Goal: Task Accomplishment & Management: Manage account settings

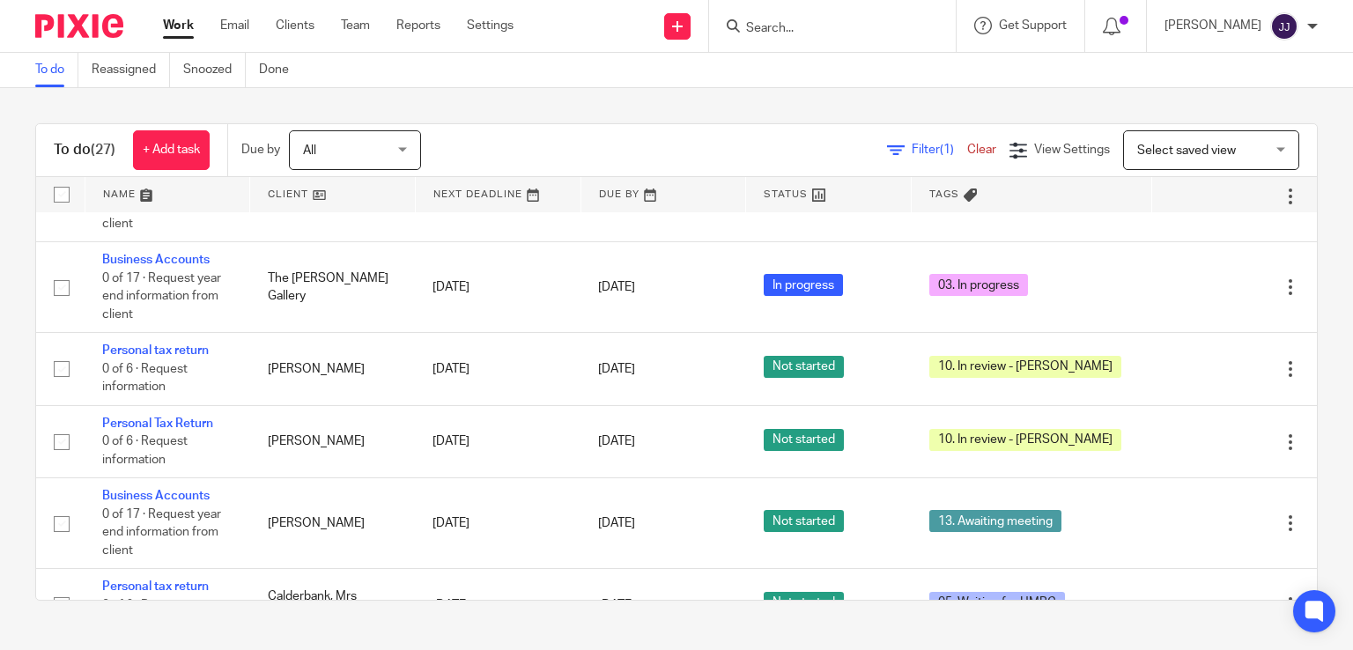
scroll to position [1727, 0]
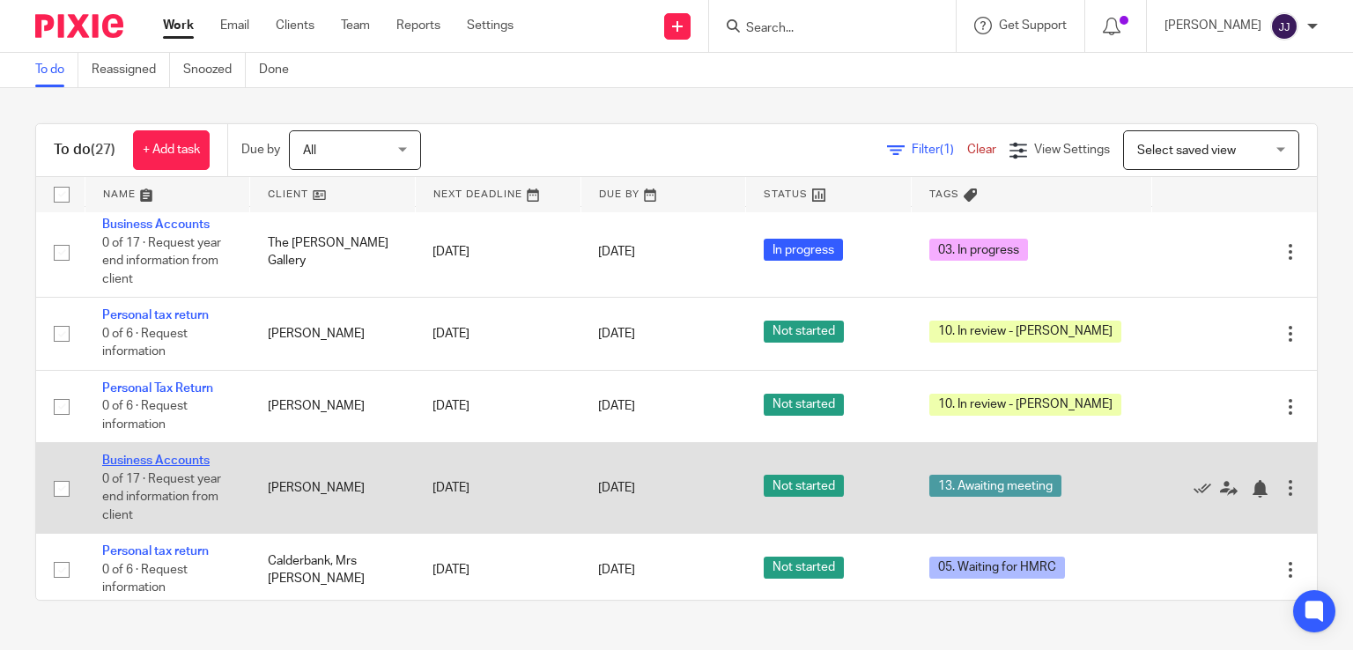
click at [167, 467] on link "Business Accounts" at bounding box center [155, 461] width 107 height 12
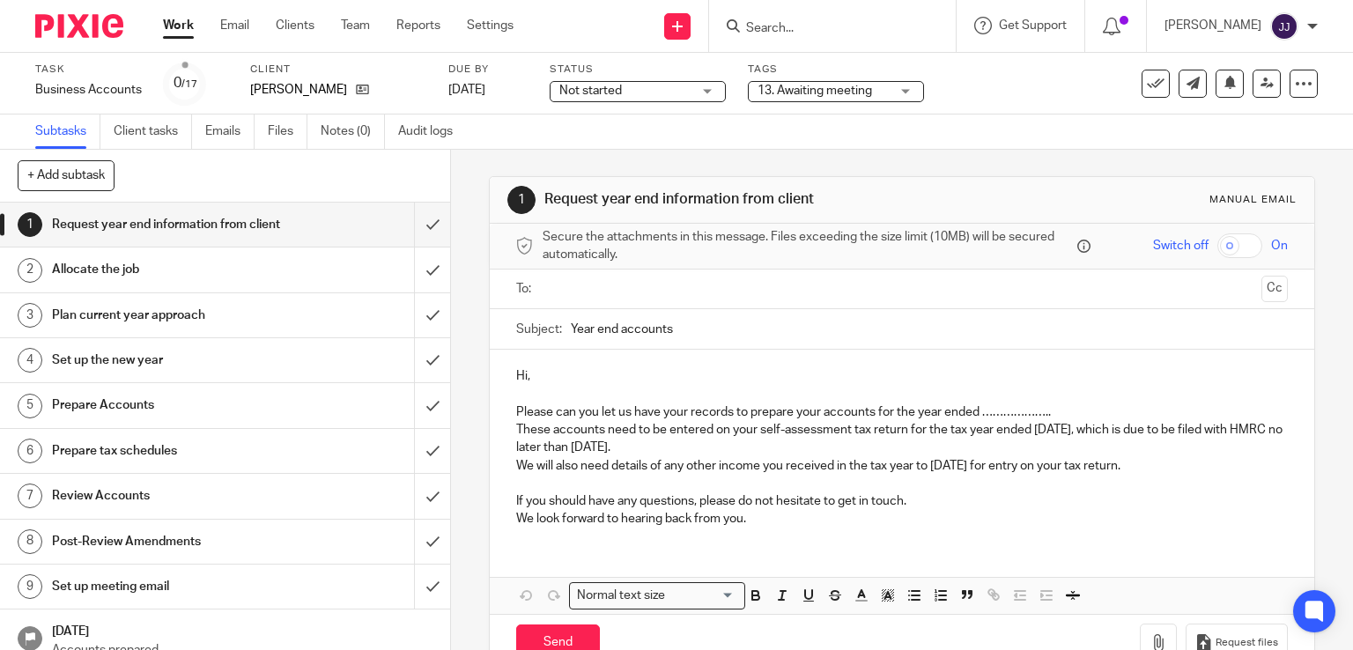
click at [789, 93] on span "13. Awaiting meeting" at bounding box center [815, 91] width 115 height 12
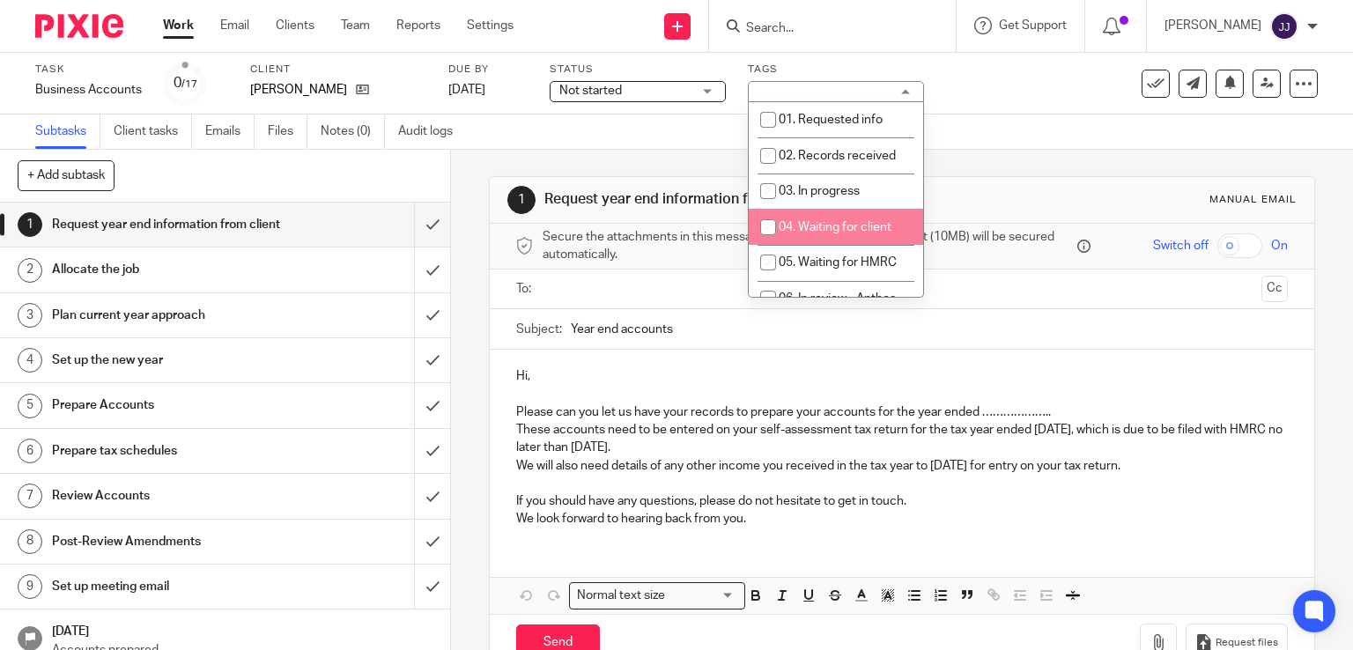
click at [863, 222] on span "04. Waiting for client" at bounding box center [835, 227] width 113 height 12
checkbox input "true"
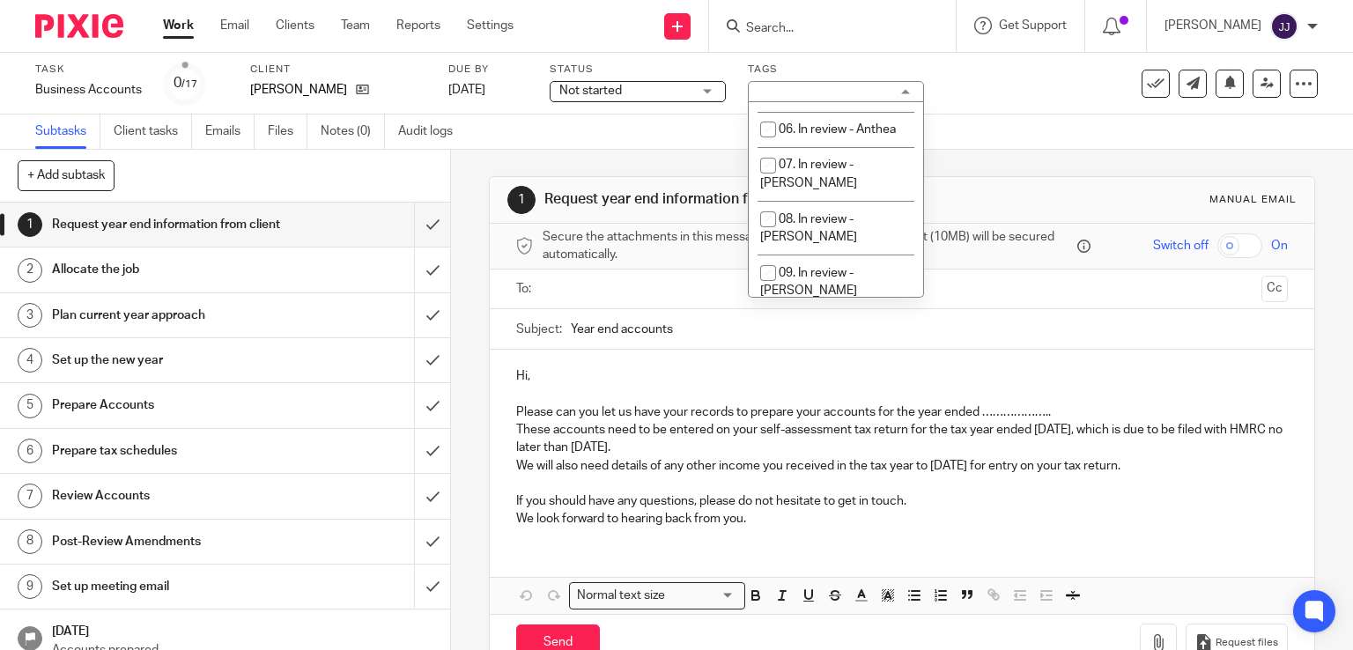
scroll to position [339, 0]
click at [882, 312] on span "13. Awaiting meeting" at bounding box center [836, 318] width 115 height 12
checkbox input "false"
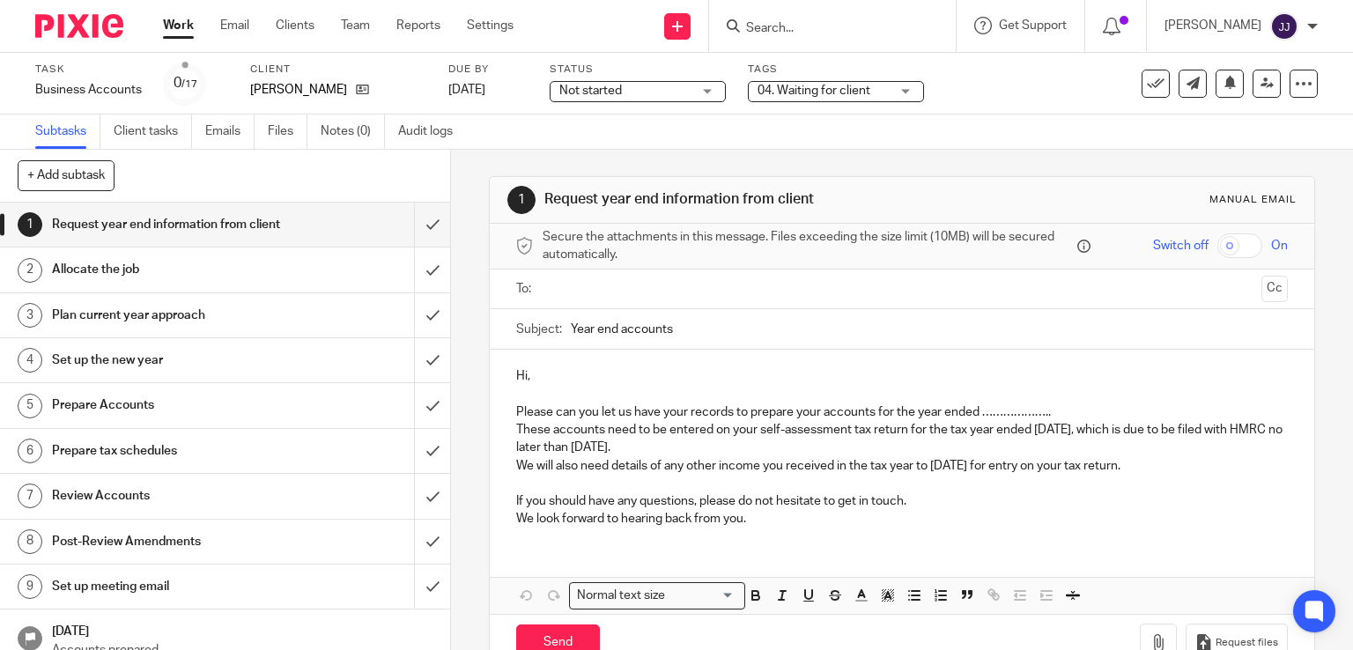
click at [182, 29] on link "Work" at bounding box center [178, 26] width 31 height 18
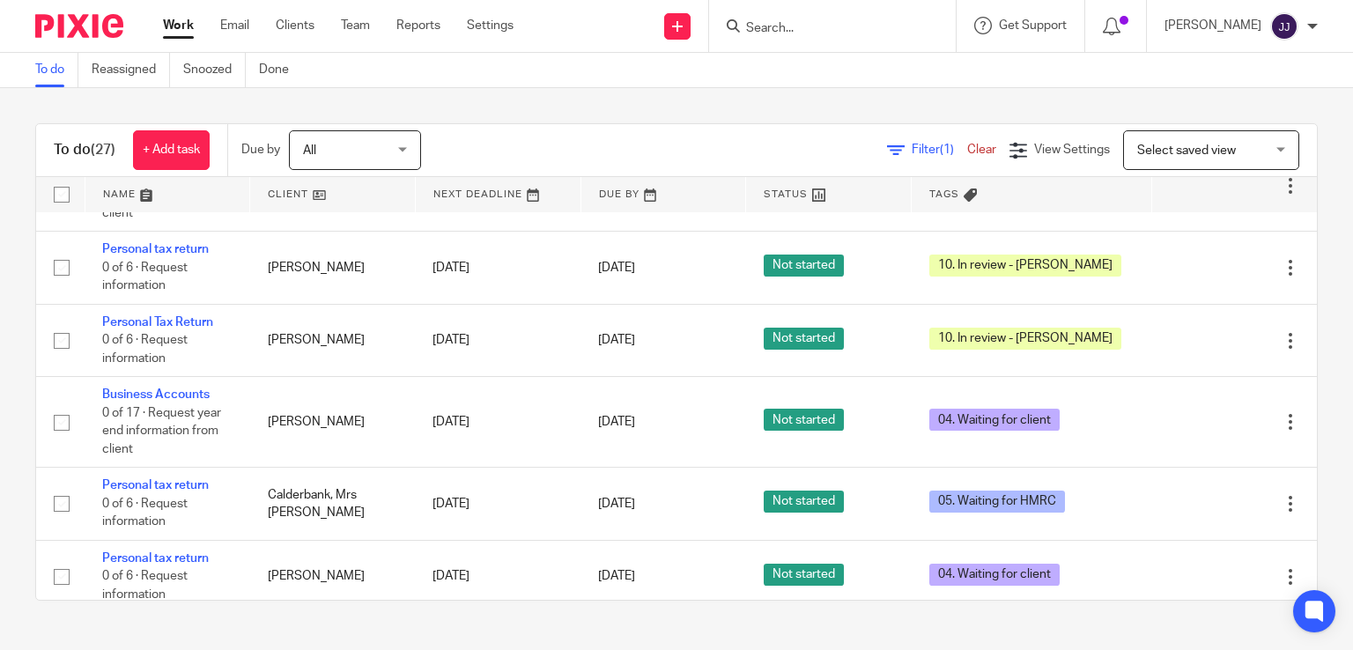
scroll to position [1424, 0]
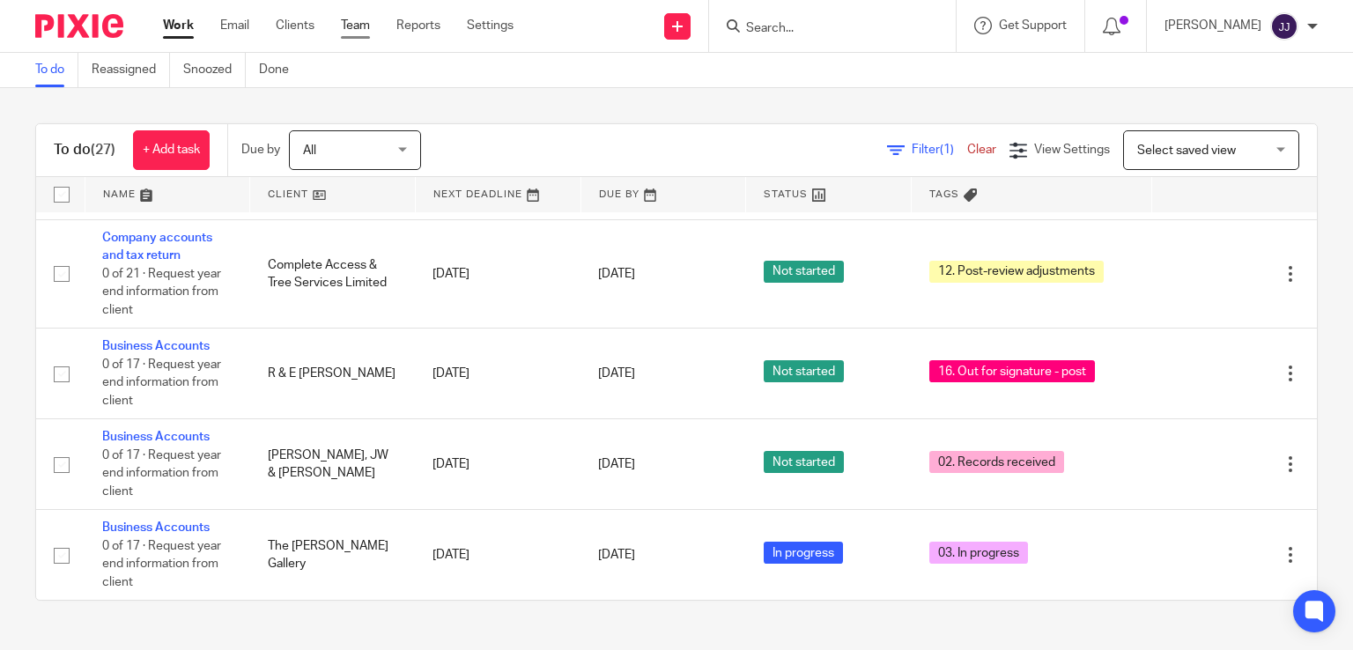
click at [366, 18] on link "Team" at bounding box center [355, 26] width 29 height 18
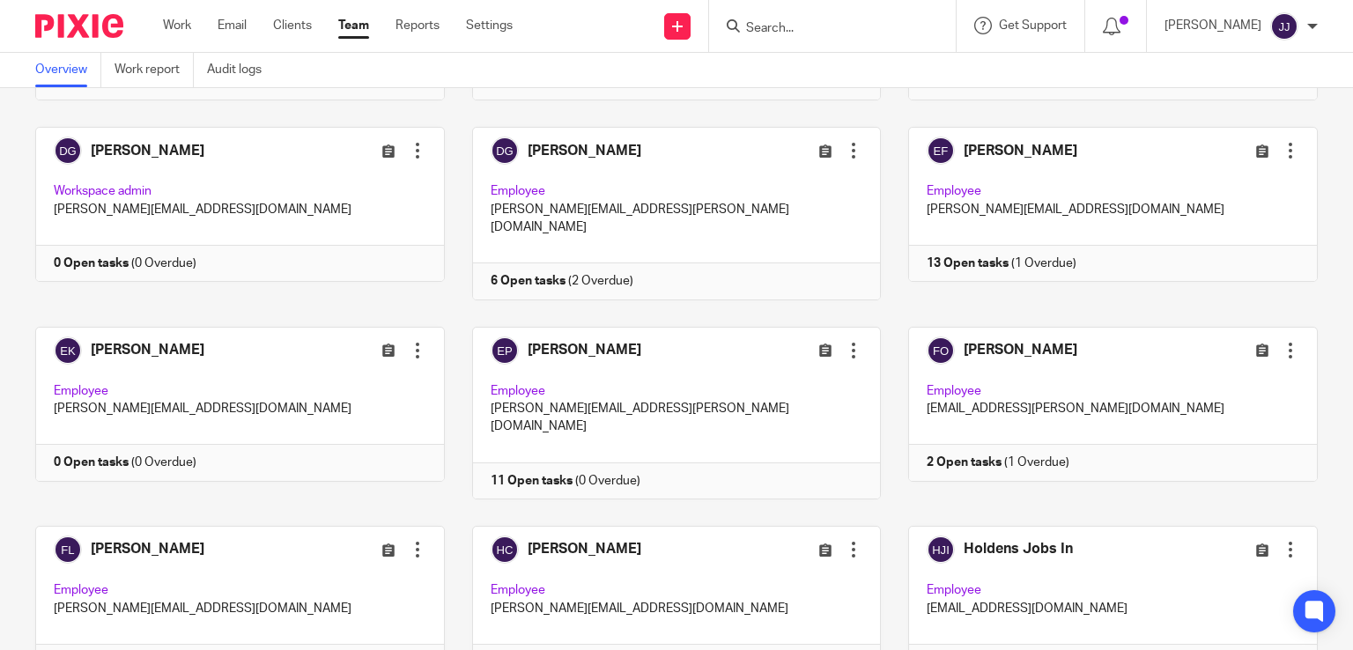
scroll to position [457, 0]
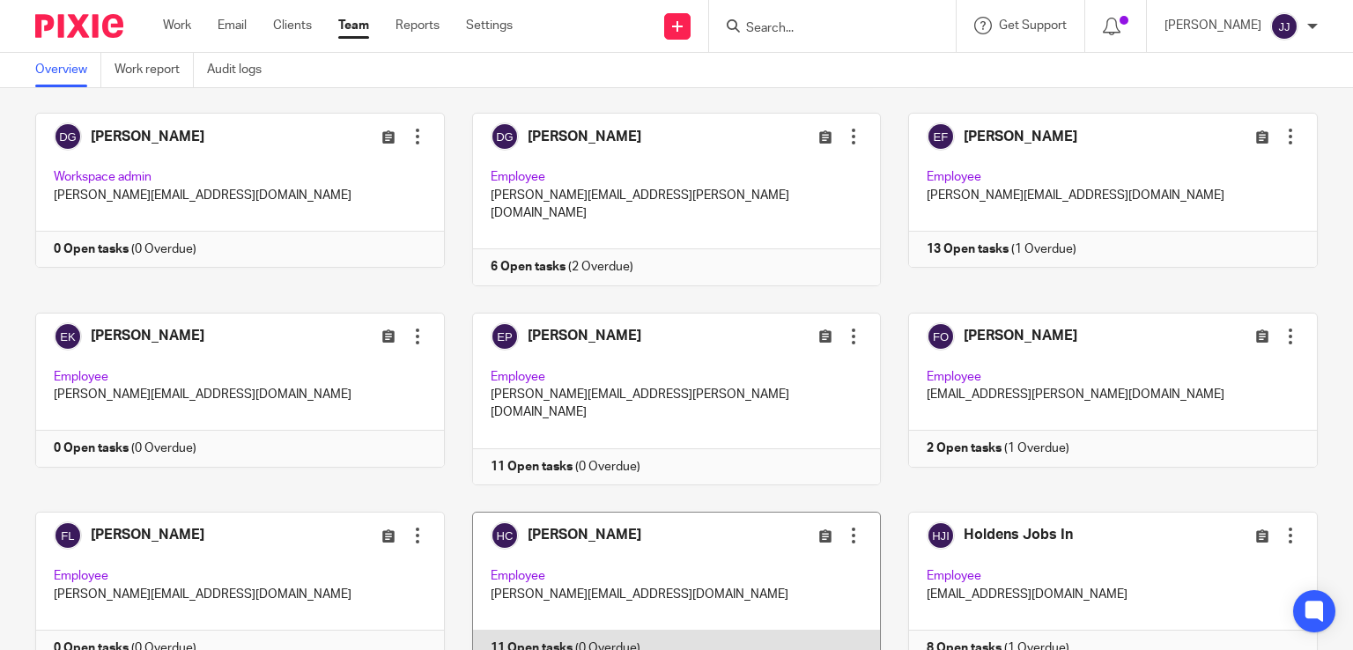
click at [691, 512] on link at bounding box center [663, 589] width 437 height 155
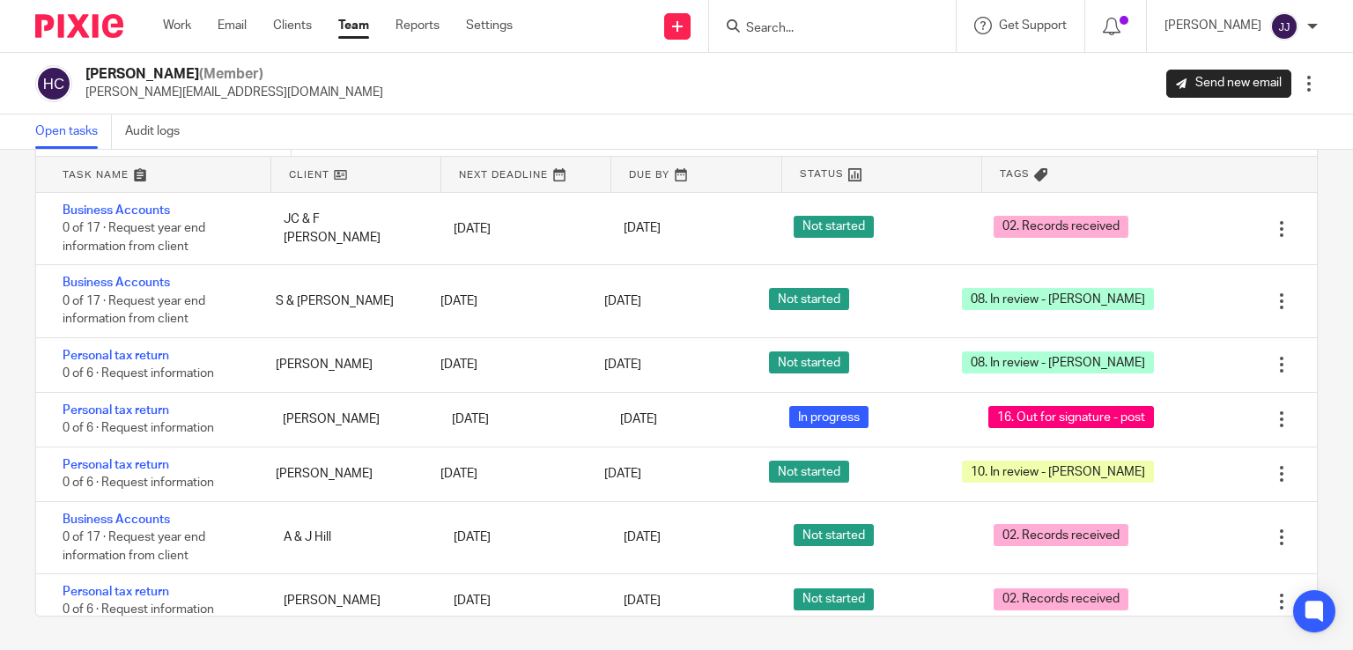
click at [895, 29] on input "Search" at bounding box center [823, 29] width 159 height 16
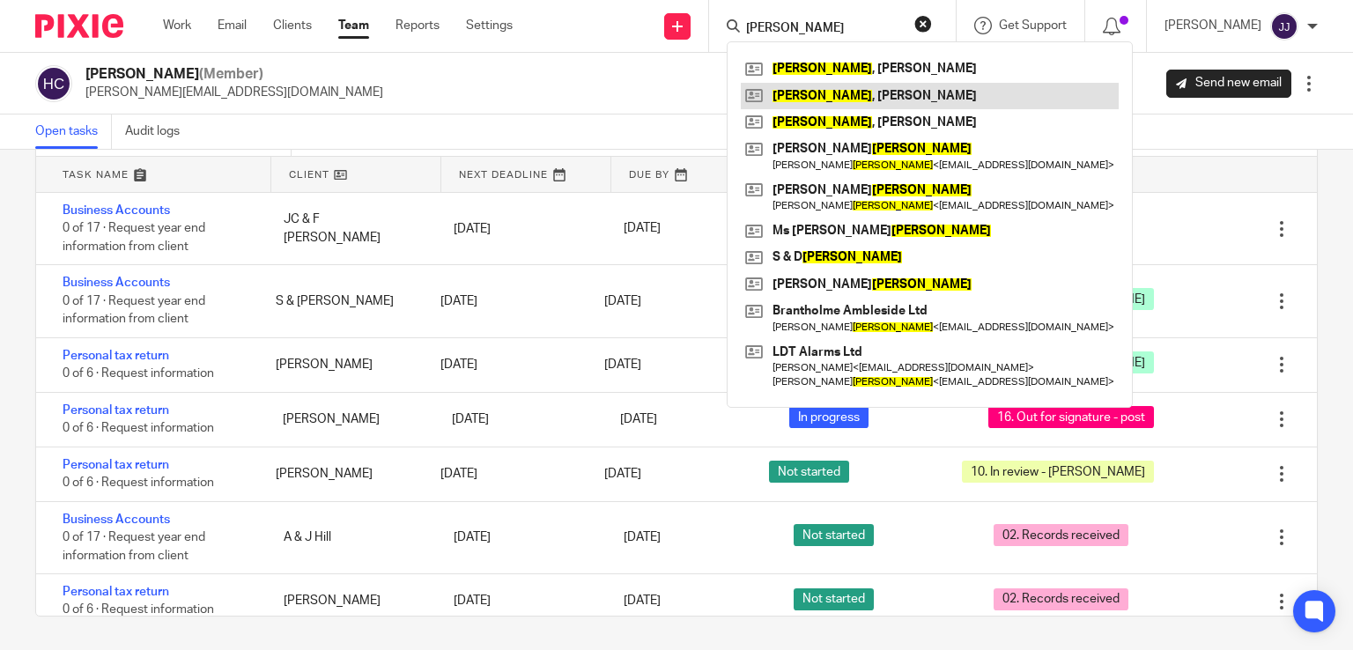
type input "wright"
click at [913, 90] on link at bounding box center [930, 96] width 378 height 26
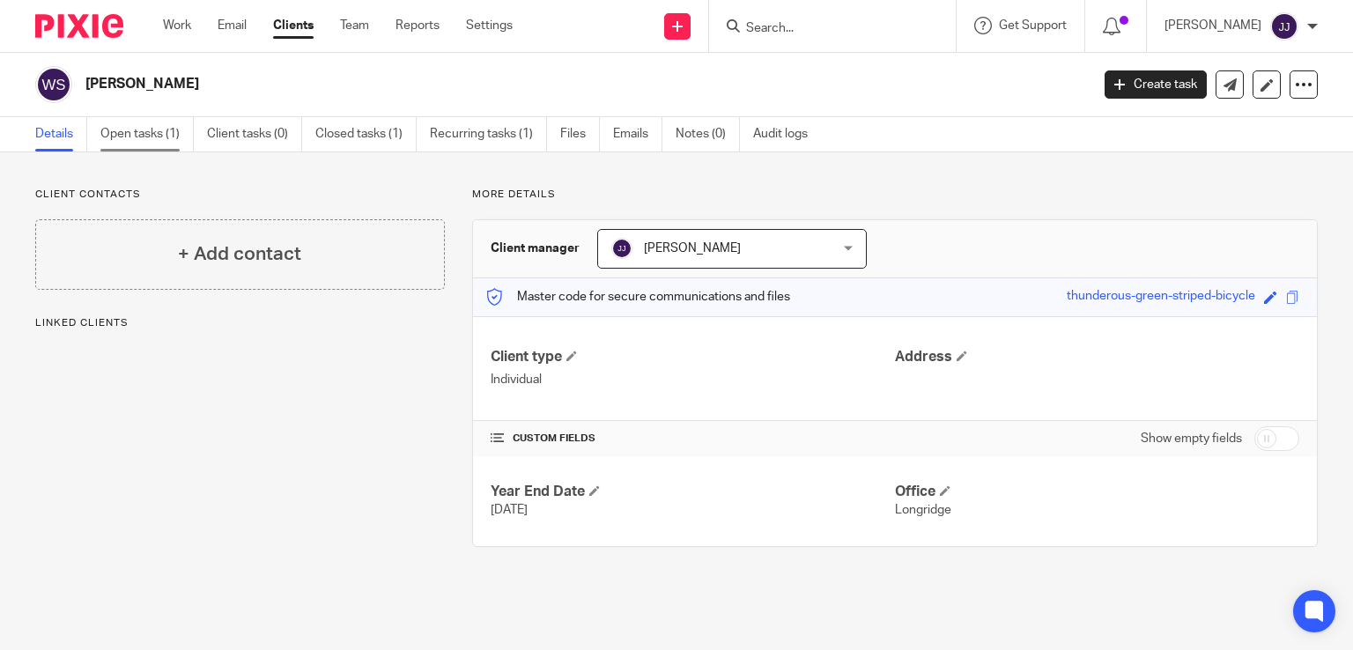
click at [168, 130] on link "Open tasks (1)" at bounding box center [146, 134] width 93 height 34
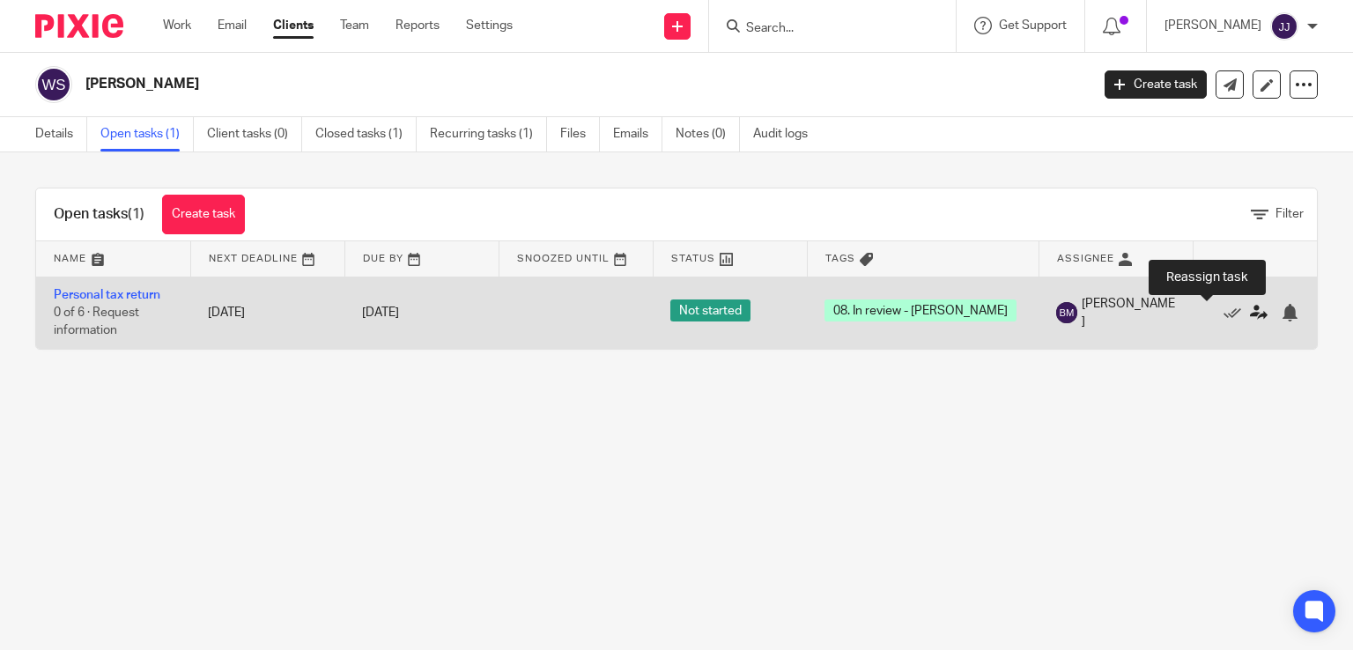
click at [1250, 312] on icon at bounding box center [1259, 313] width 18 height 18
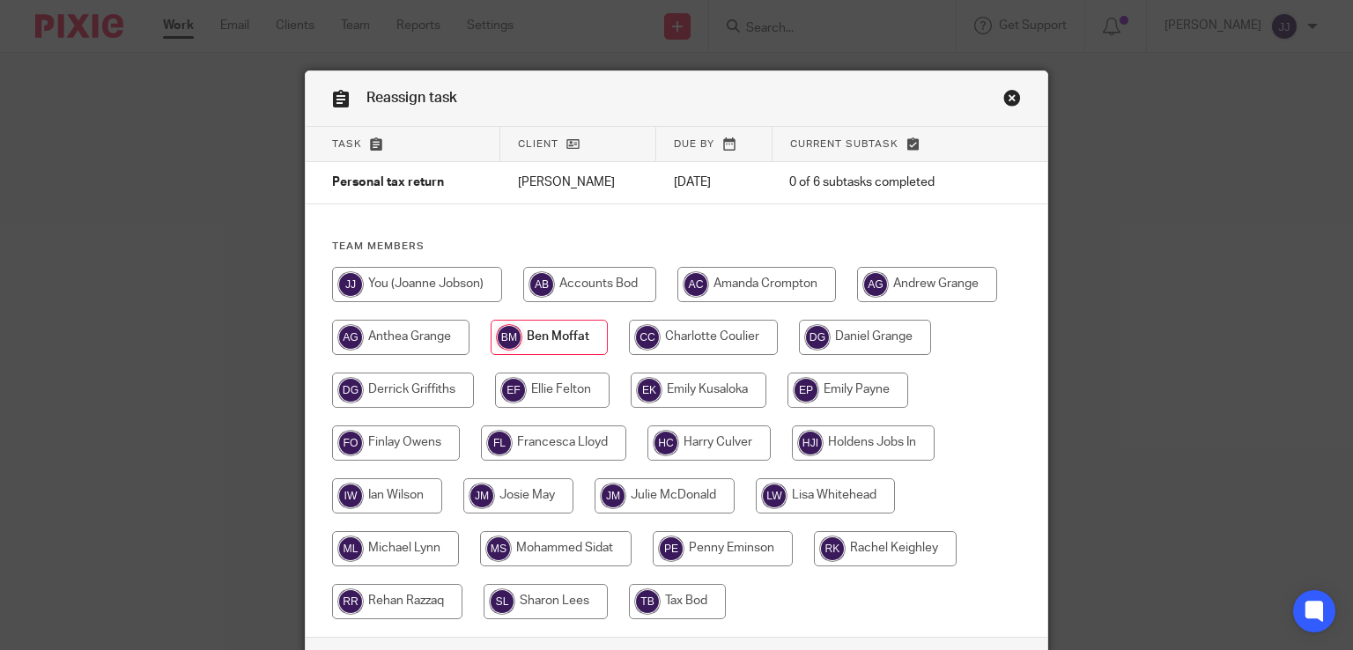
click at [667, 442] on input "radio" at bounding box center [709, 443] width 123 height 35
radio input "true"
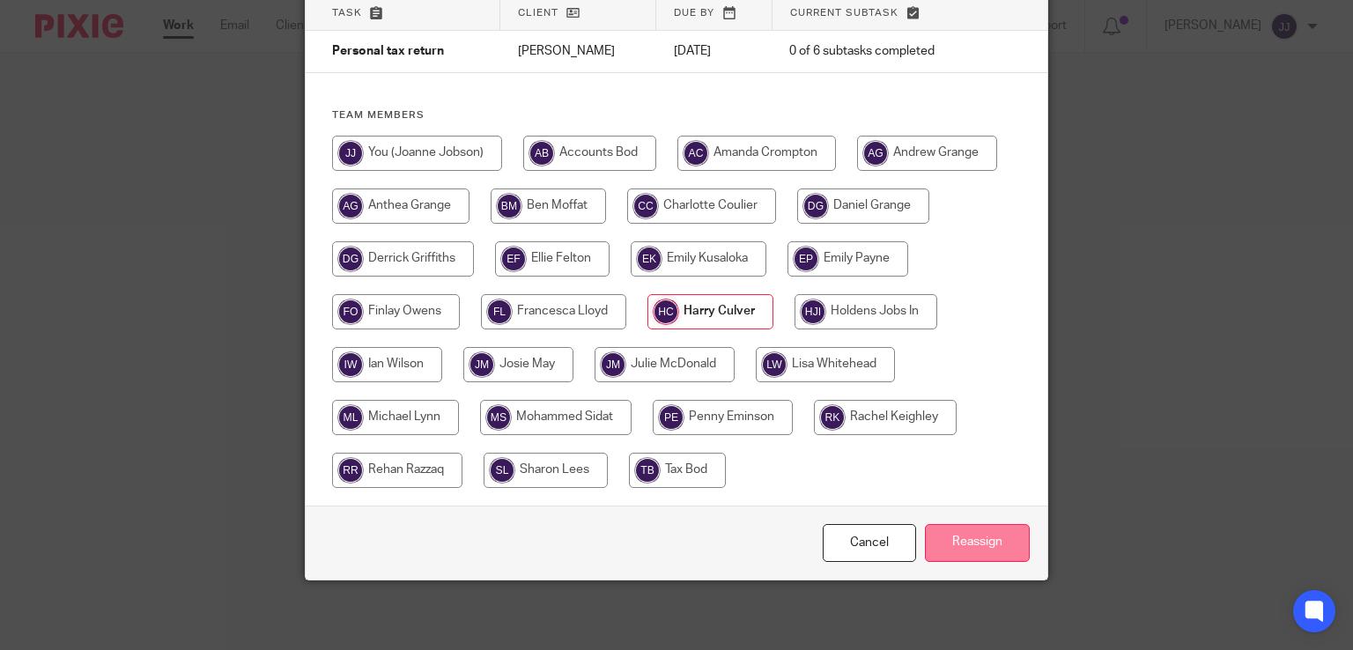
click at [973, 542] on input "Reassign" at bounding box center [977, 543] width 105 height 38
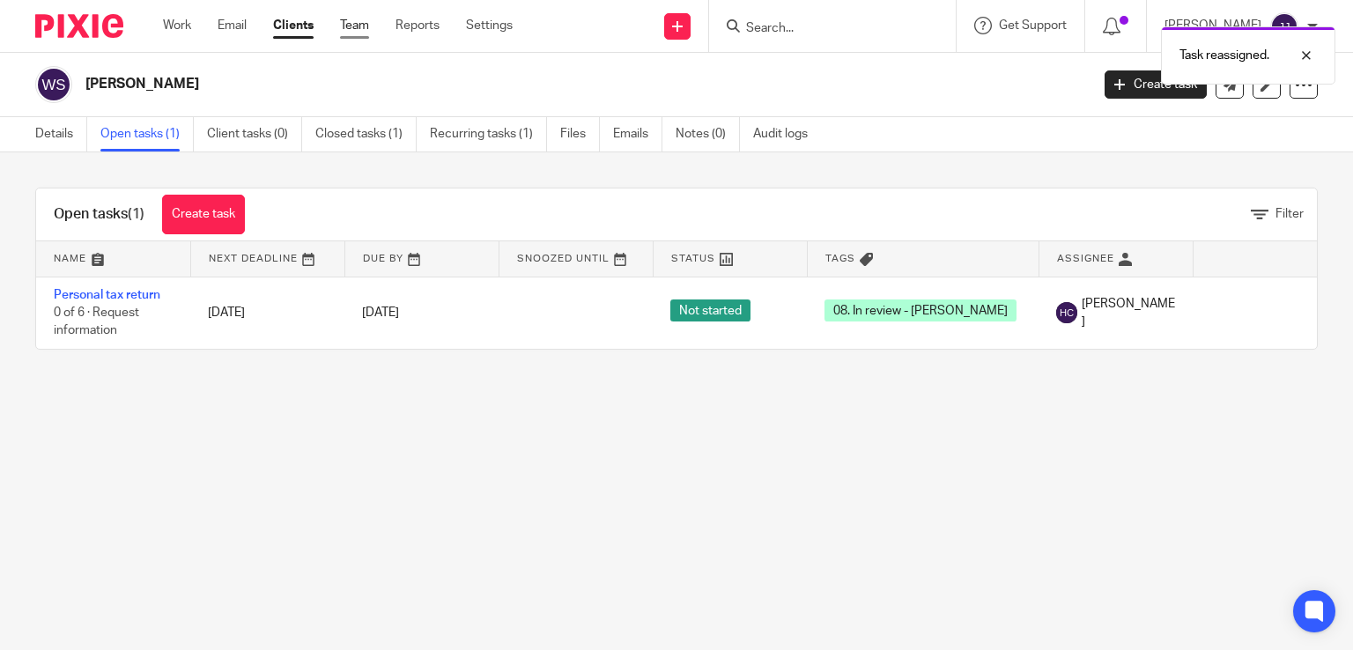
click at [352, 20] on link "Team" at bounding box center [354, 26] width 29 height 18
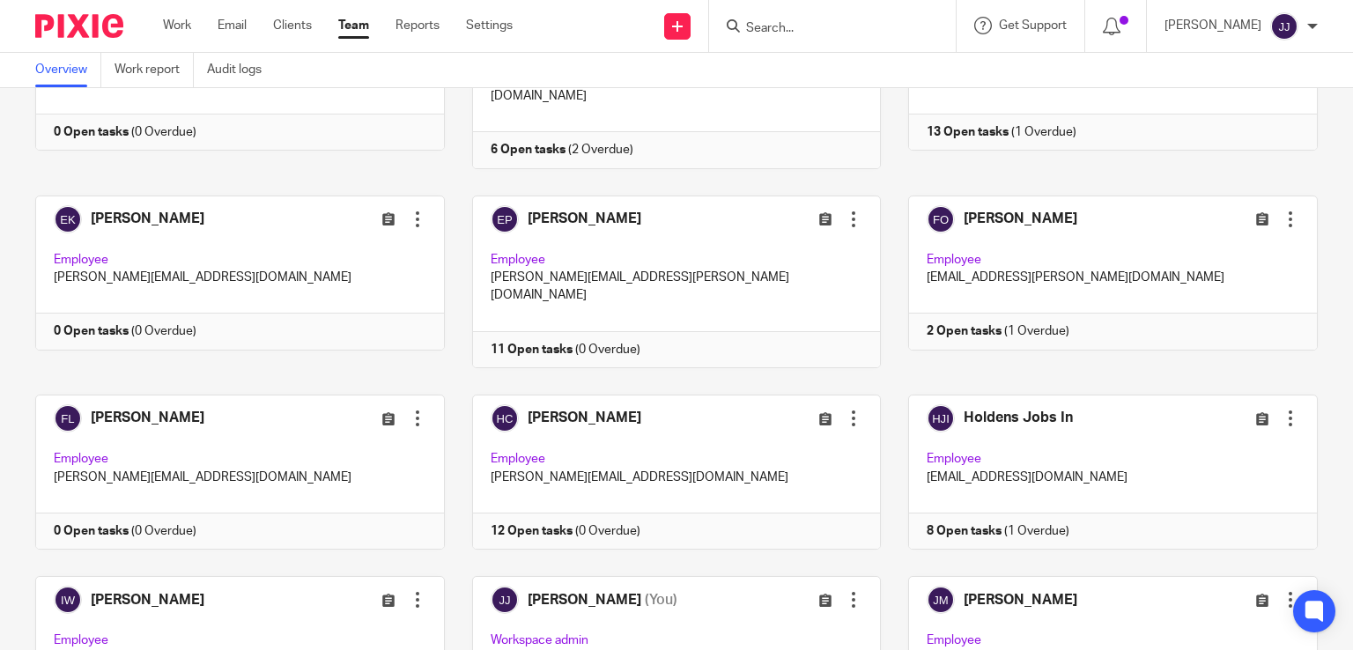
scroll to position [594, 0]
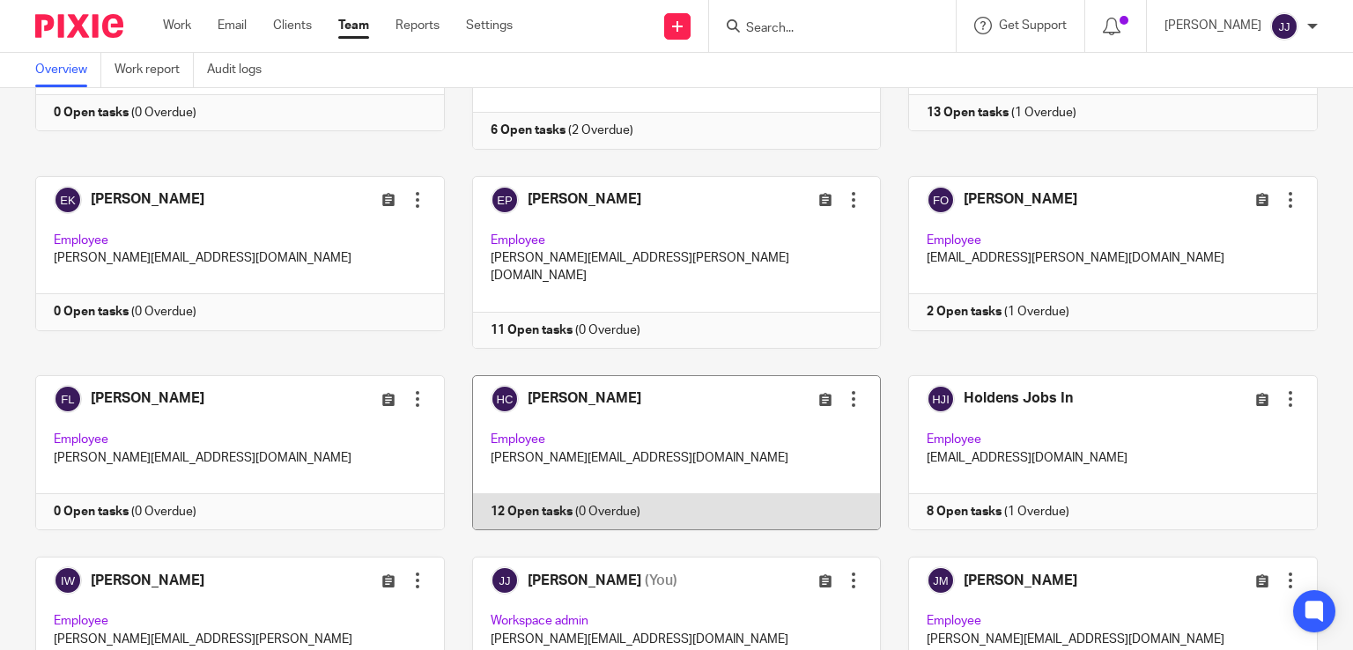
click at [695, 376] on link at bounding box center [663, 452] width 437 height 155
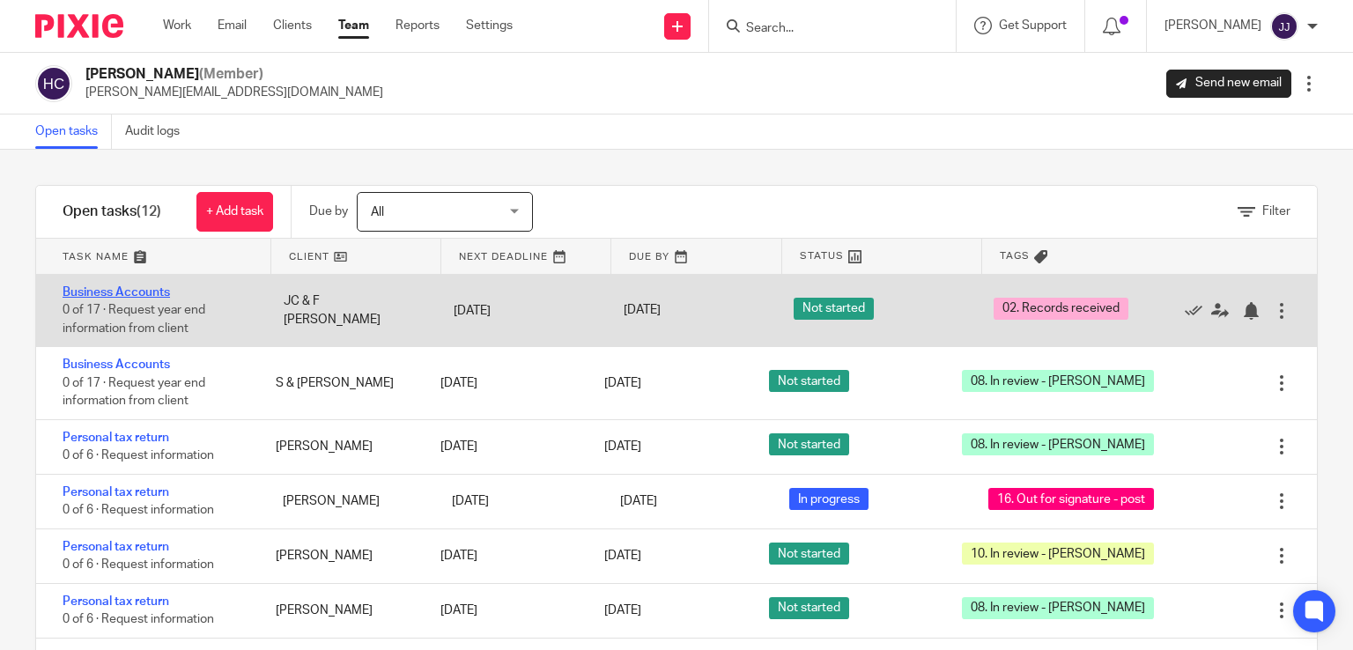
click at [156, 293] on link "Business Accounts" at bounding box center [116, 292] width 107 height 12
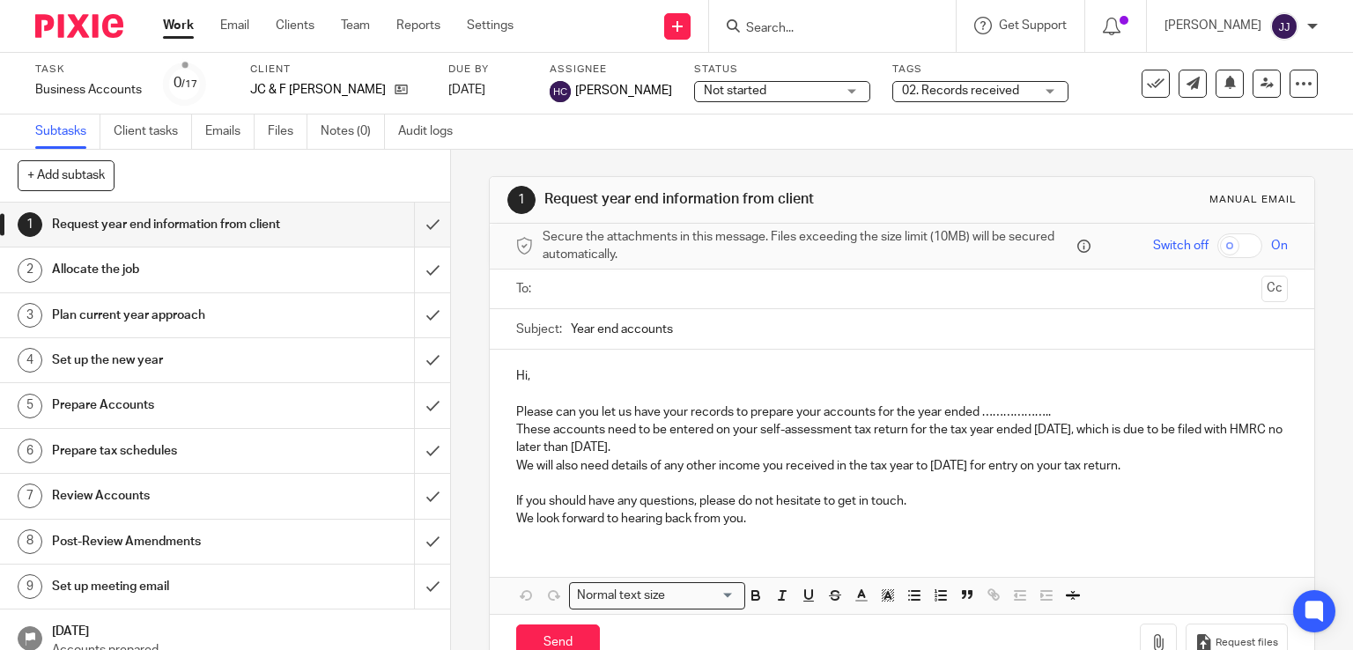
click at [910, 93] on span "02. Records received" at bounding box center [960, 91] width 117 height 12
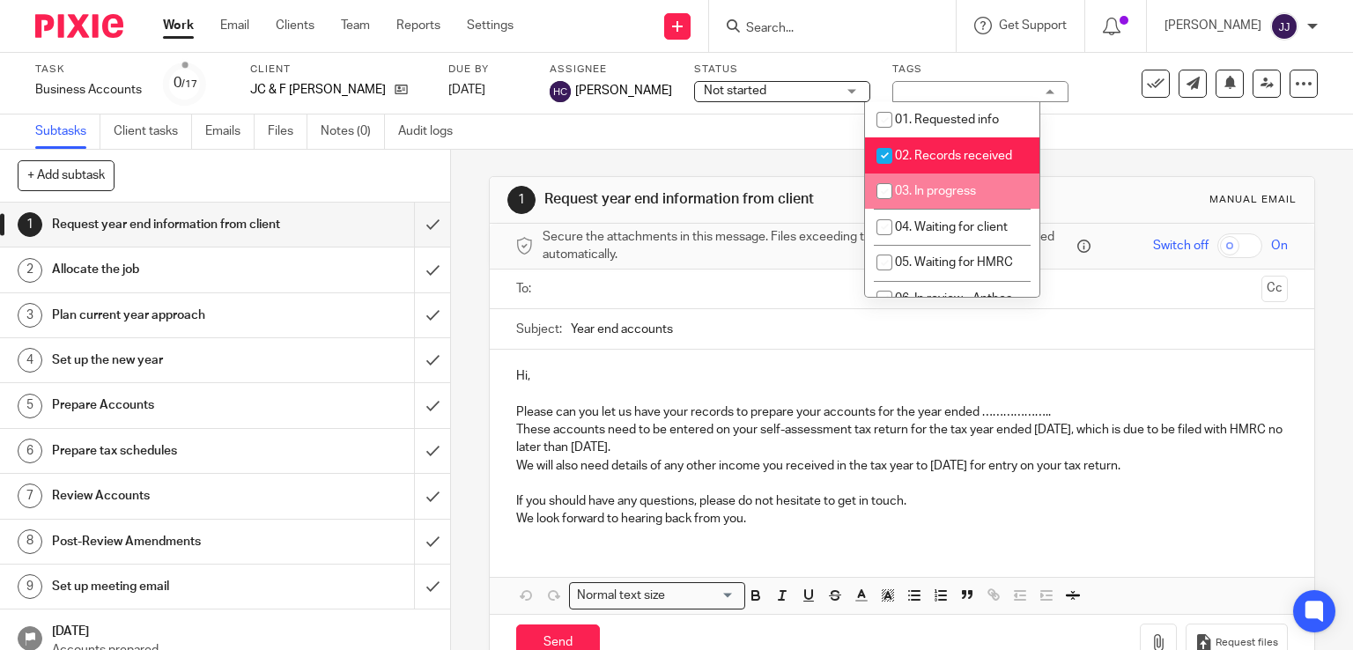
drag, startPoint x: 920, startPoint y: 159, endPoint x: 920, endPoint y: 191, distance: 31.7
click at [920, 191] on ul "01. Requested info 02. Records received 03. In progress 04. Waiting for client …" at bounding box center [952, 199] width 174 height 195
click at [920, 191] on span "03. In progress" at bounding box center [935, 191] width 81 height 12
checkbox input "true"
click at [913, 161] on span "02. Records received" at bounding box center [953, 156] width 117 height 12
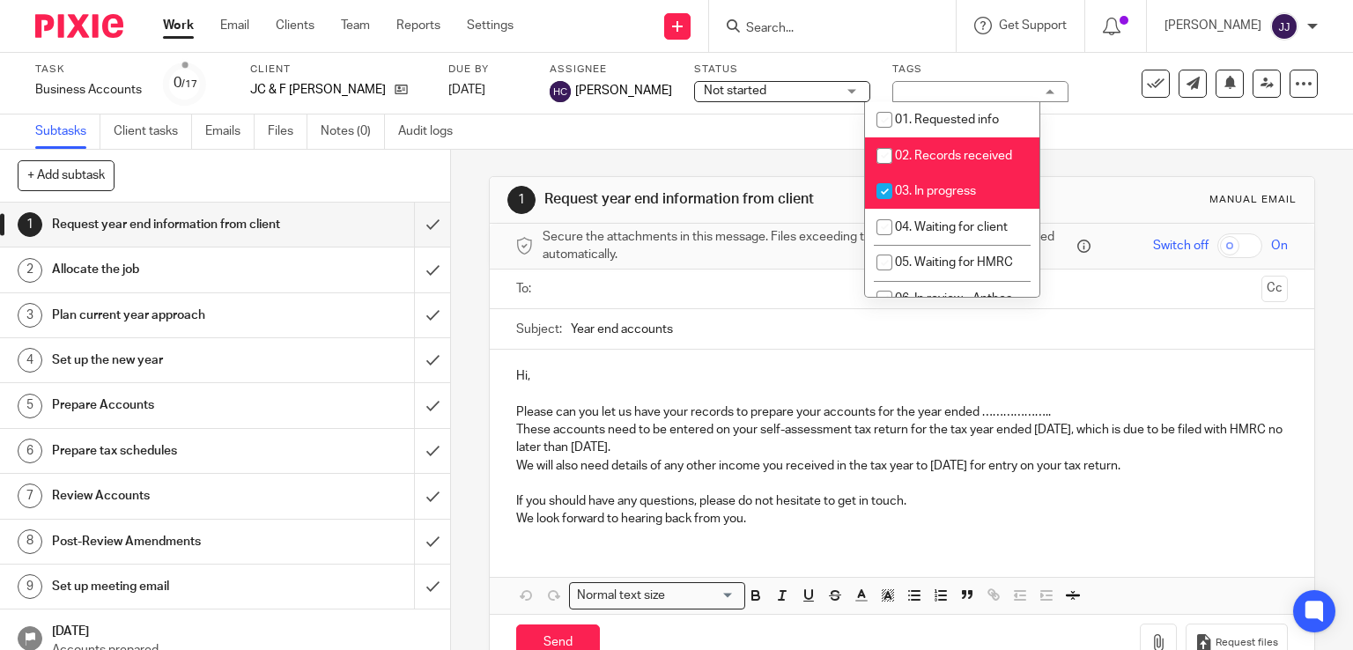
checkbox input "false"
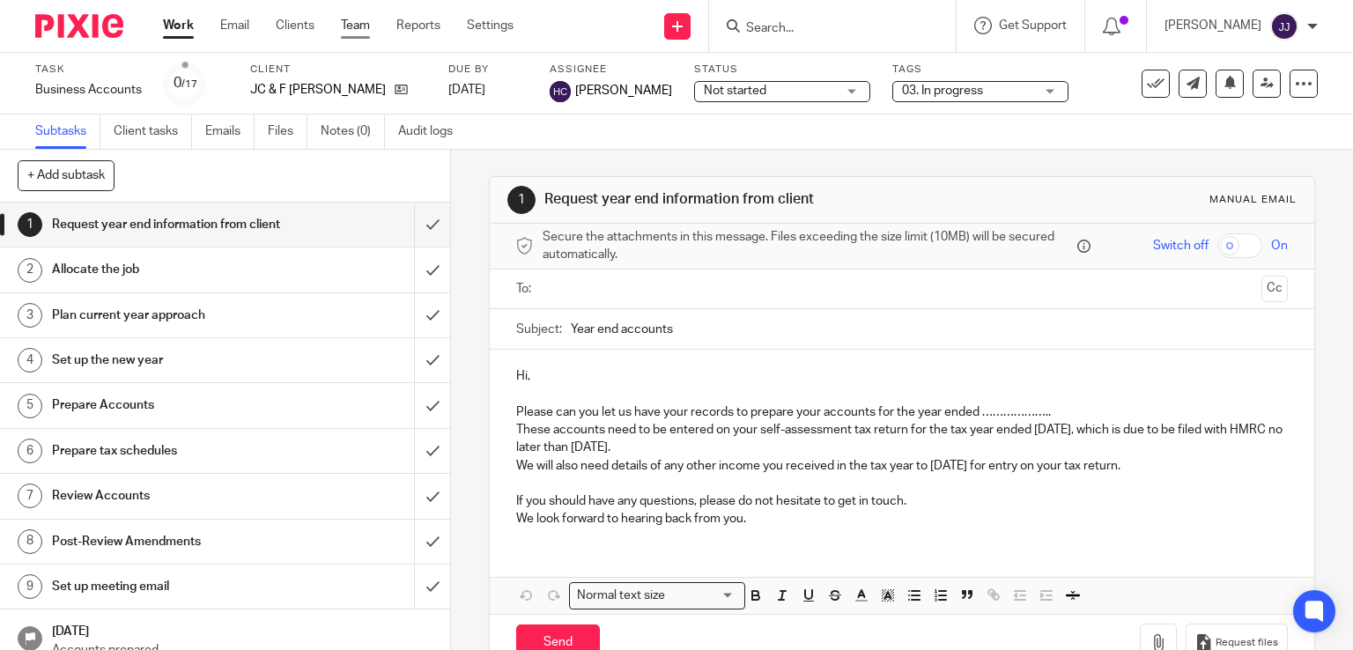
click at [358, 26] on link "Team" at bounding box center [355, 26] width 29 height 18
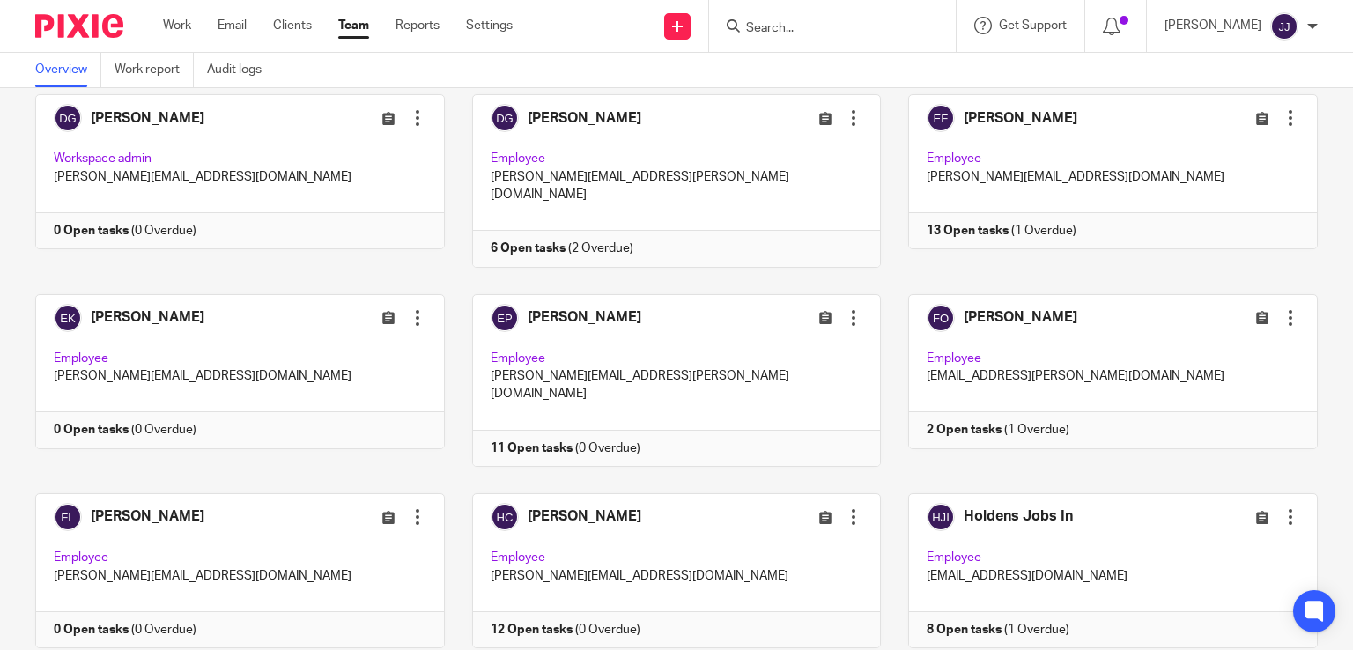
scroll to position [481, 0]
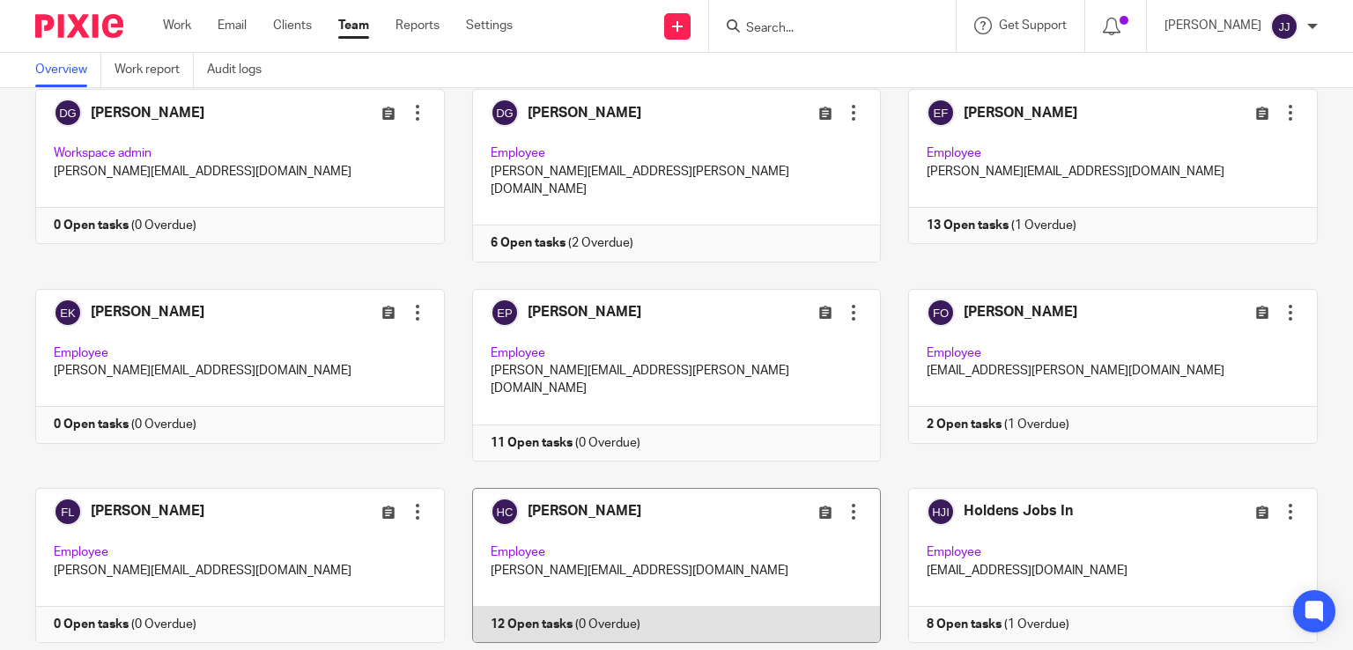
click at [708, 517] on link at bounding box center [663, 565] width 437 height 155
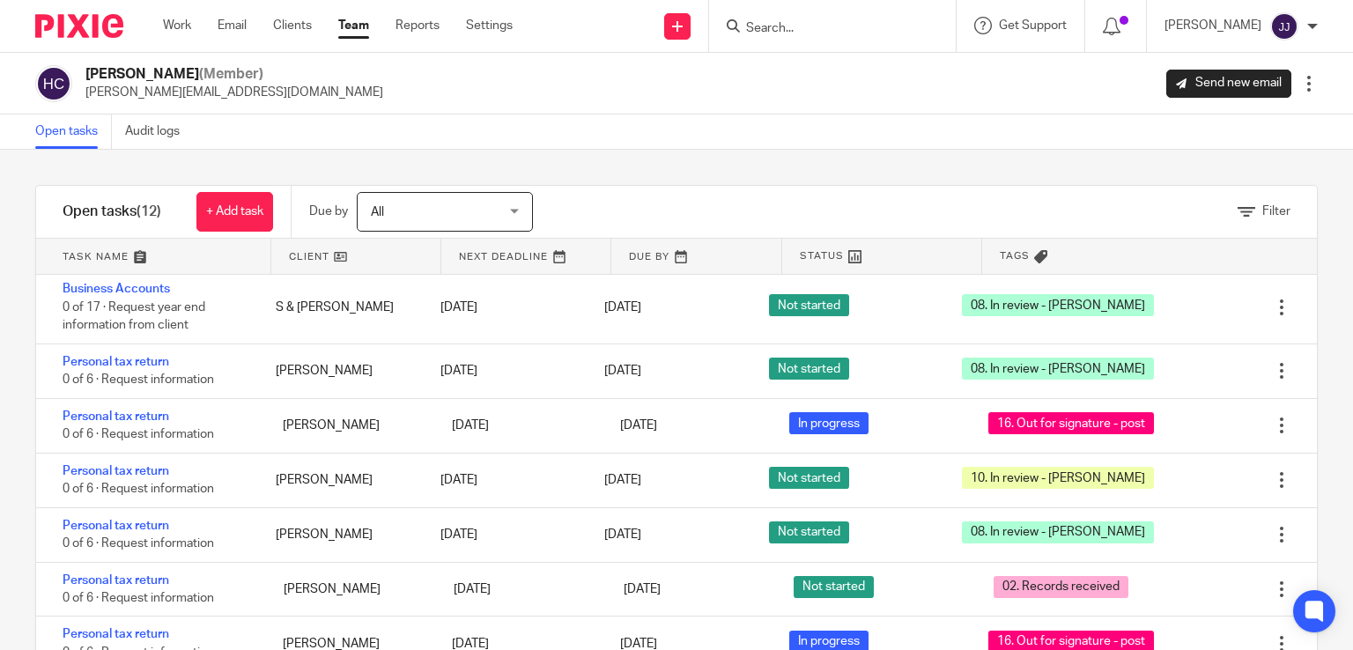
scroll to position [81, 0]
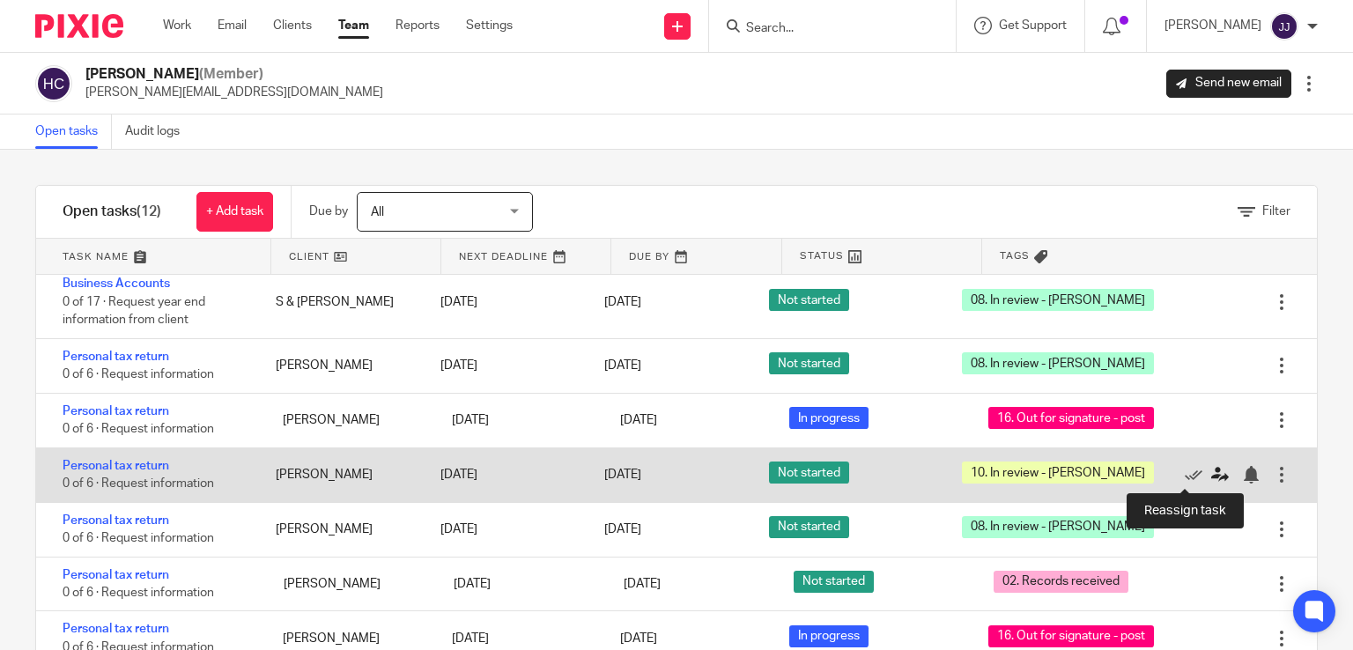
click at [1211, 473] on icon at bounding box center [1220, 475] width 18 height 18
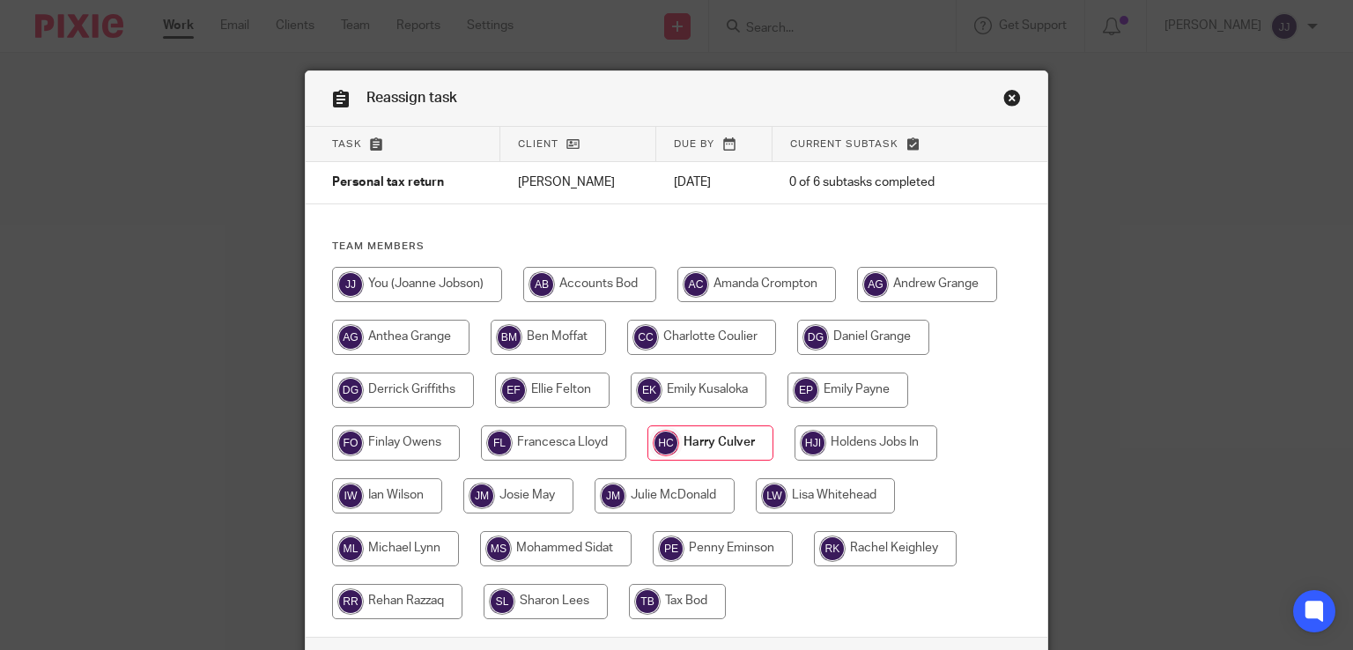
click at [458, 298] on input "radio" at bounding box center [417, 284] width 170 height 35
radio input "true"
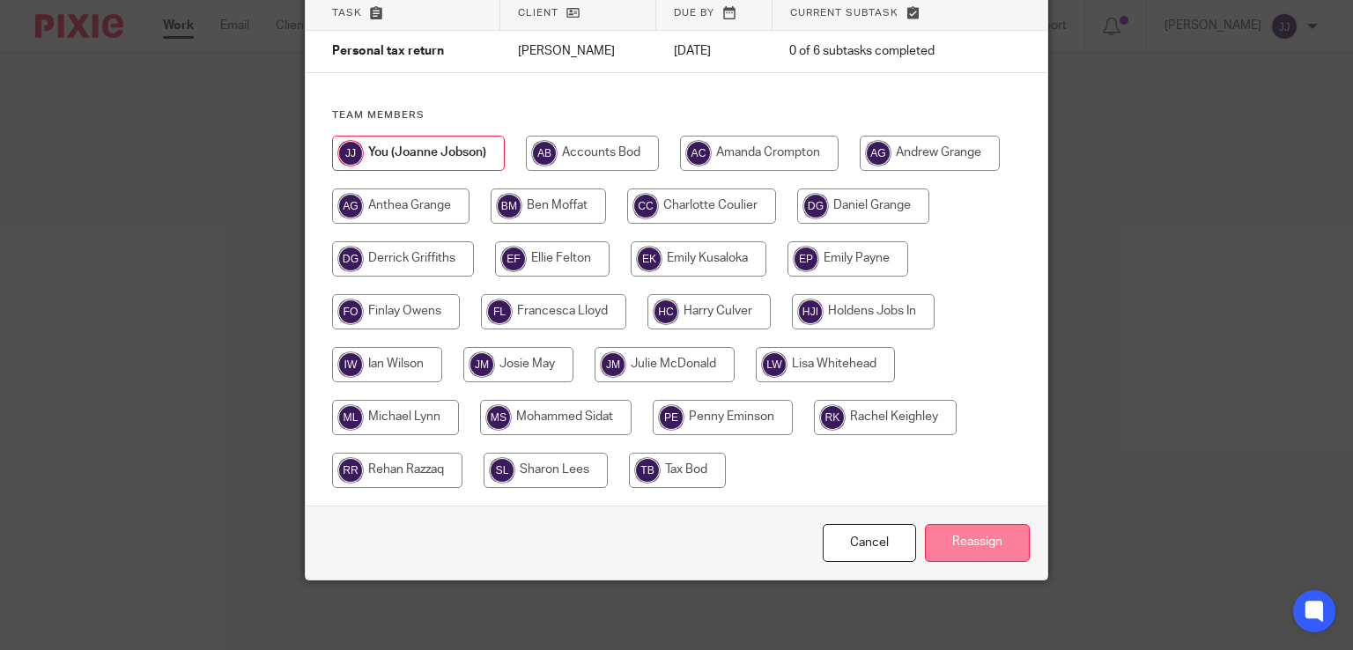
click at [994, 539] on input "Reassign" at bounding box center [977, 543] width 105 height 38
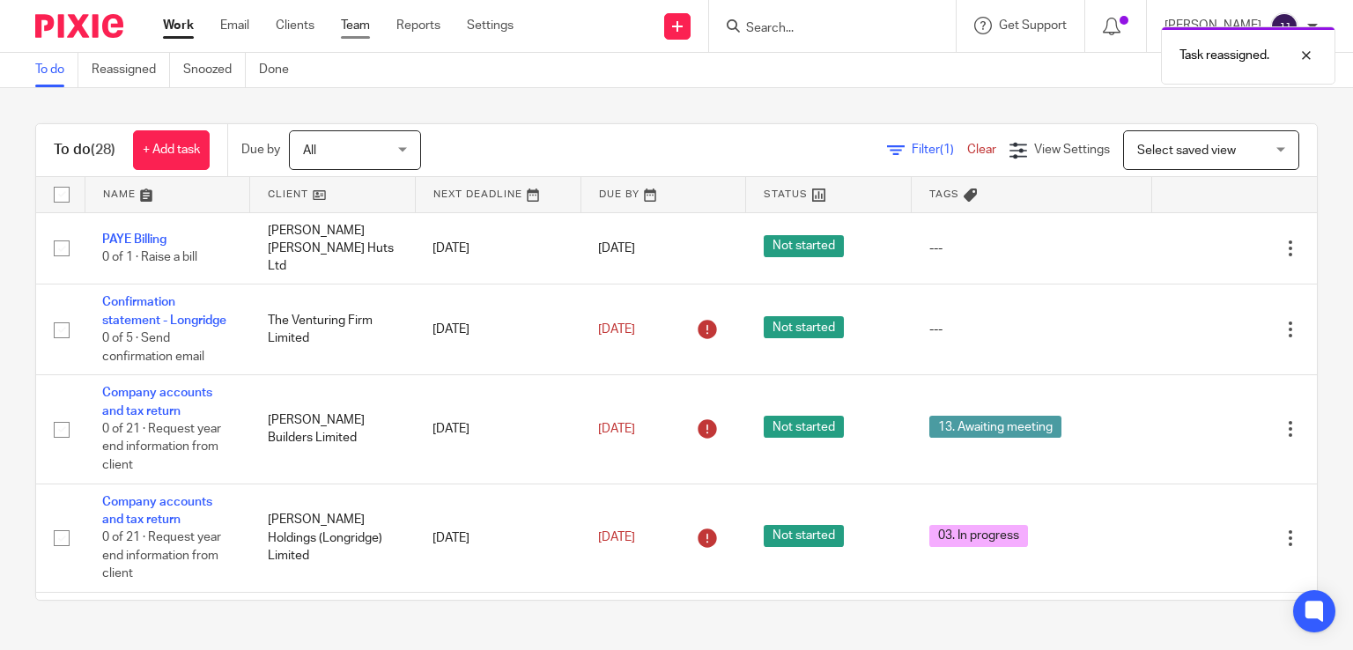
click at [359, 17] on link "Team" at bounding box center [355, 26] width 29 height 18
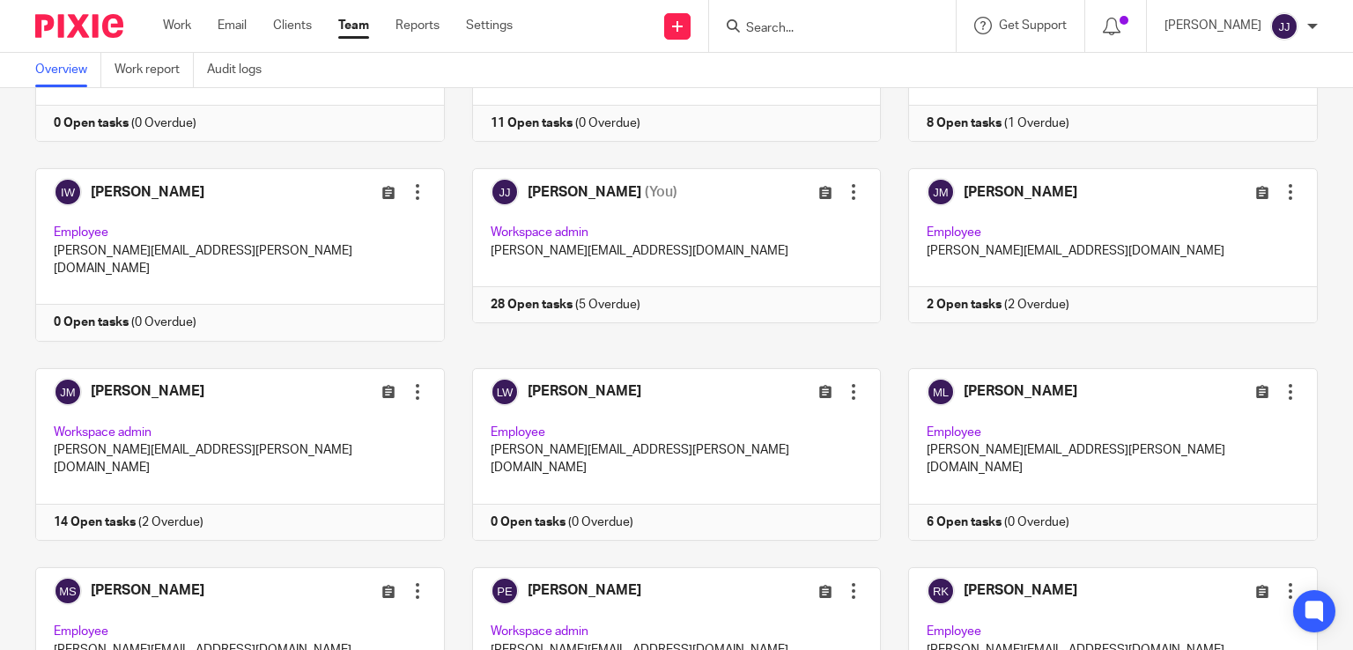
scroll to position [491, 0]
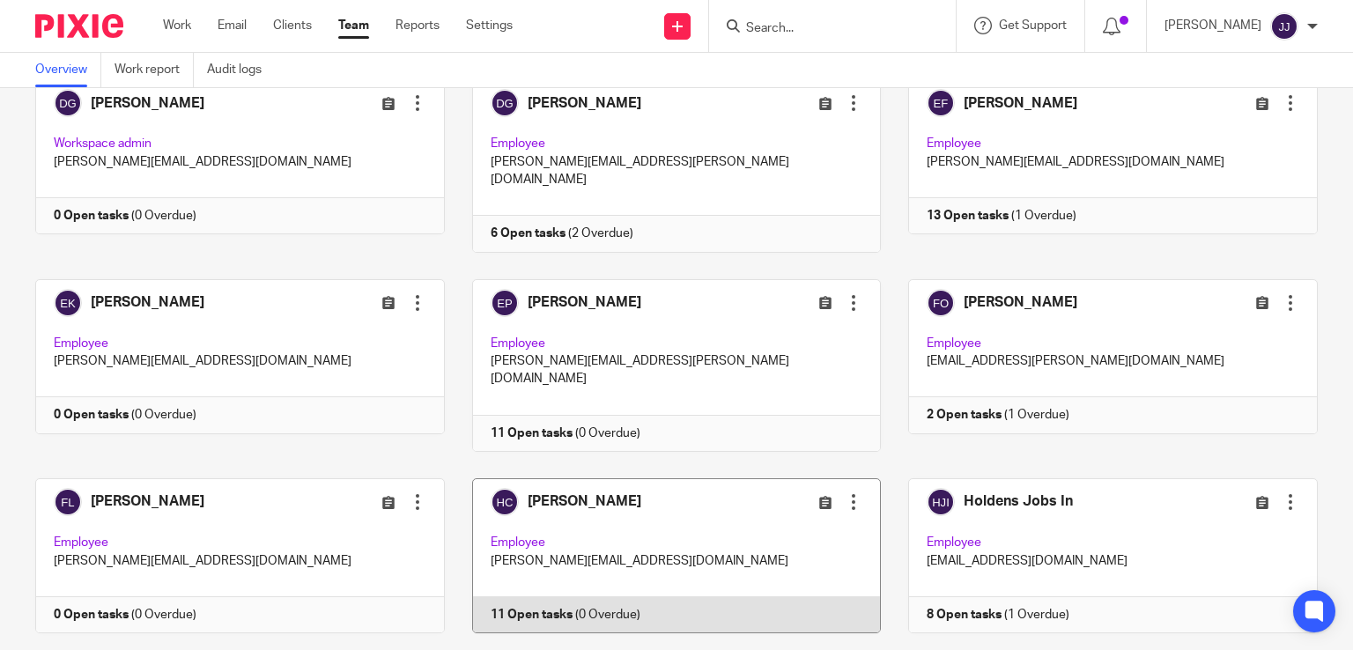
click at [638, 478] on link at bounding box center [663, 555] width 437 height 155
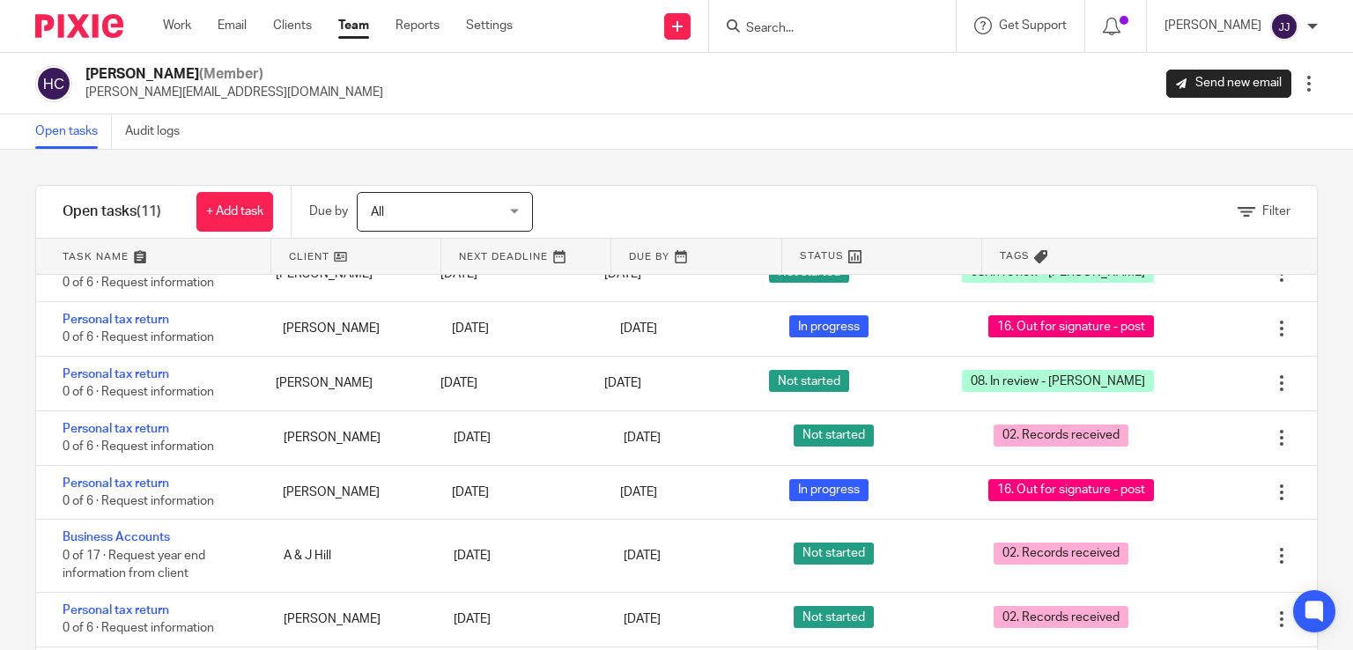
scroll to position [181, 0]
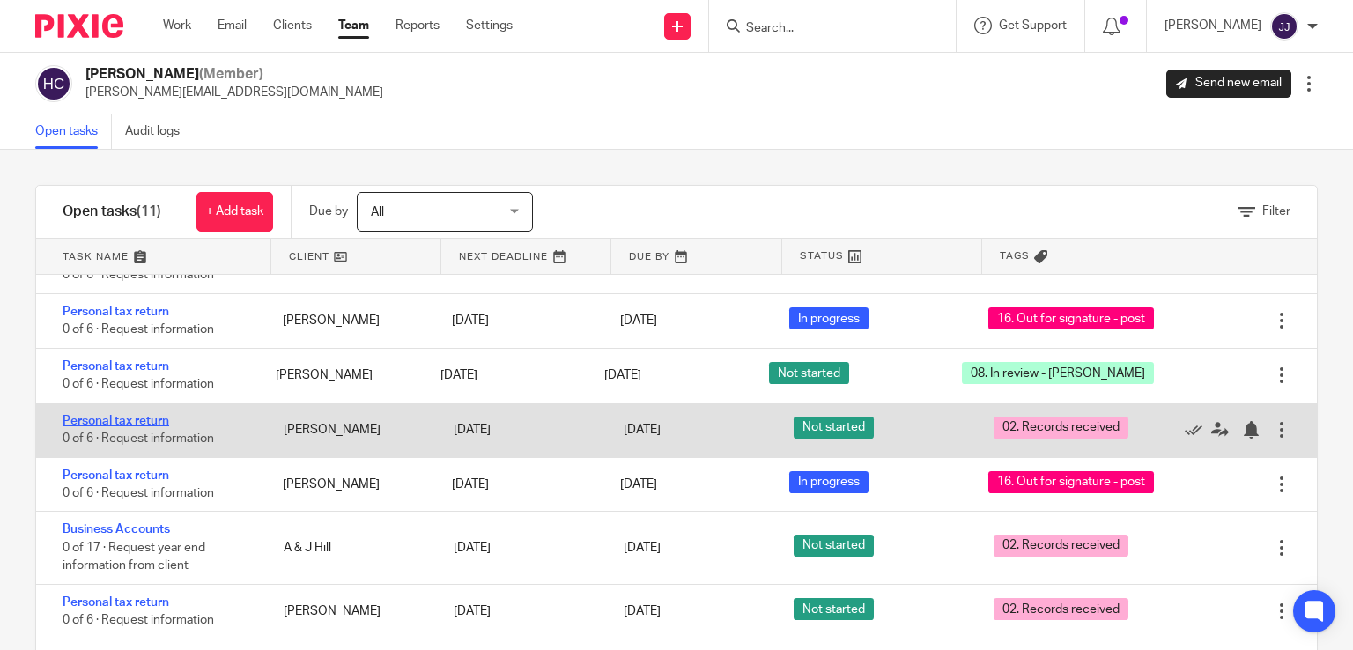
click at [137, 423] on link "Personal tax return" at bounding box center [116, 421] width 107 height 12
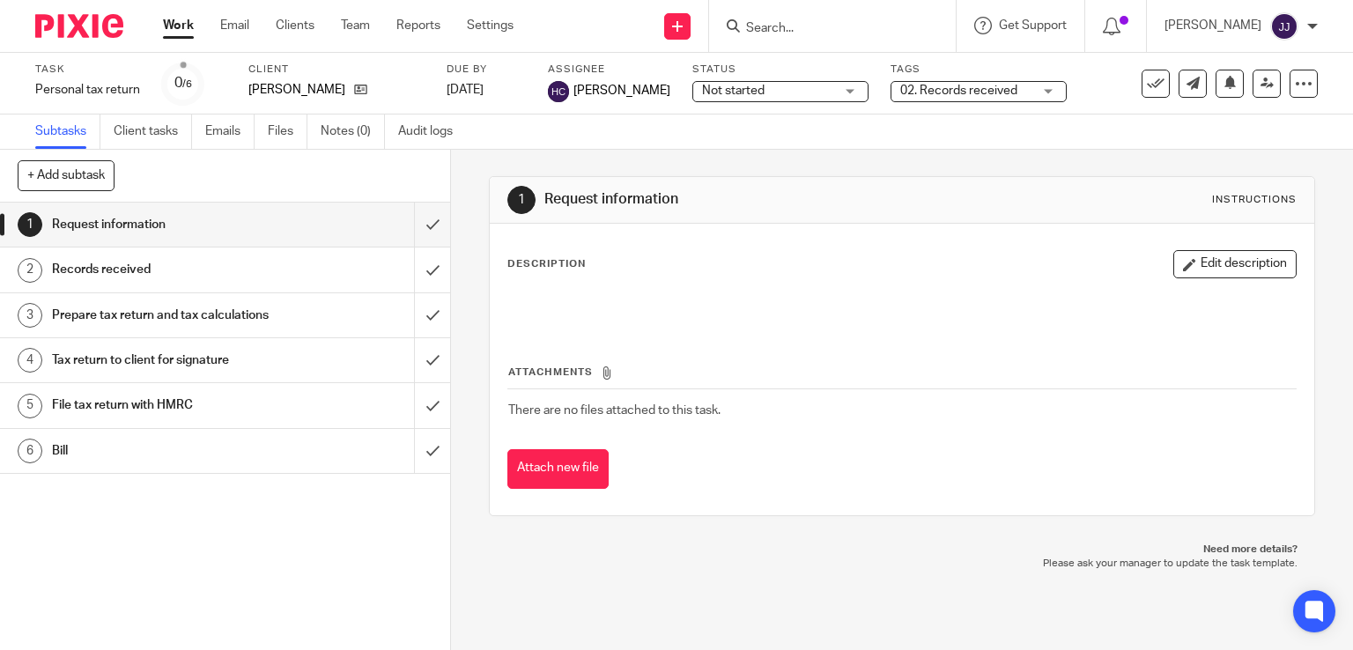
click at [900, 97] on span "02. Records received" at bounding box center [966, 91] width 132 height 19
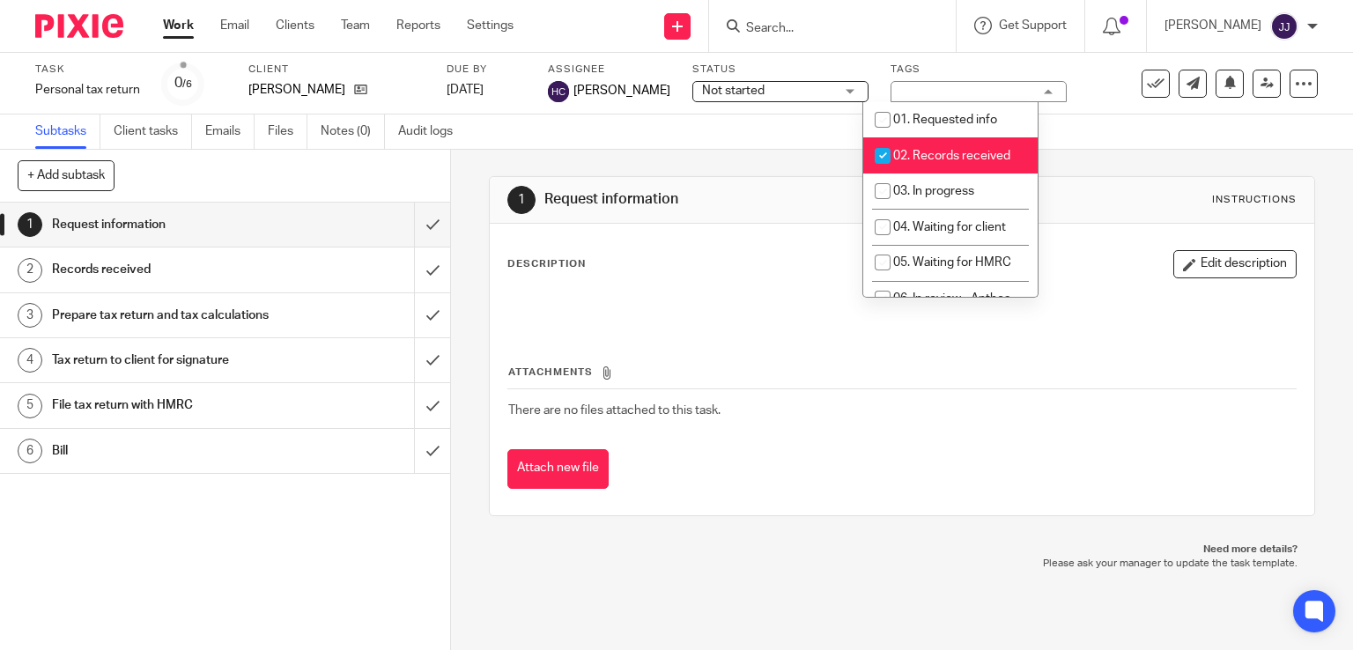
click at [907, 148] on li "02. Records received" at bounding box center [950, 155] width 174 height 36
checkbox input "false"
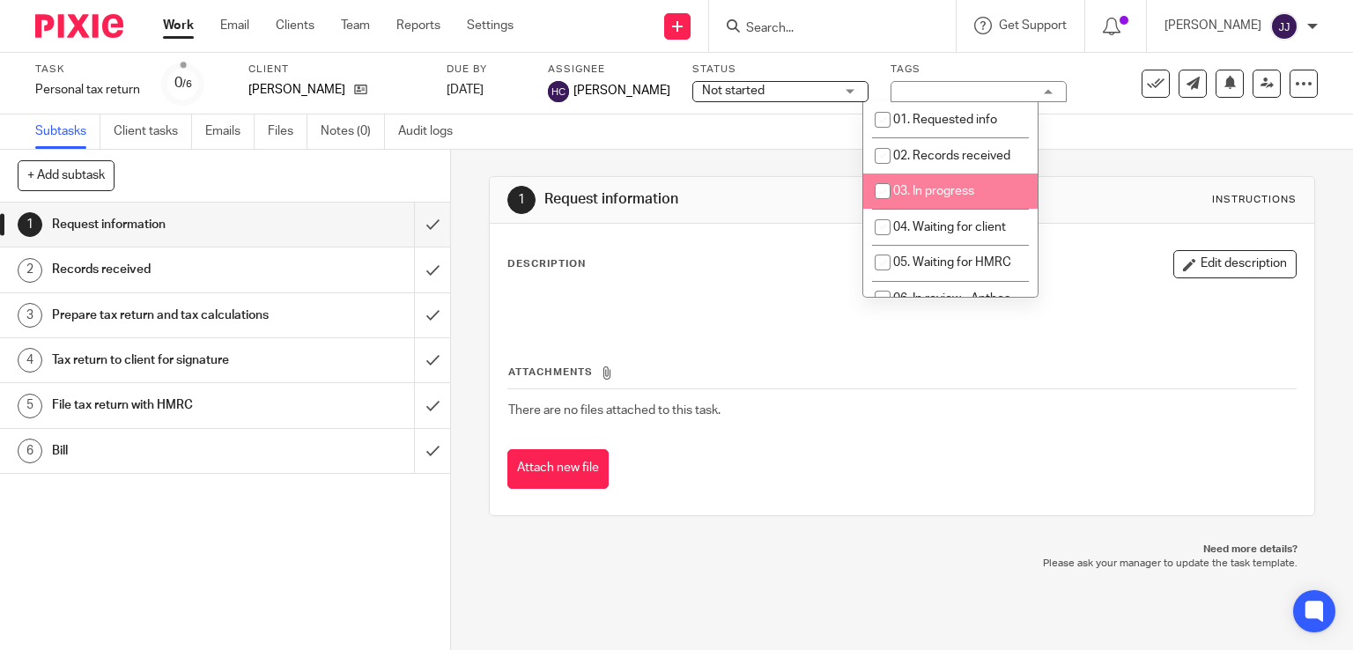
click at [916, 188] on span "03. In progress" at bounding box center [933, 191] width 81 height 12
checkbox input "true"
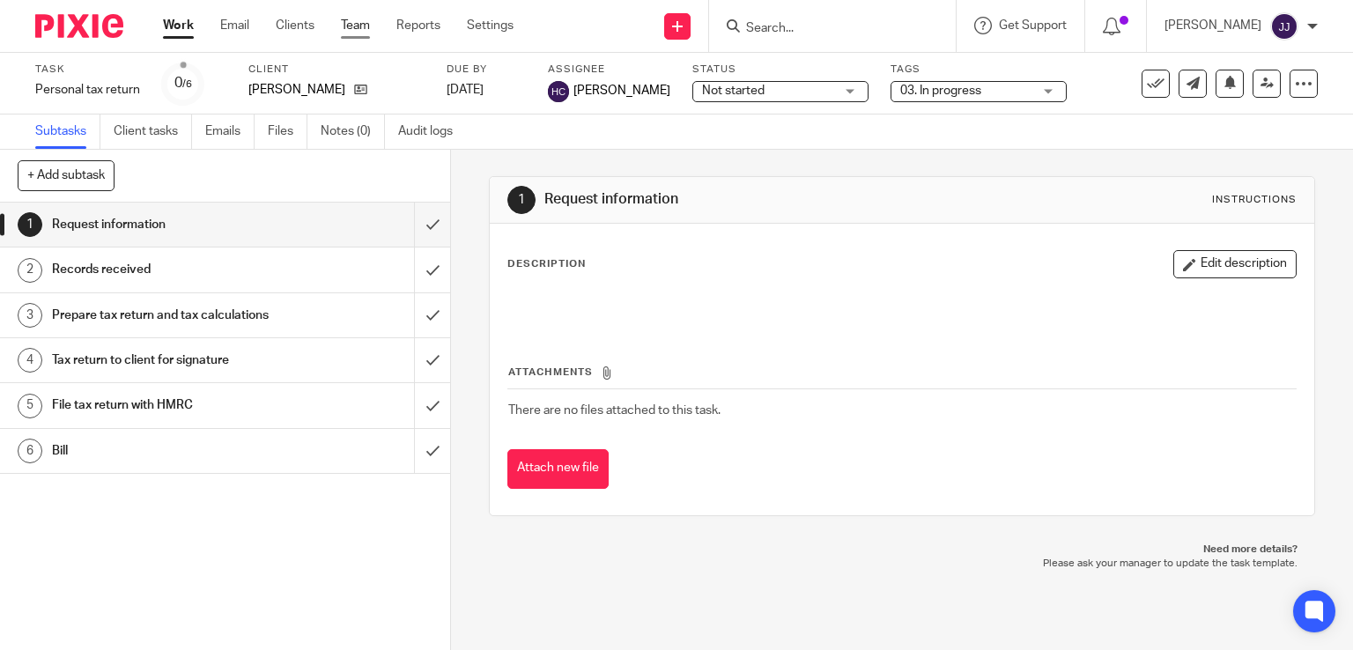
click at [368, 27] on link "Team" at bounding box center [355, 26] width 29 height 18
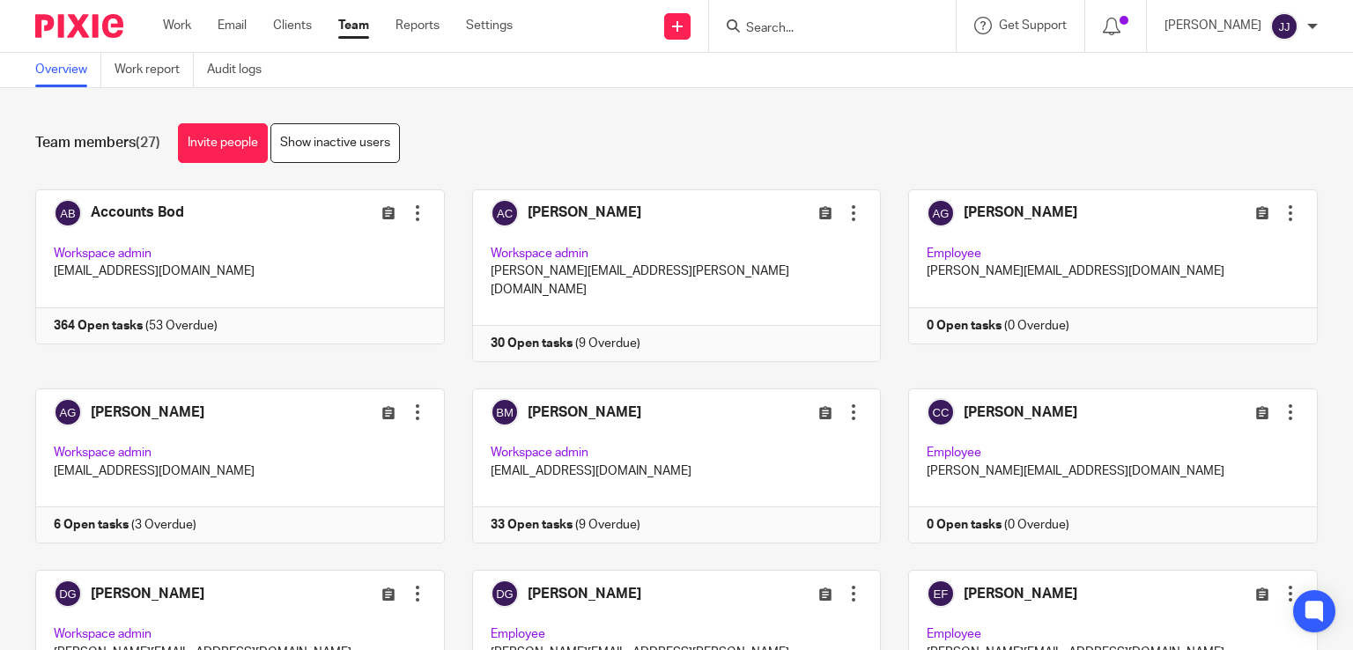
scroll to position [491, 0]
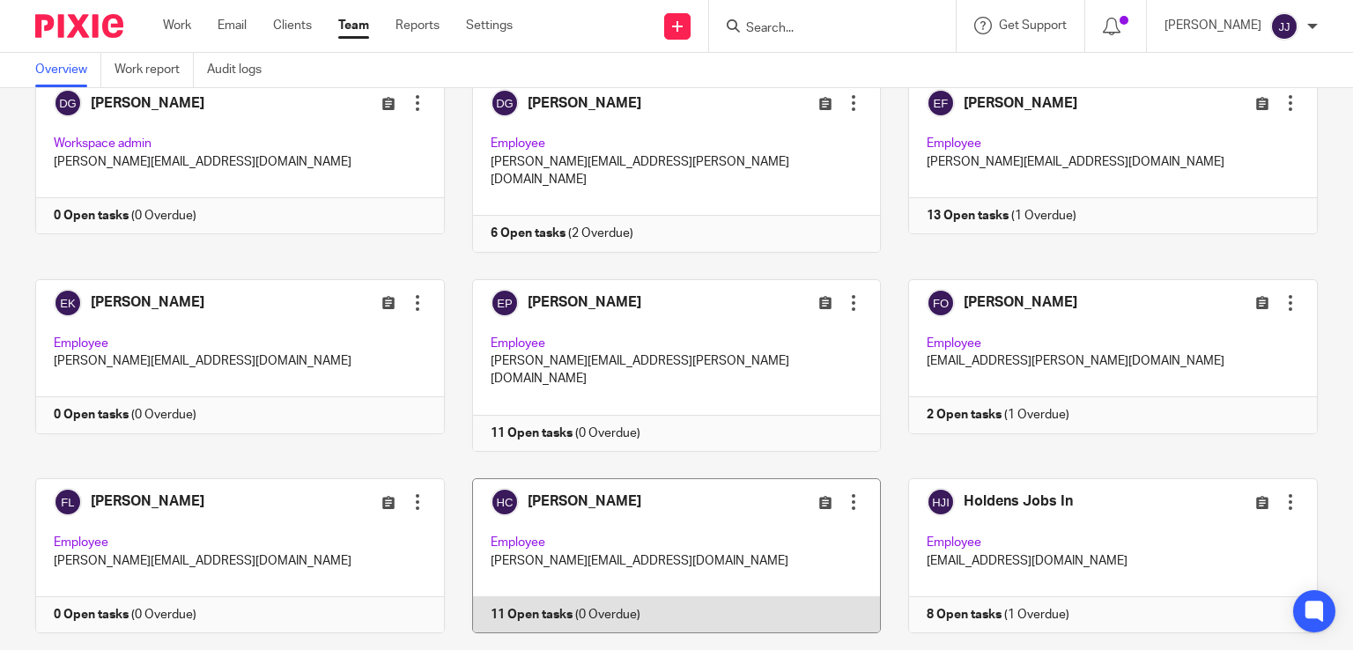
click at [633, 505] on link at bounding box center [663, 555] width 437 height 155
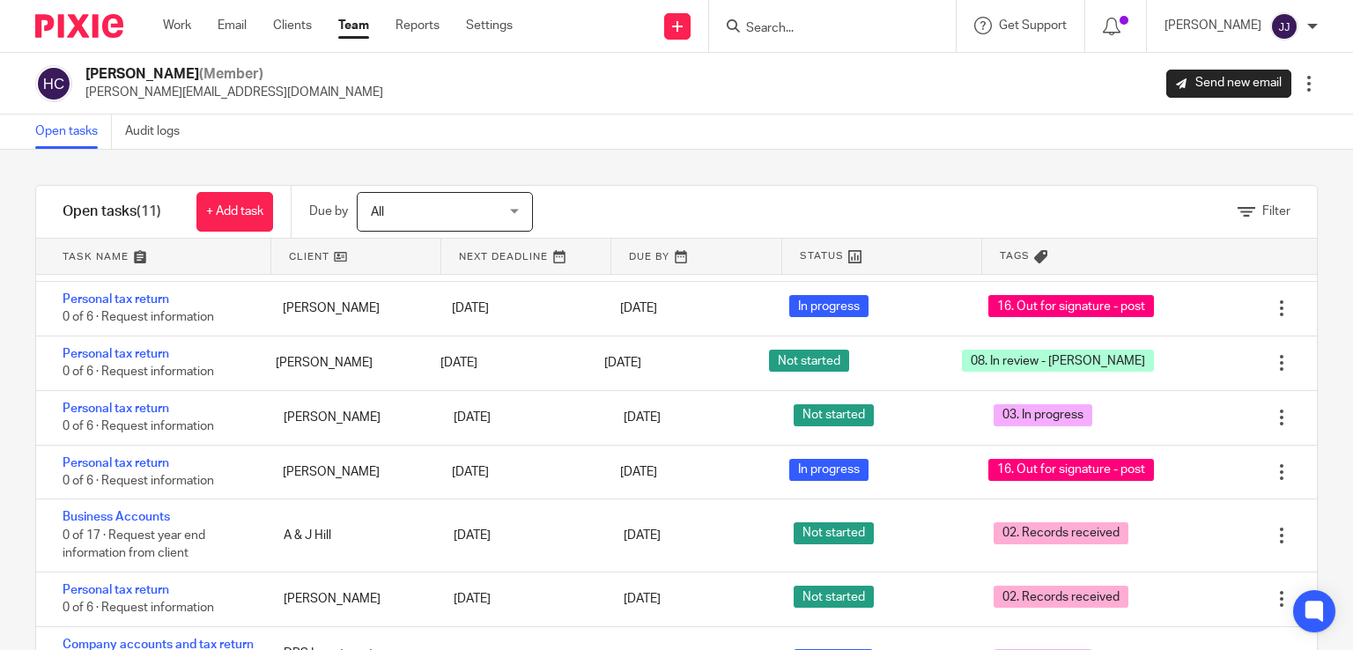
scroll to position [206, 0]
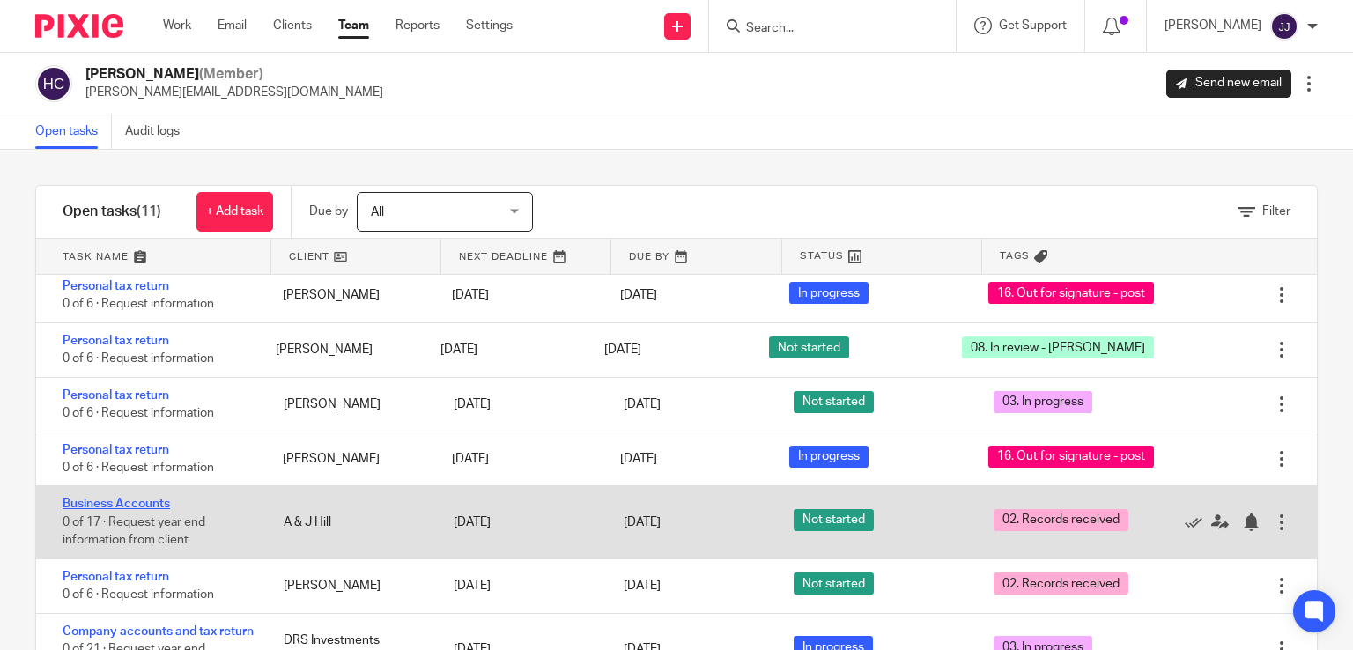
click at [154, 505] on link "Business Accounts" at bounding box center [116, 504] width 107 height 12
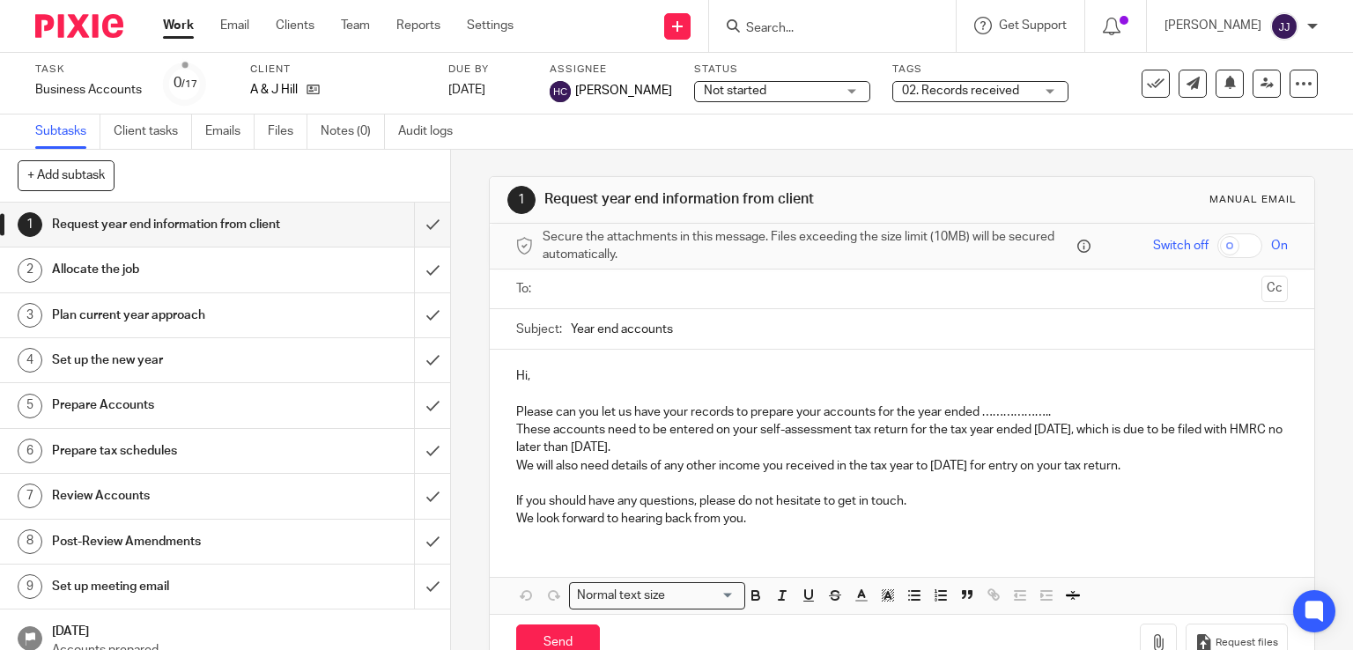
click at [902, 93] on span "02. Records received" at bounding box center [960, 91] width 117 height 12
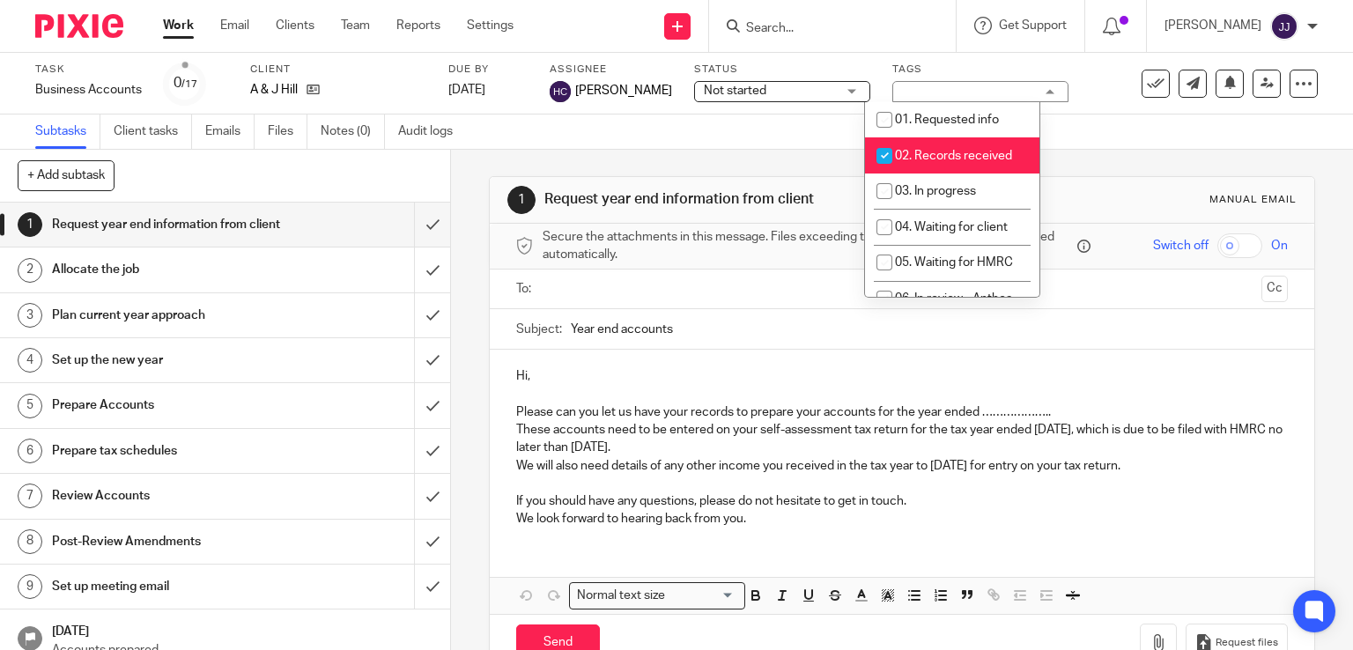
click at [903, 167] on li "02. Records received" at bounding box center [952, 155] width 174 height 36
checkbox input "false"
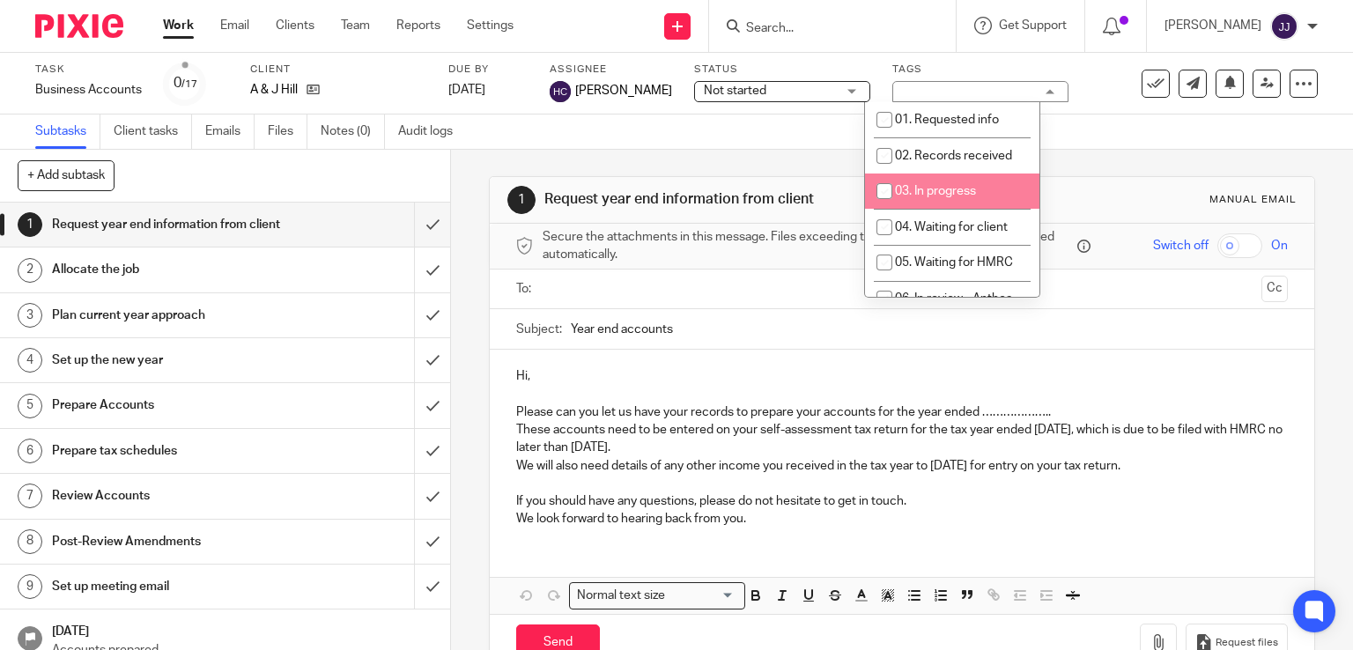
click at [905, 188] on span "03. In progress" at bounding box center [935, 191] width 81 height 12
checkbox input "true"
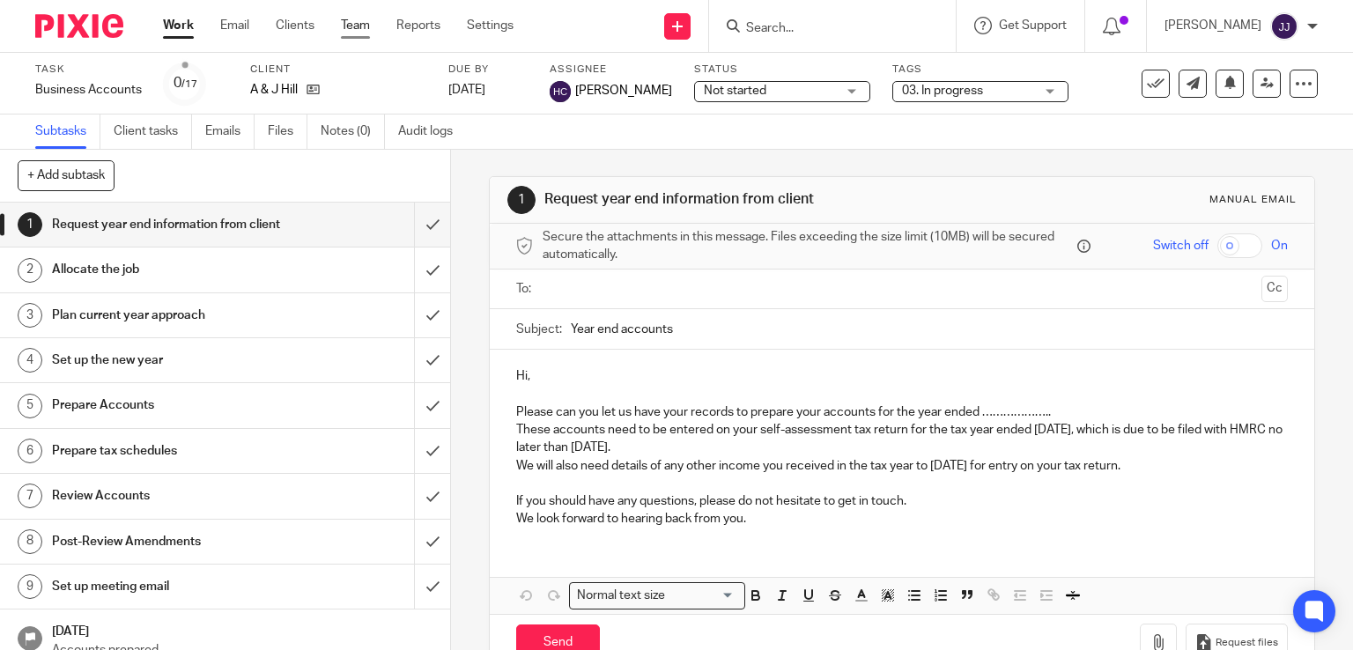
click at [364, 26] on link "Team" at bounding box center [355, 26] width 29 height 18
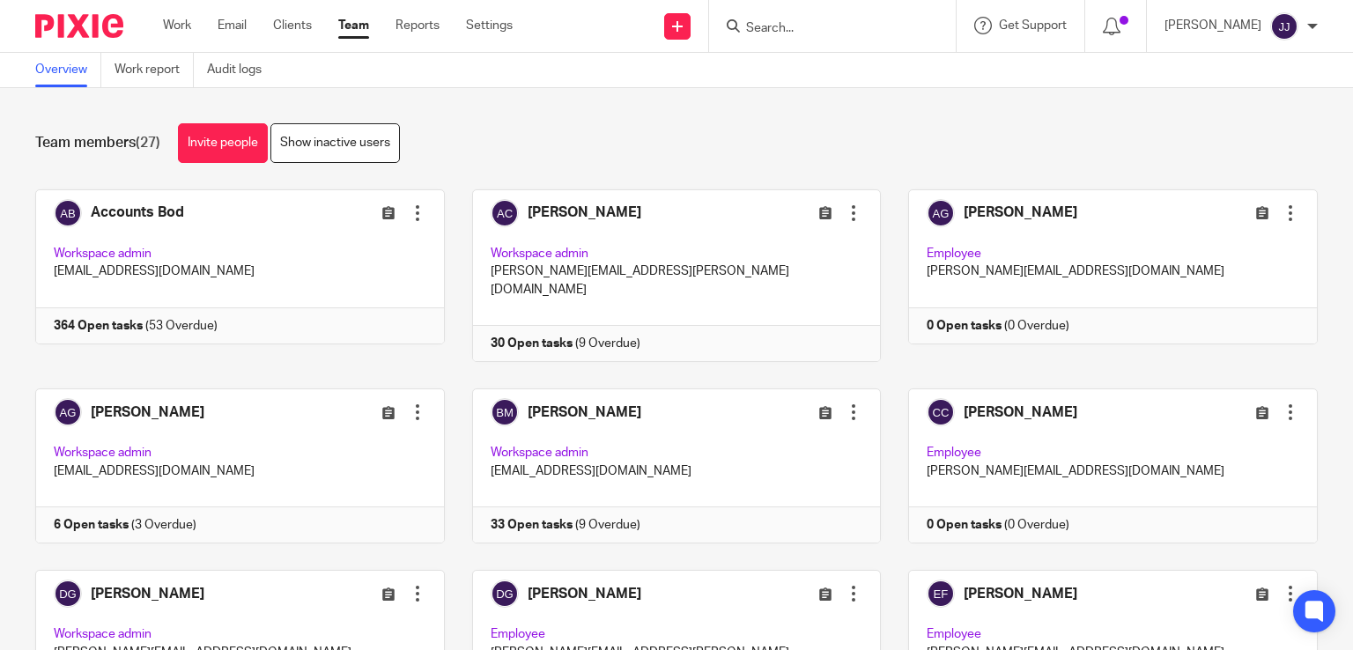
scroll to position [491, 0]
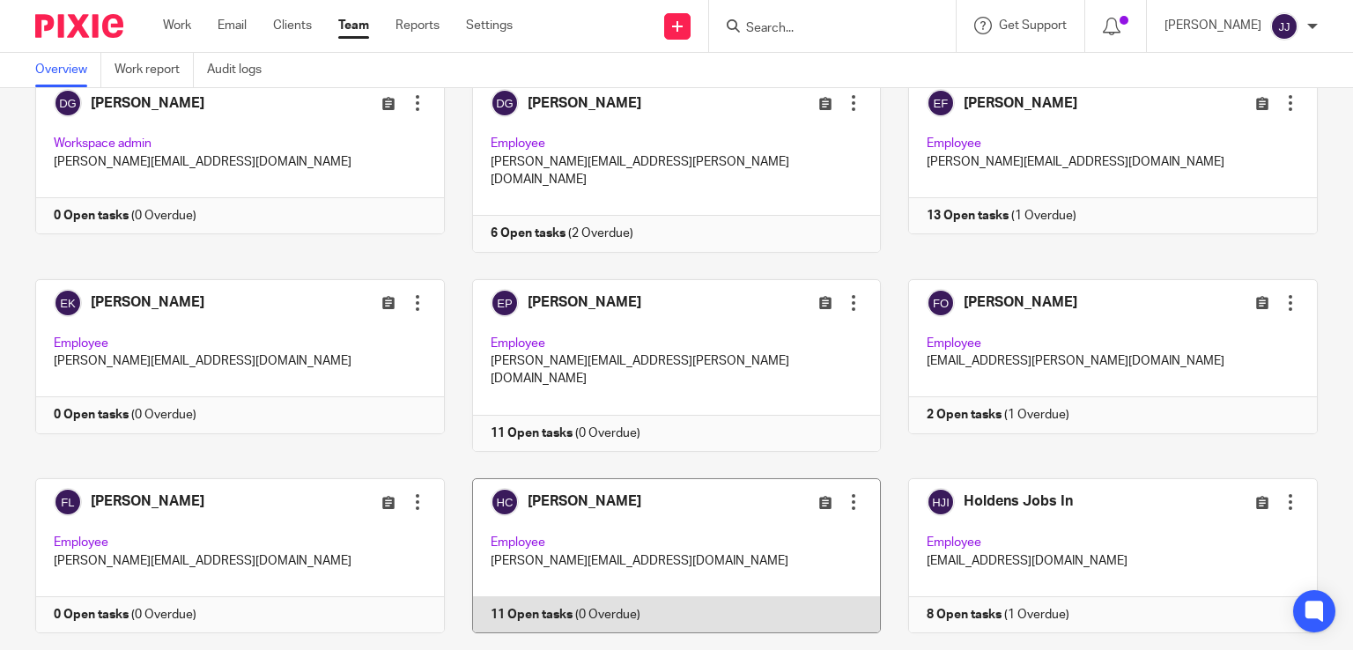
click at [525, 509] on link at bounding box center [663, 555] width 437 height 155
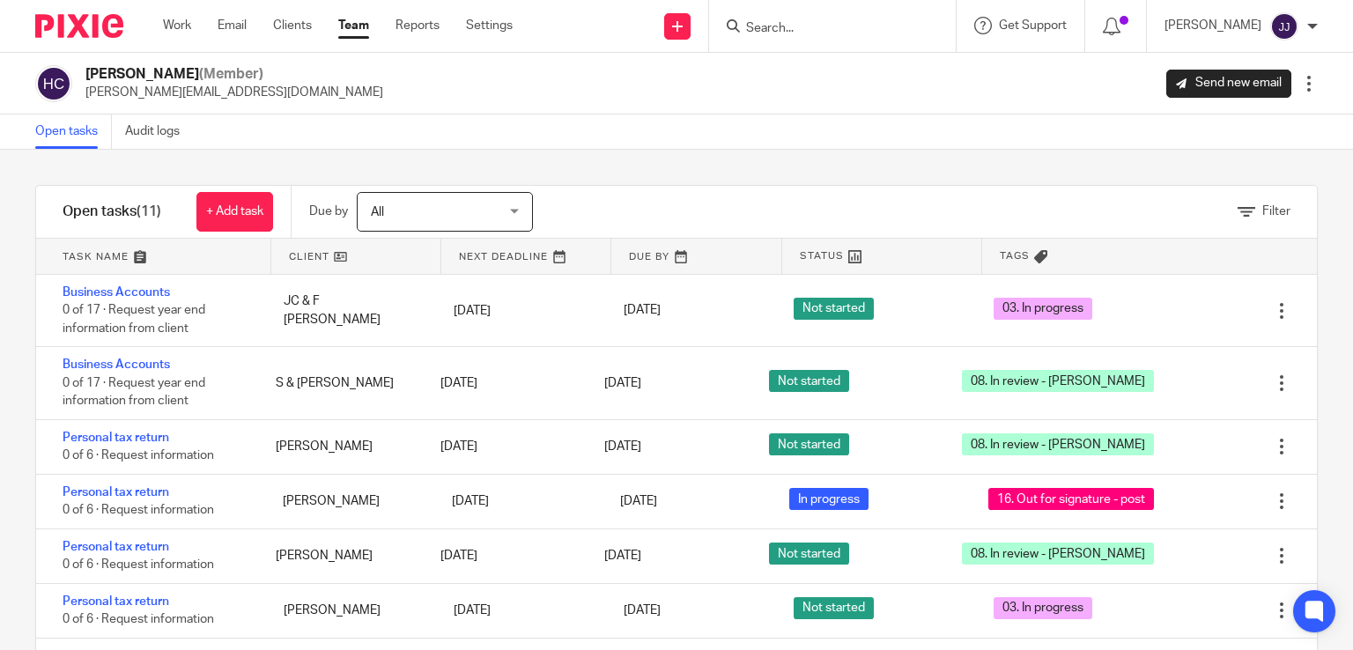
scroll to position [307, 0]
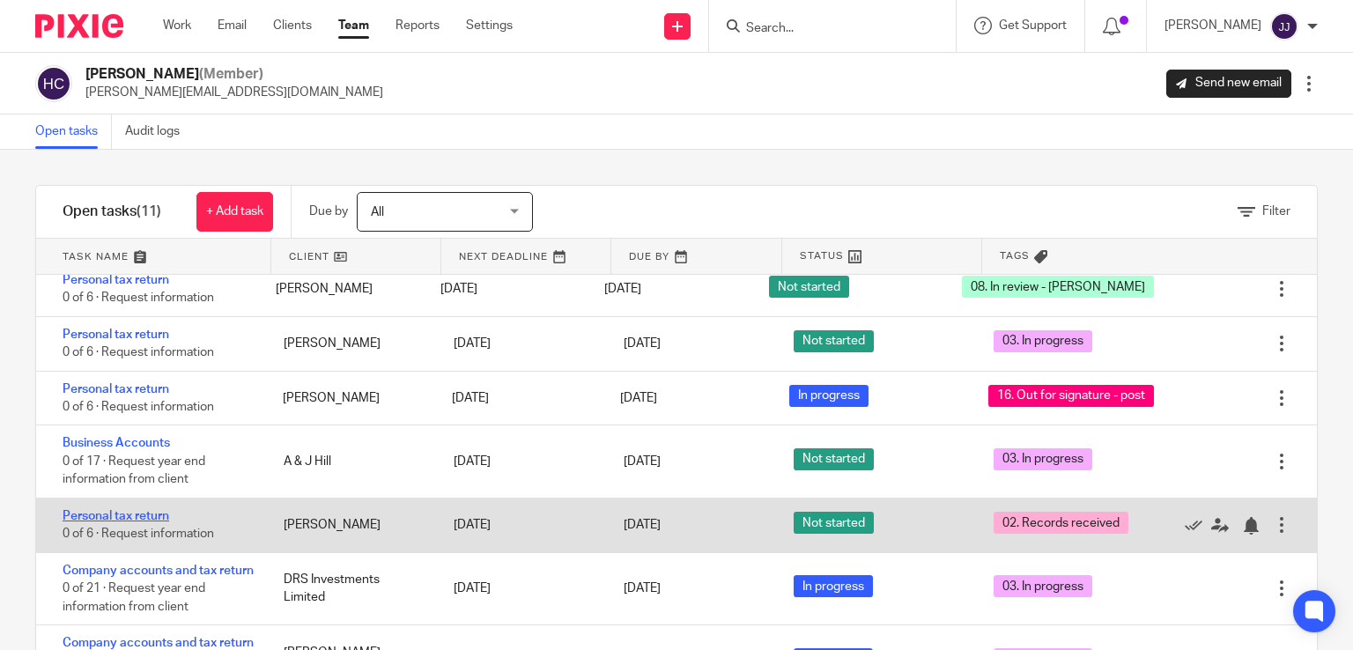
click at [154, 510] on link "Personal tax return" at bounding box center [116, 516] width 107 height 12
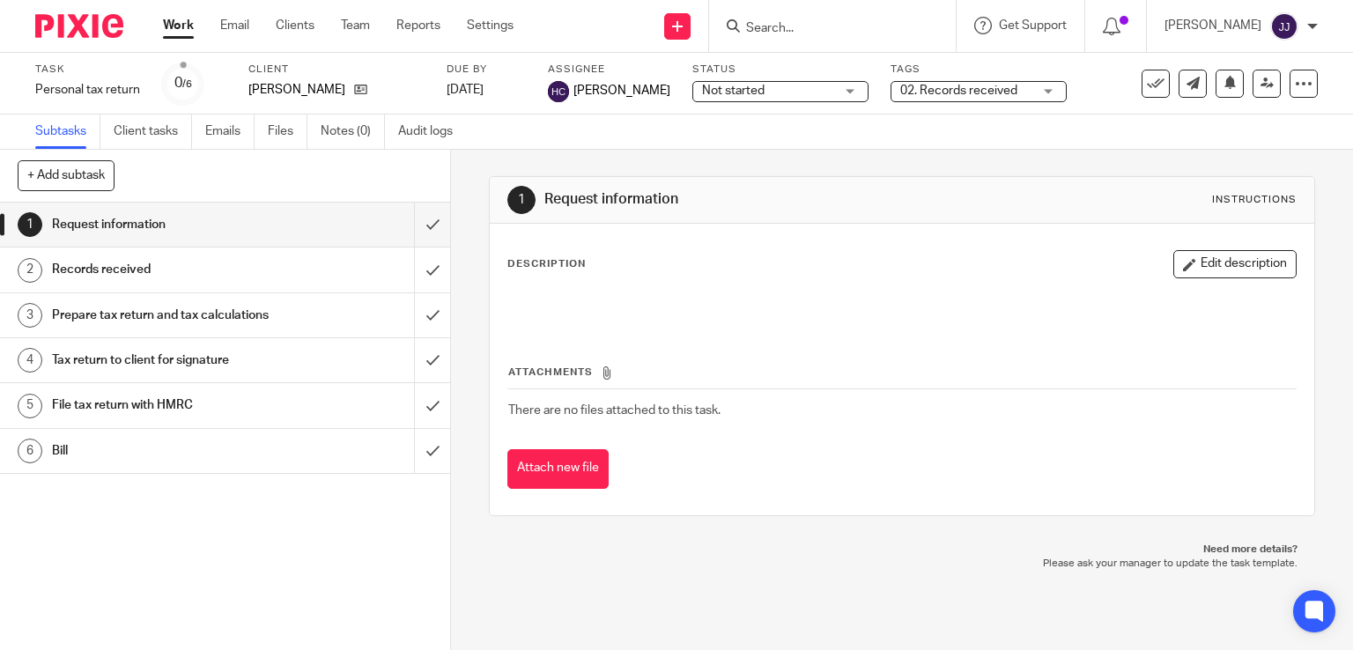
click at [907, 89] on span "02. Records received" at bounding box center [958, 91] width 117 height 12
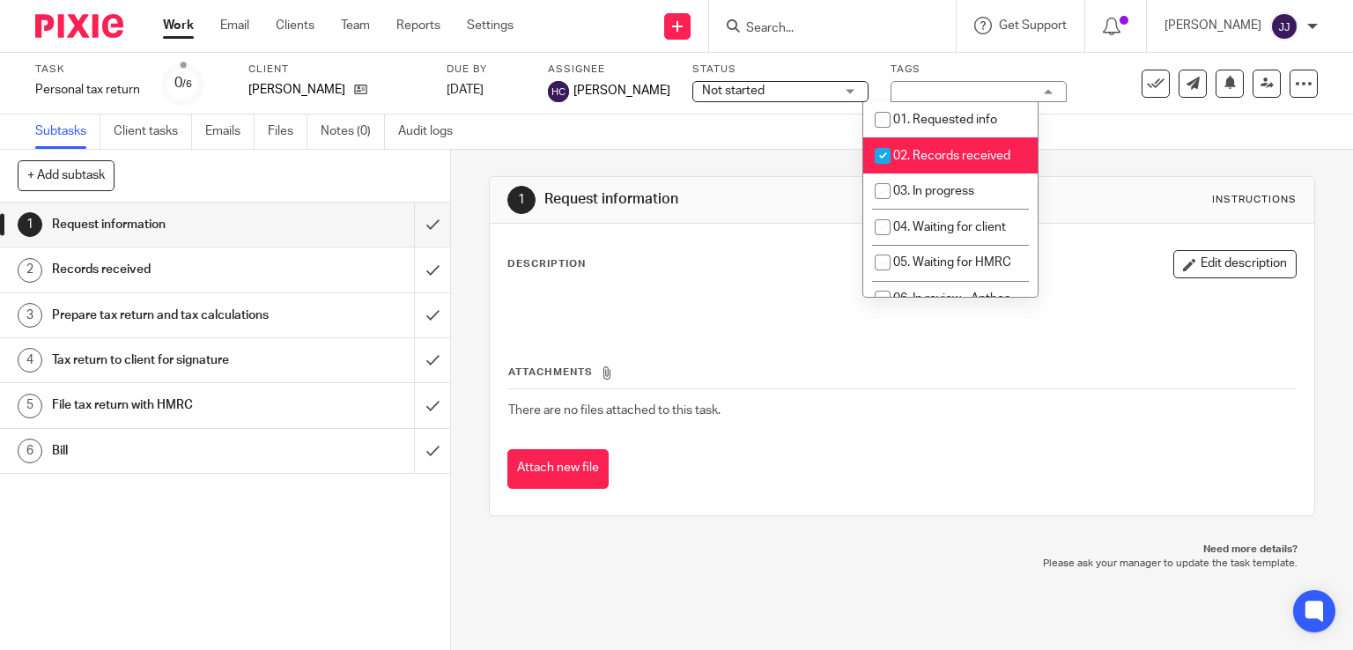
click at [914, 157] on span "02. Records received" at bounding box center [951, 156] width 117 height 12
checkbox input "false"
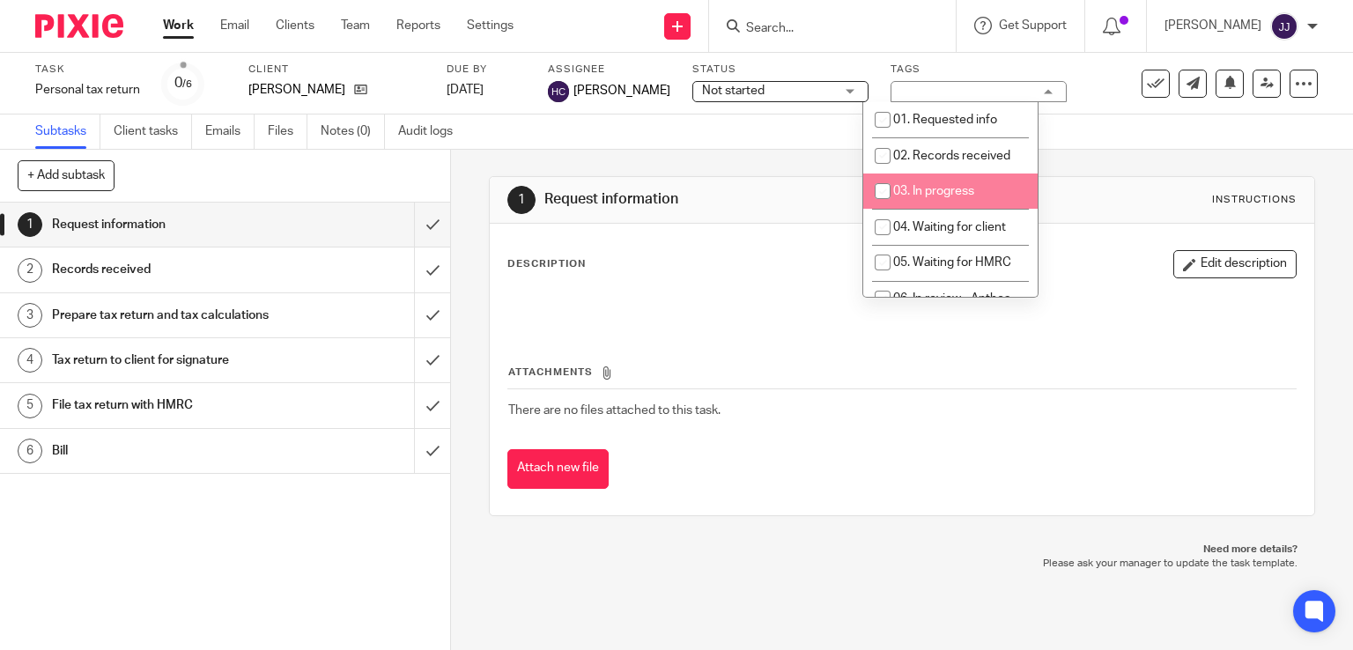
click at [916, 188] on span "03. In progress" at bounding box center [933, 191] width 81 height 12
checkbox input "true"
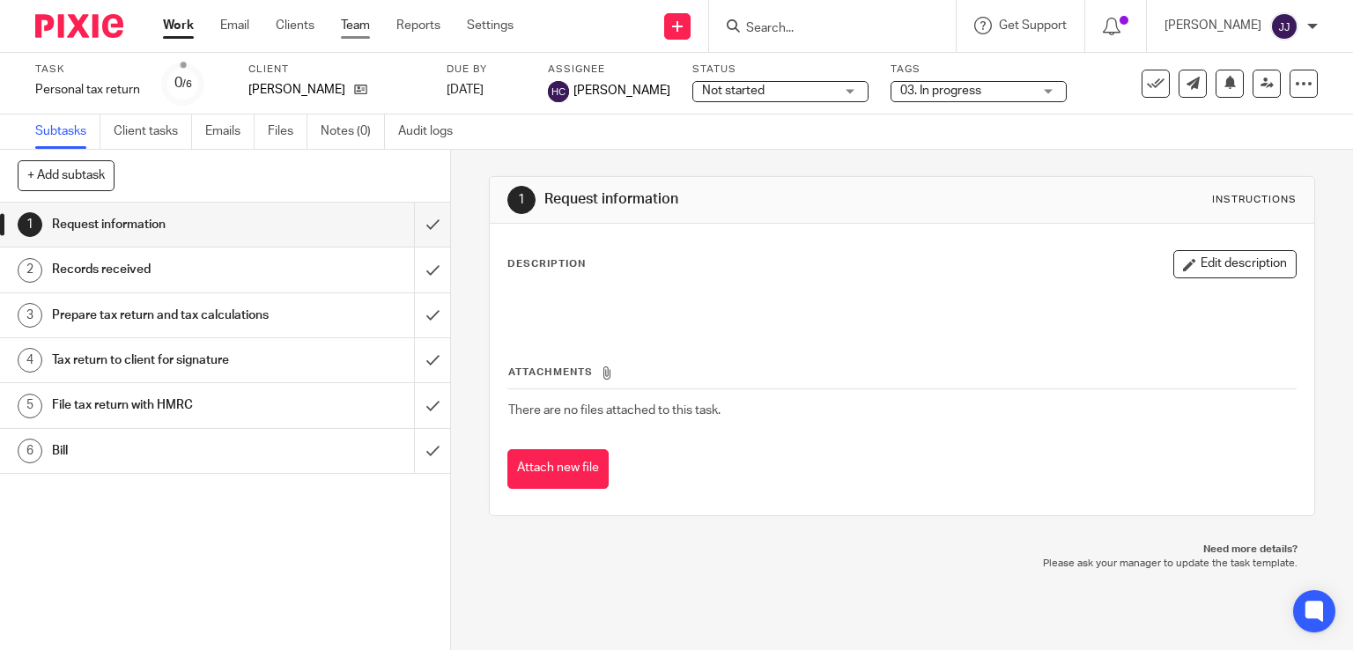
click at [366, 22] on link "Team" at bounding box center [355, 26] width 29 height 18
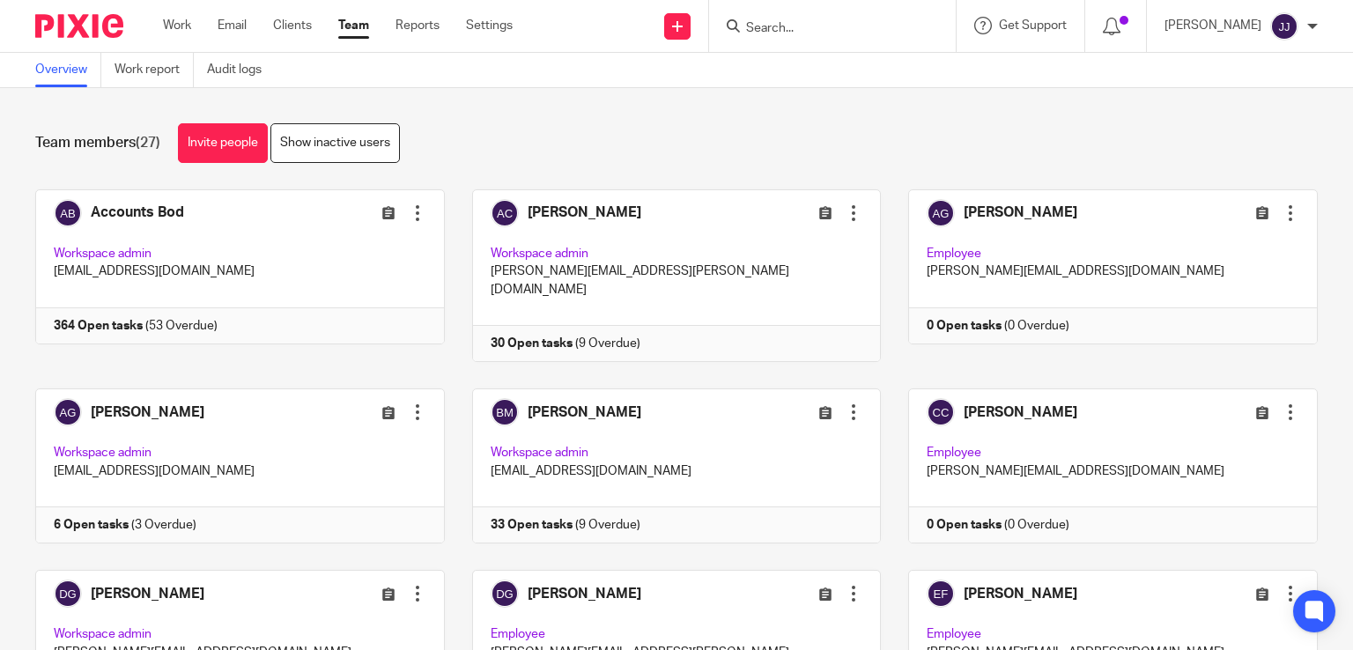
scroll to position [491, 0]
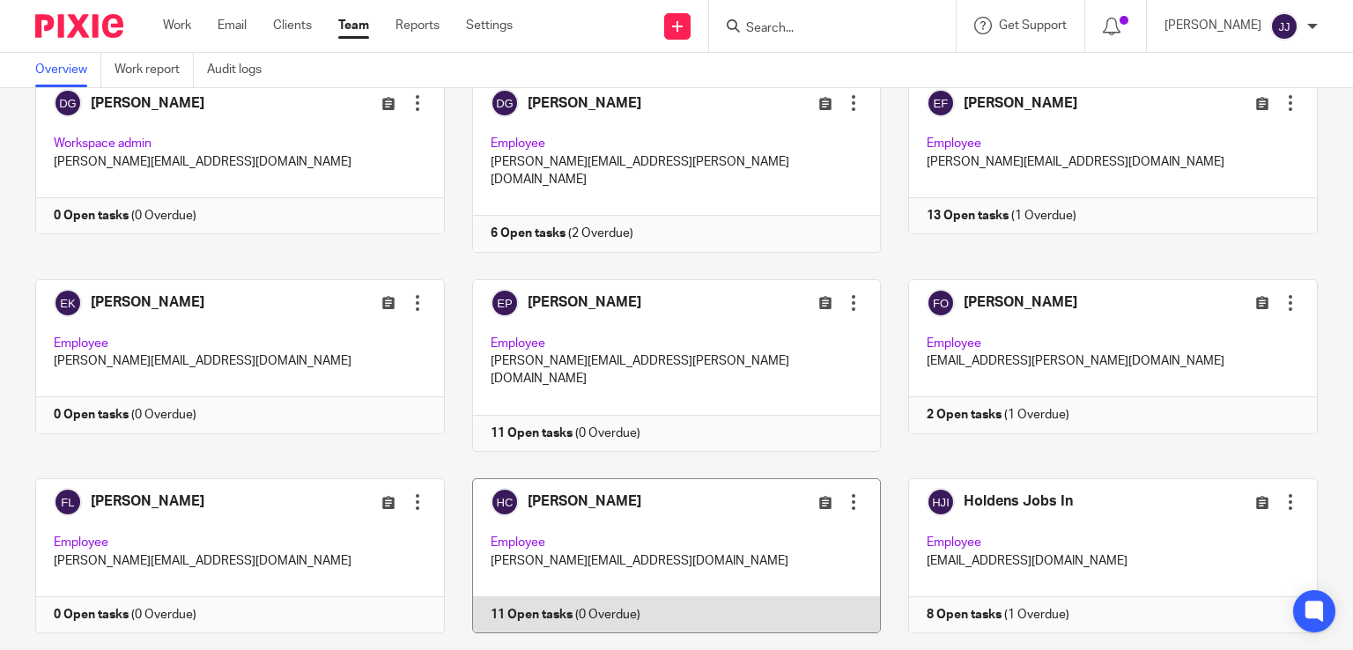
click at [756, 478] on link at bounding box center [663, 555] width 437 height 155
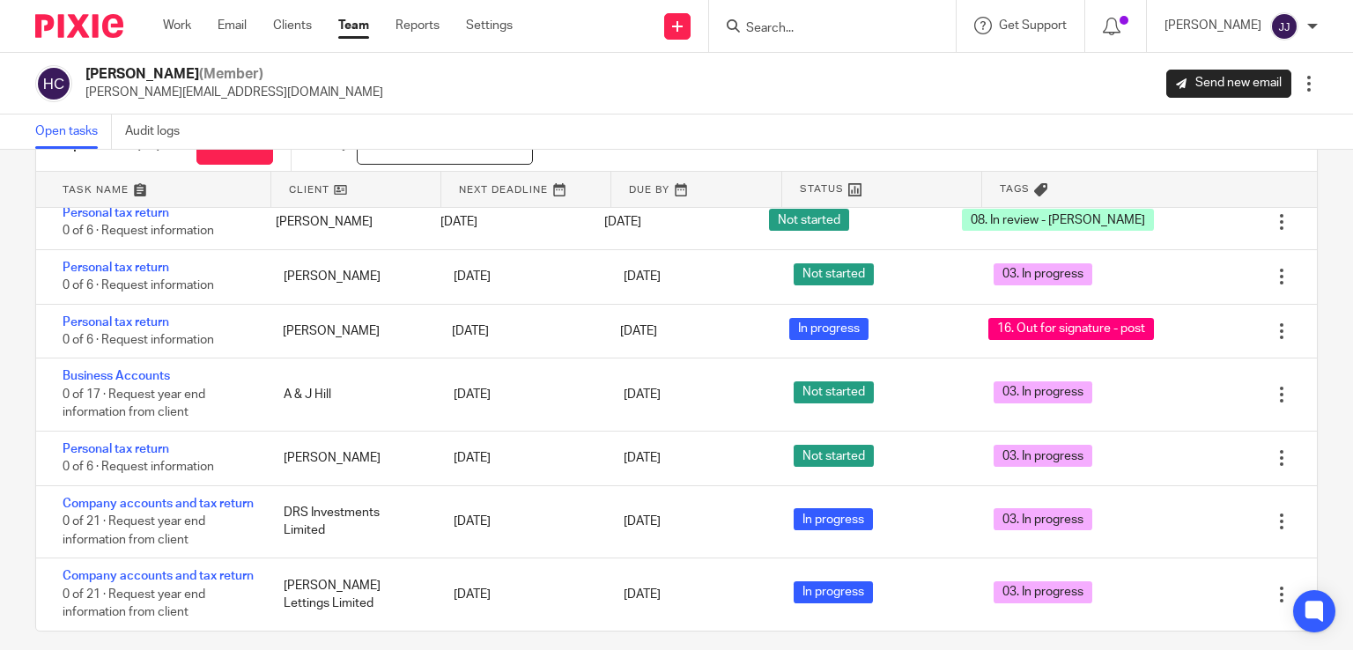
scroll to position [82, 0]
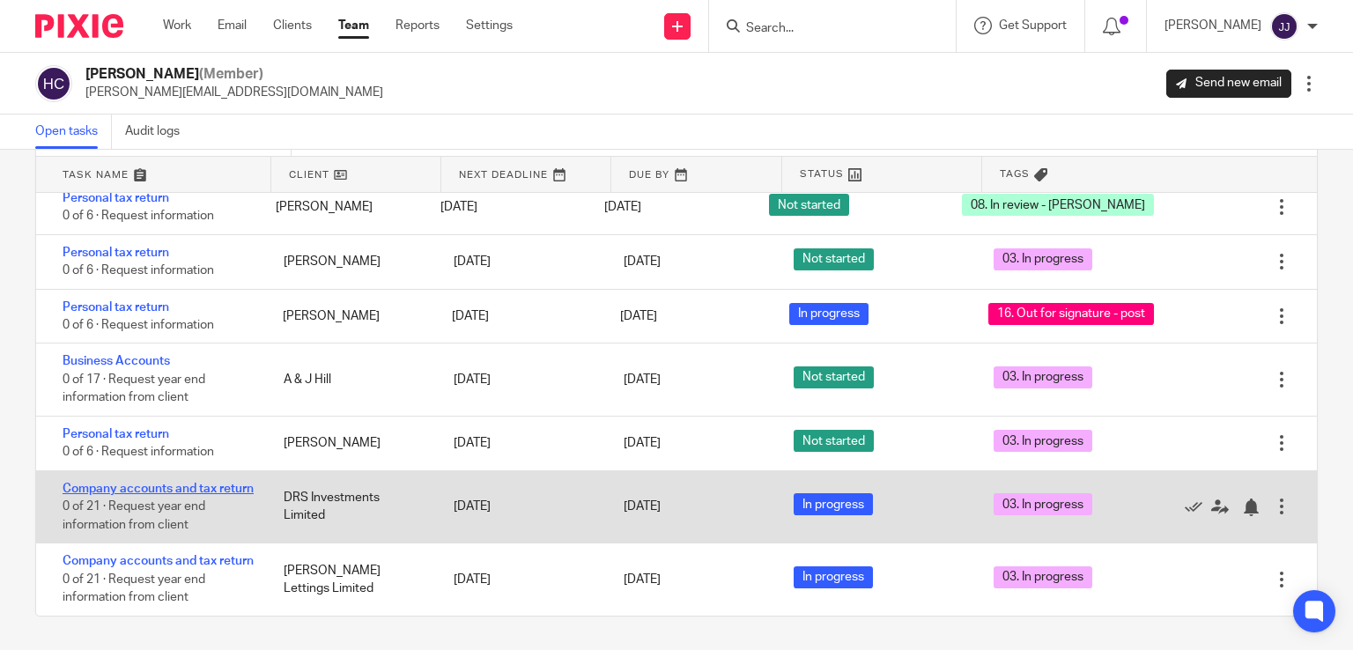
click at [179, 483] on link "Company accounts and tax return" at bounding box center [158, 489] width 191 height 12
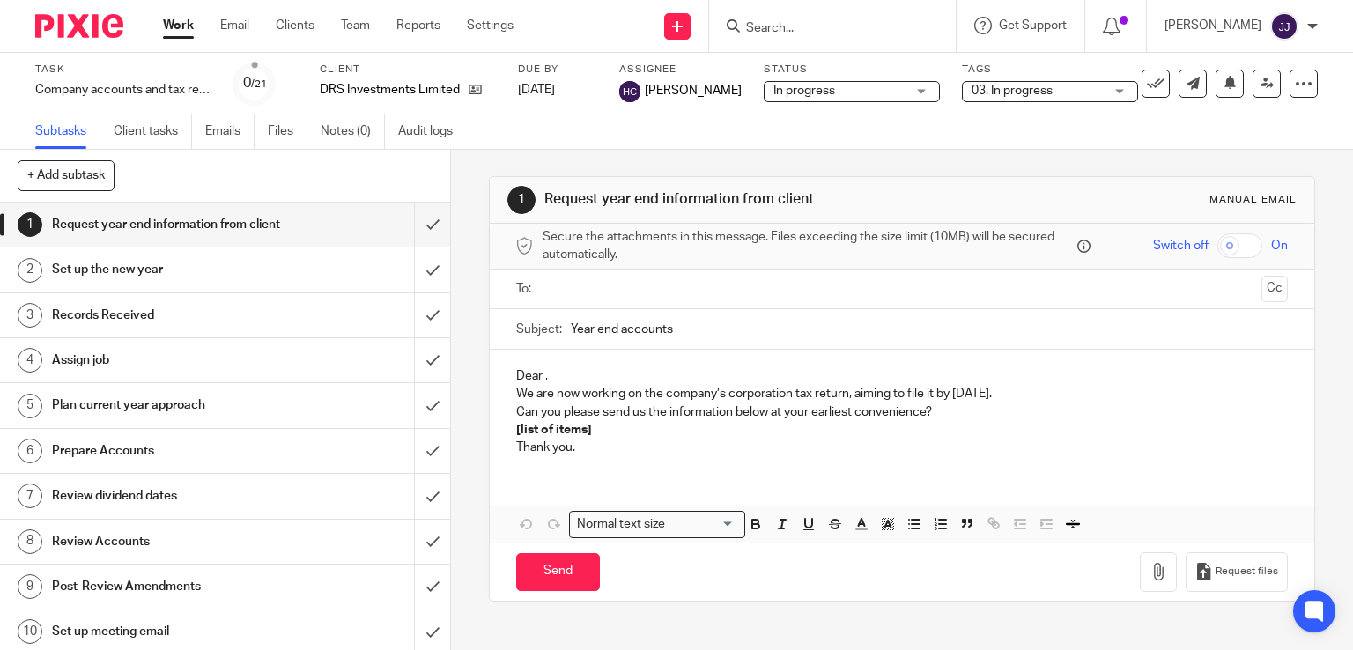
click at [998, 85] on span "03. In progress" at bounding box center [1012, 91] width 81 height 12
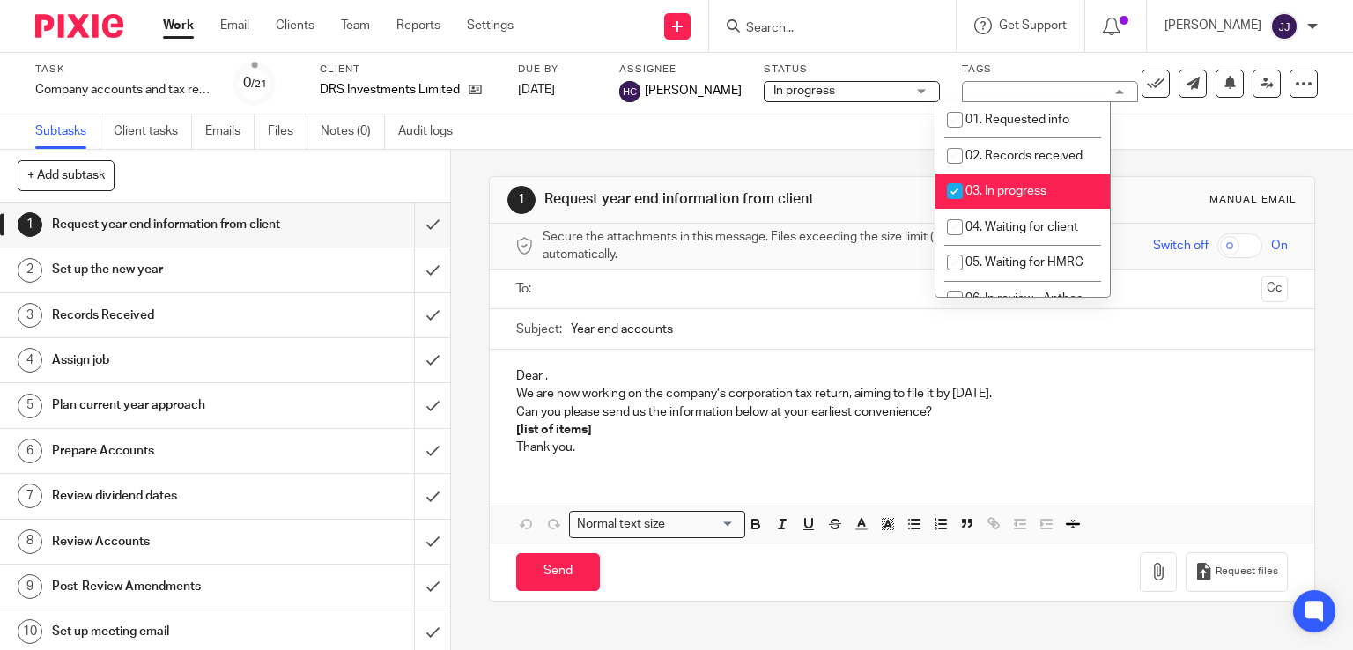
click at [1005, 181] on li "03. In progress" at bounding box center [1023, 192] width 174 height 36
checkbox input "false"
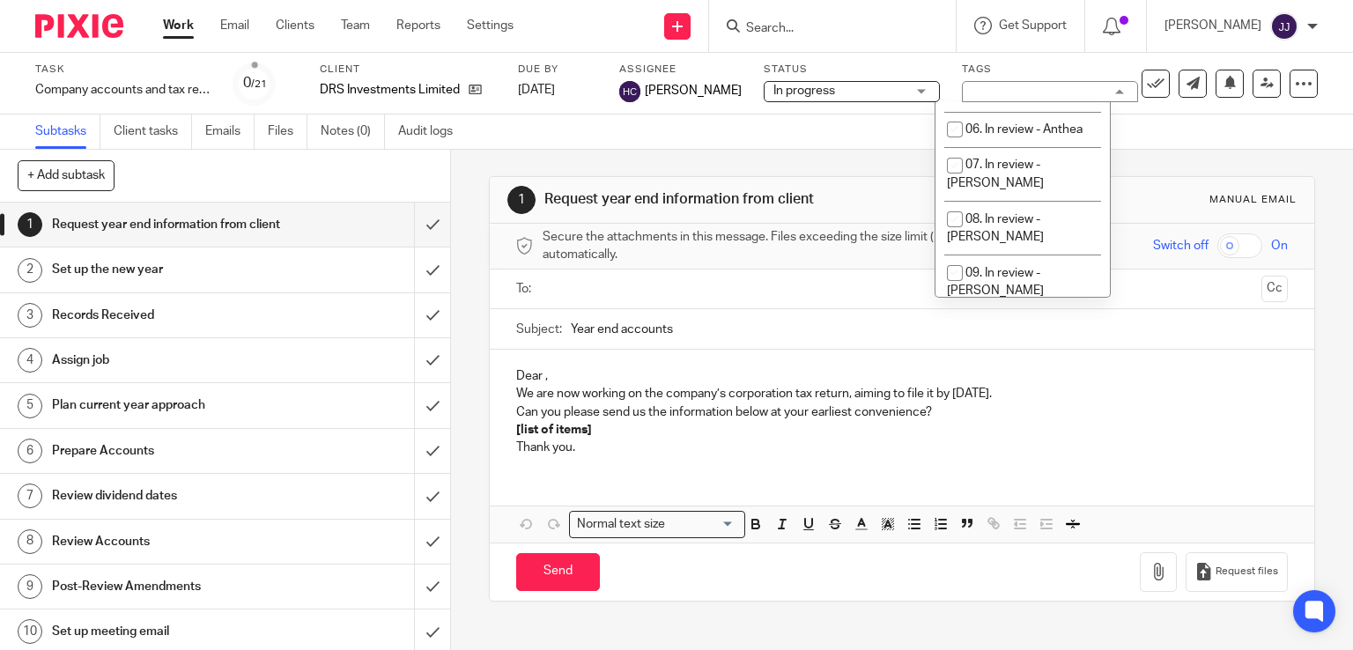
scroll to position [339, 0]
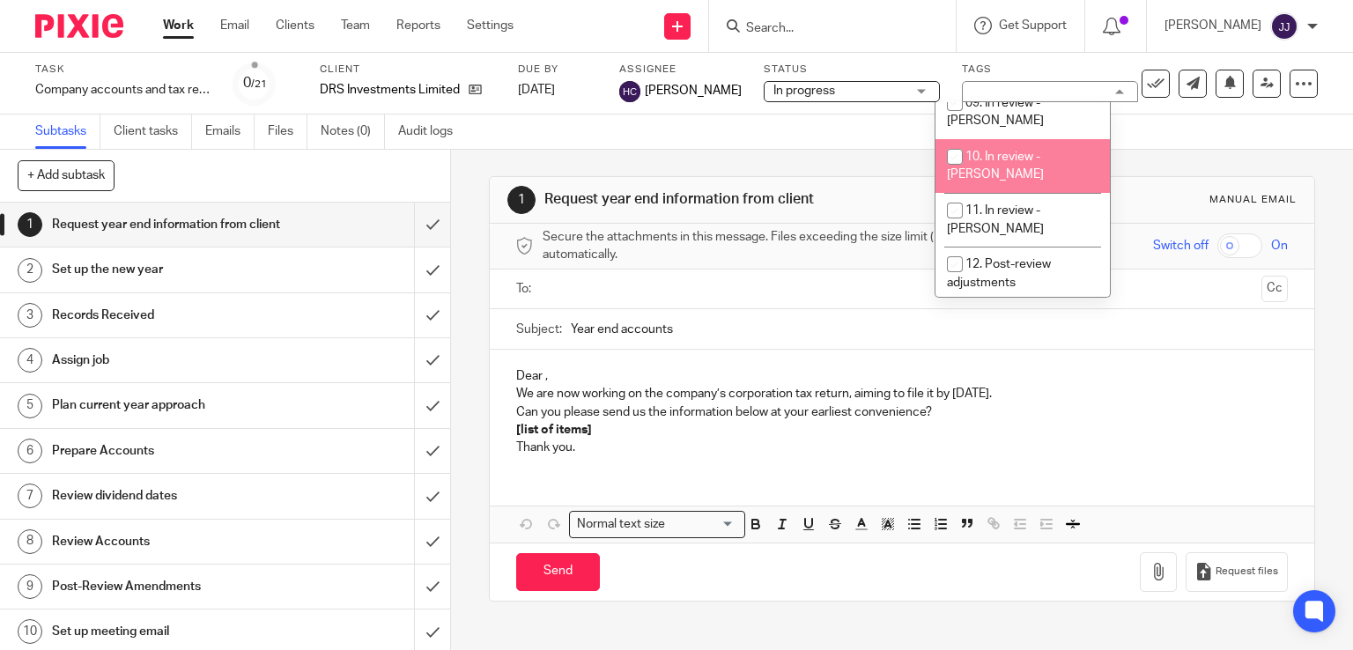
click at [1032, 140] on li "10. In review - Joanne" at bounding box center [1023, 166] width 174 height 54
checkbox input "true"
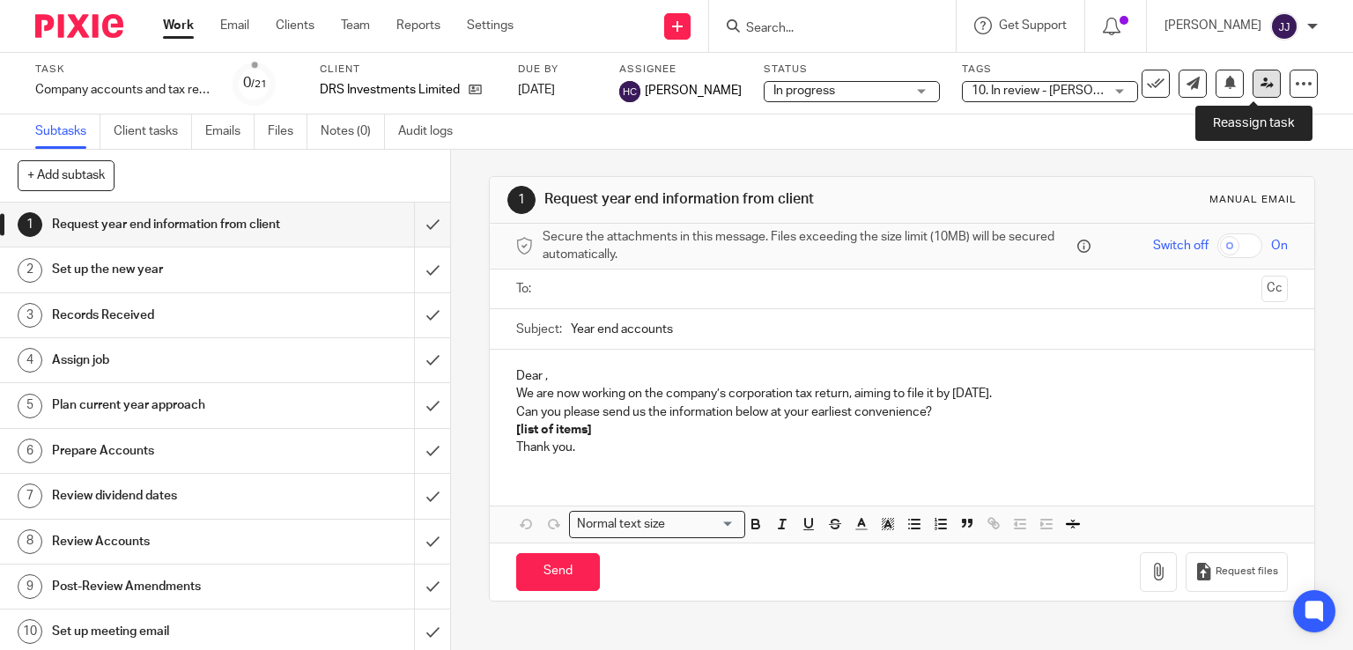
click at [1261, 85] on icon at bounding box center [1267, 83] width 13 height 13
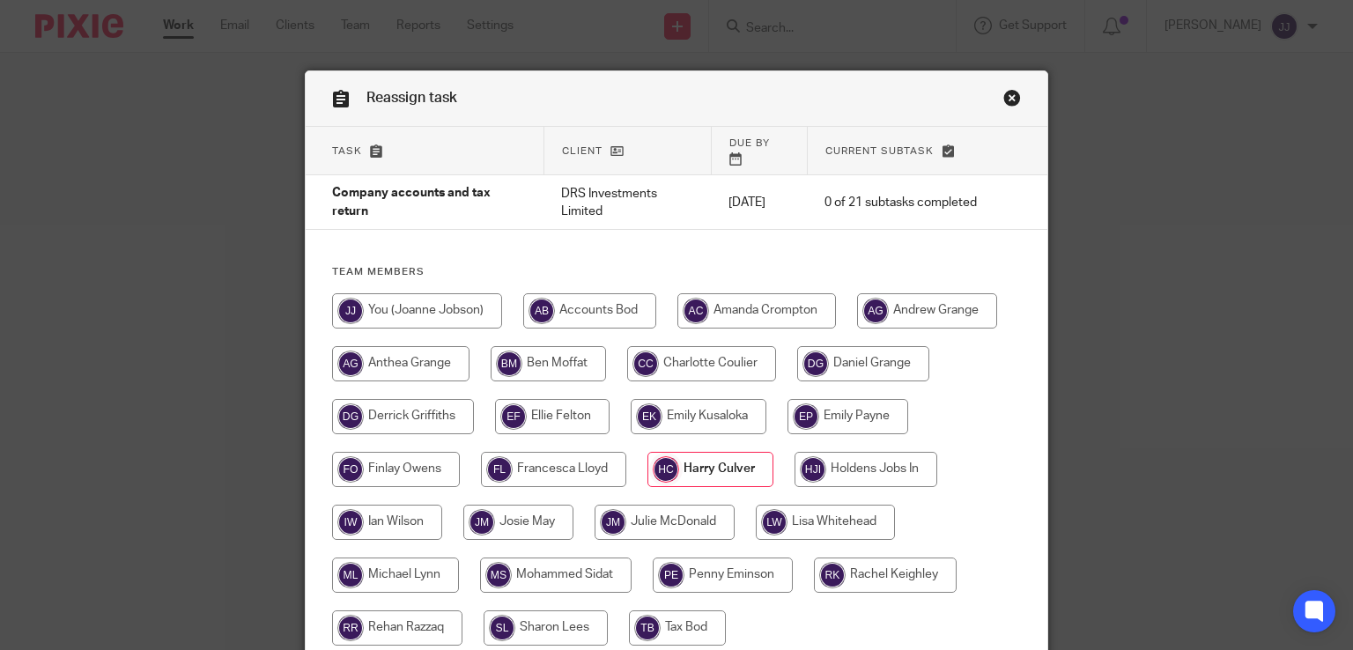
click at [426, 305] on input "radio" at bounding box center [417, 310] width 170 height 35
radio input "true"
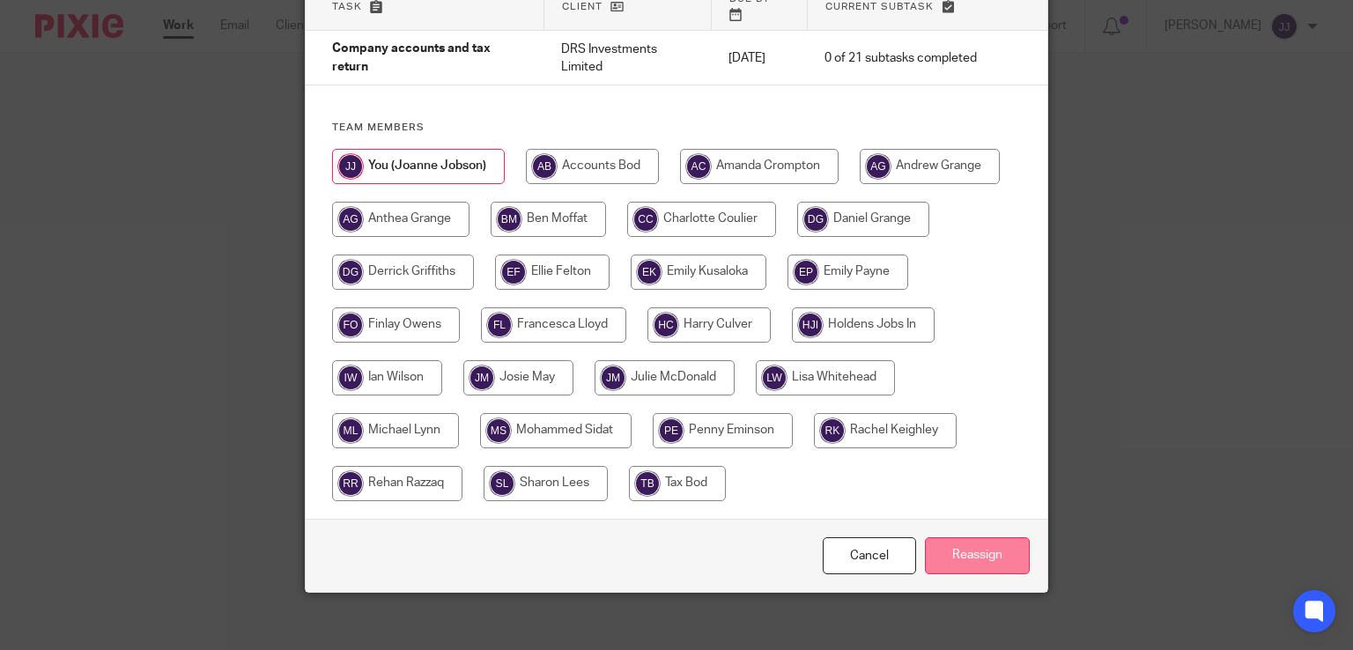
click at [976, 543] on input "Reassign" at bounding box center [977, 556] width 105 height 38
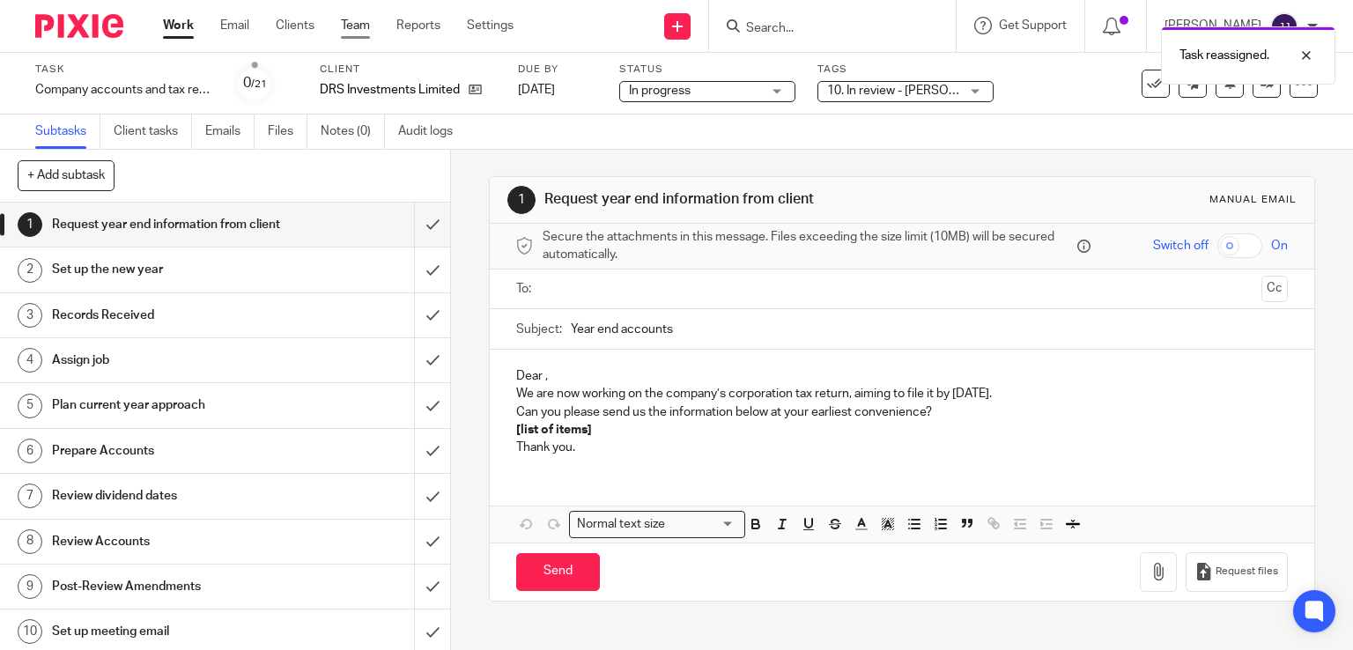
click at [356, 19] on link "Team" at bounding box center [355, 26] width 29 height 18
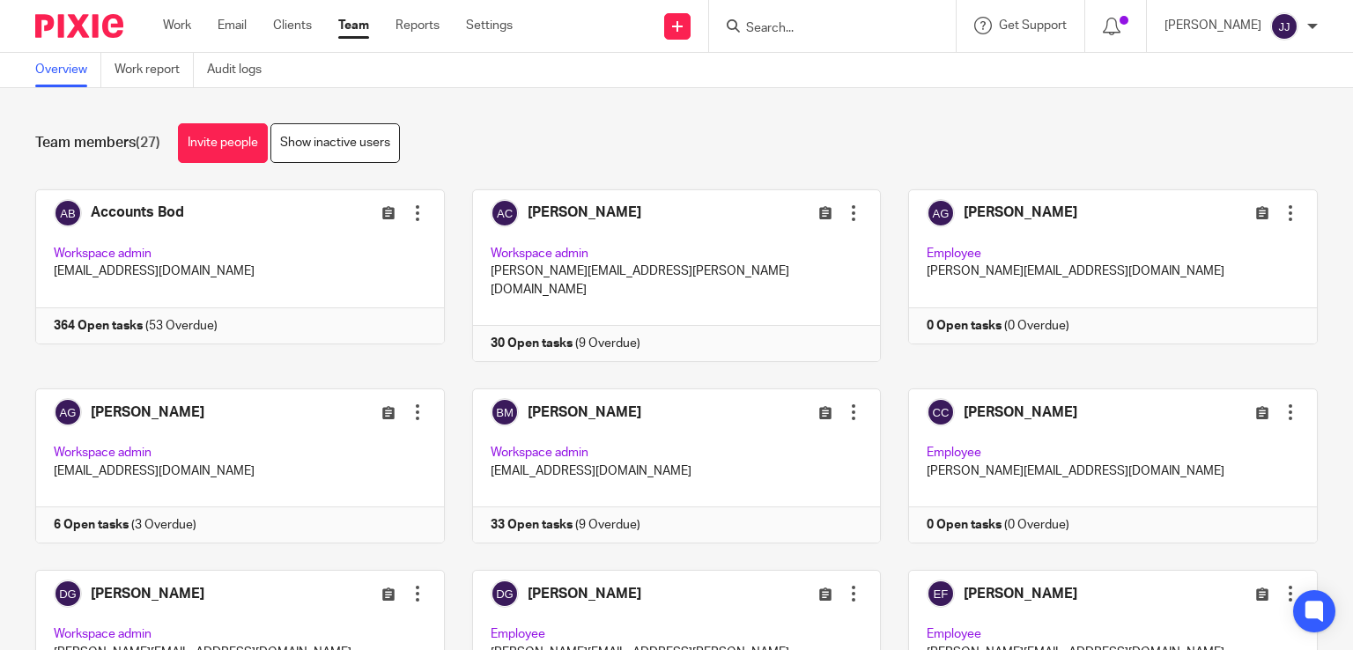
scroll to position [491, 0]
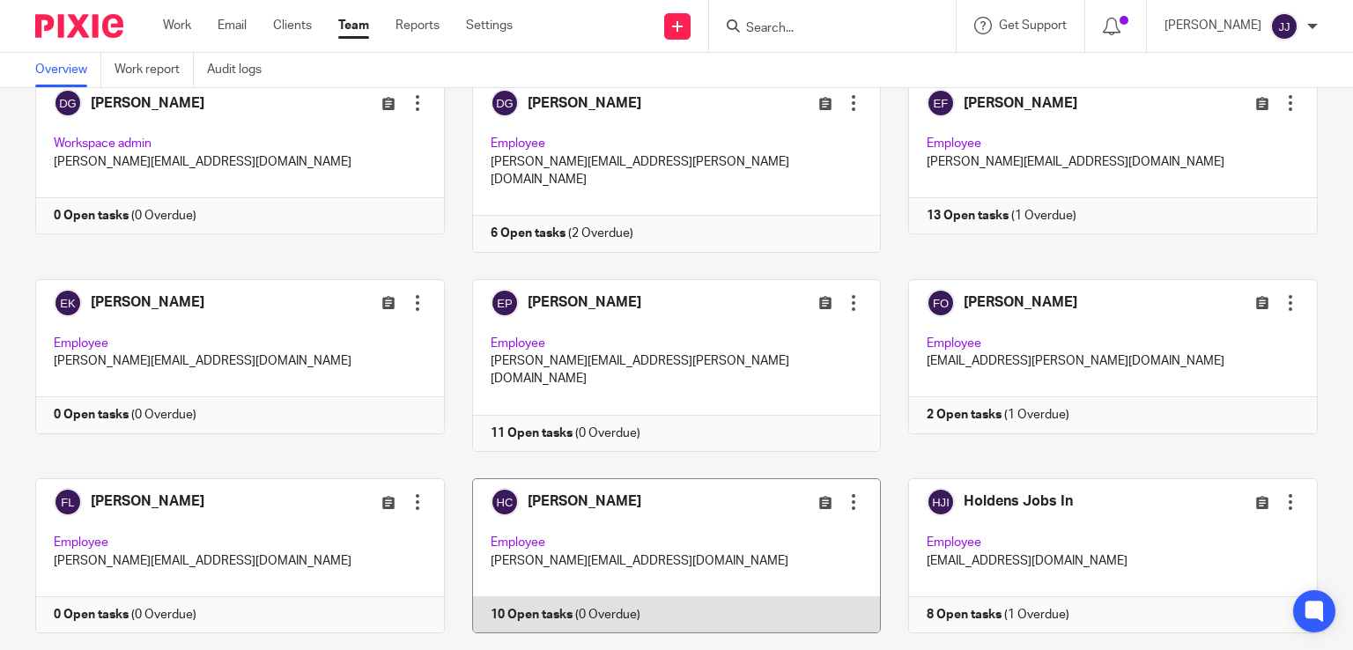
click at [651, 493] on link at bounding box center [663, 555] width 437 height 155
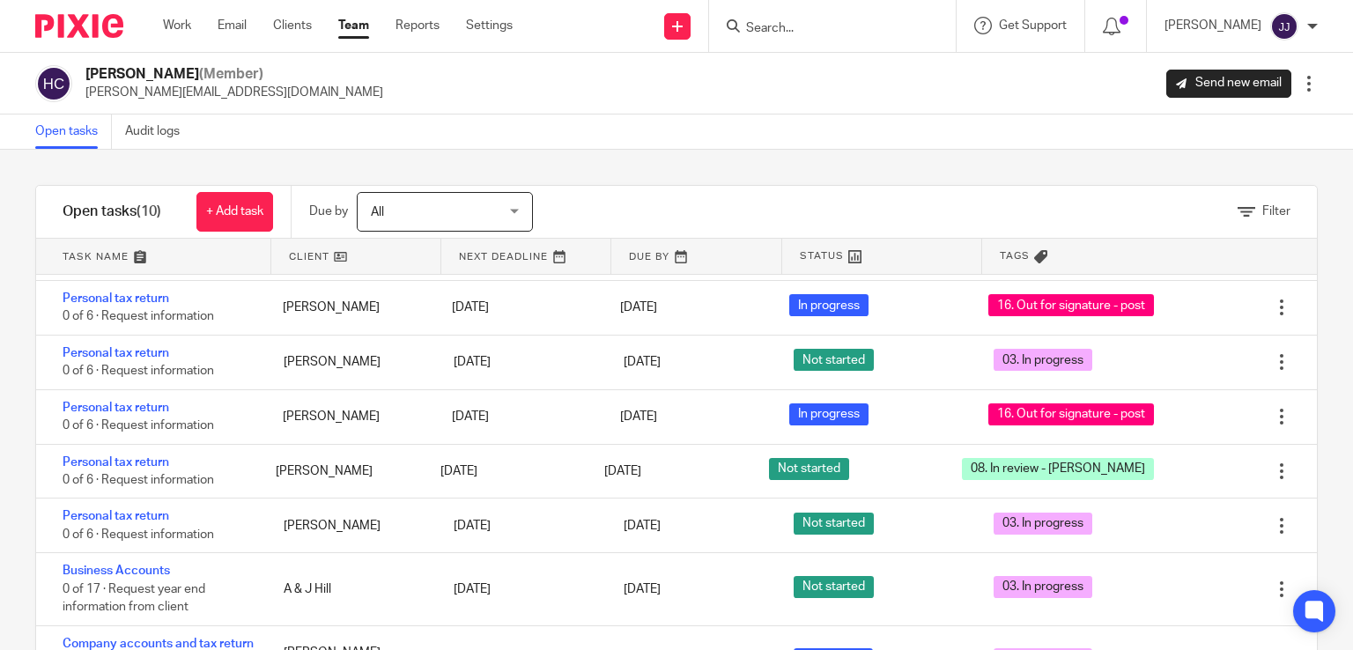
scroll to position [82, 0]
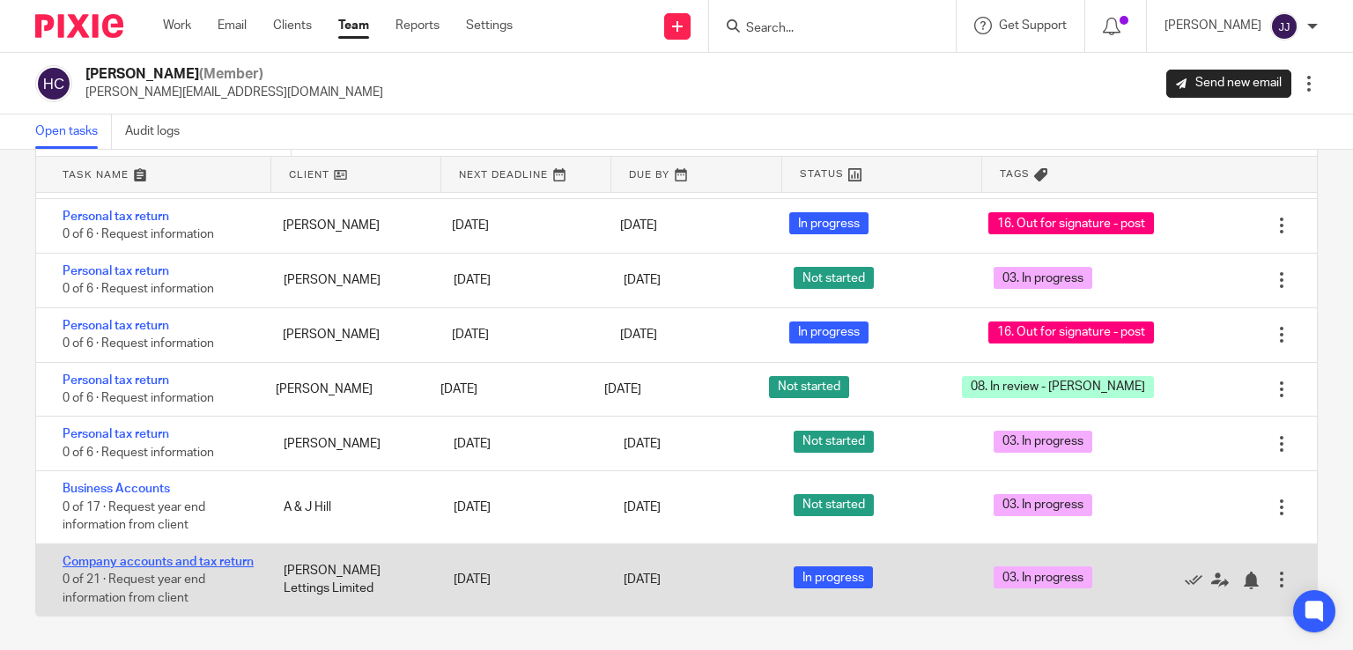
click at [150, 556] on link "Company accounts and tax return" at bounding box center [158, 562] width 191 height 12
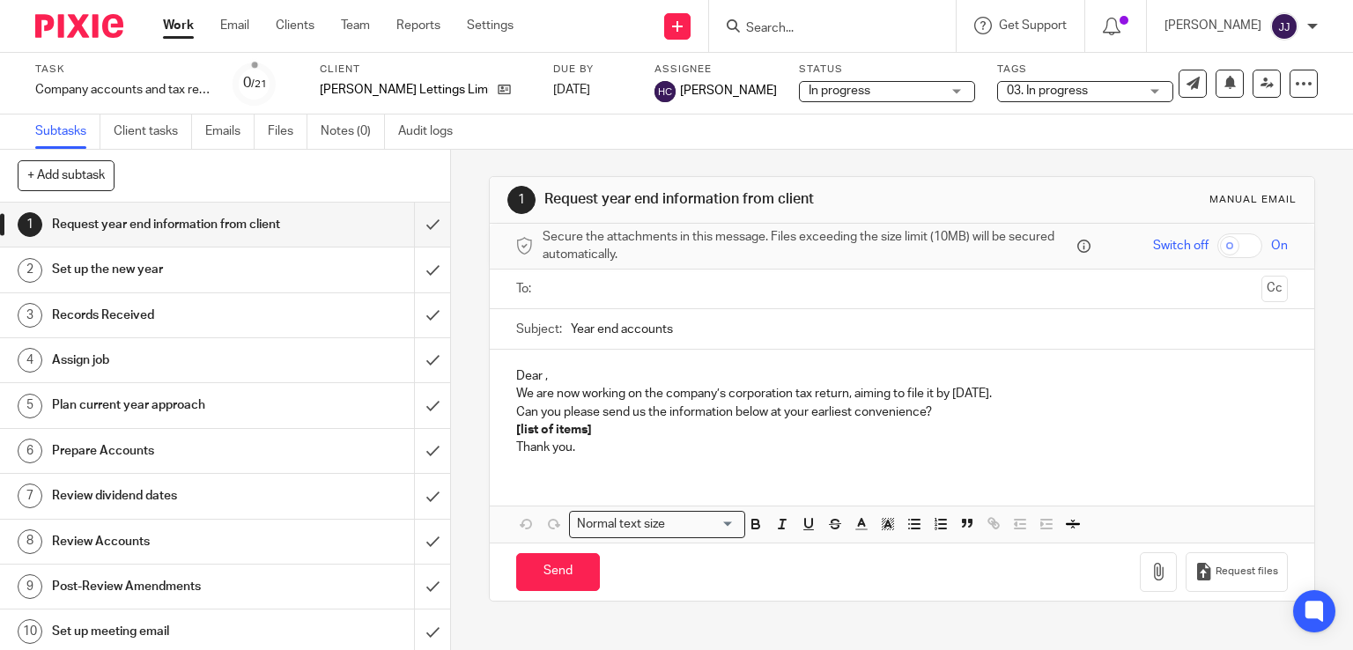
click at [1007, 92] on span "03. In progress" at bounding box center [1047, 91] width 81 height 12
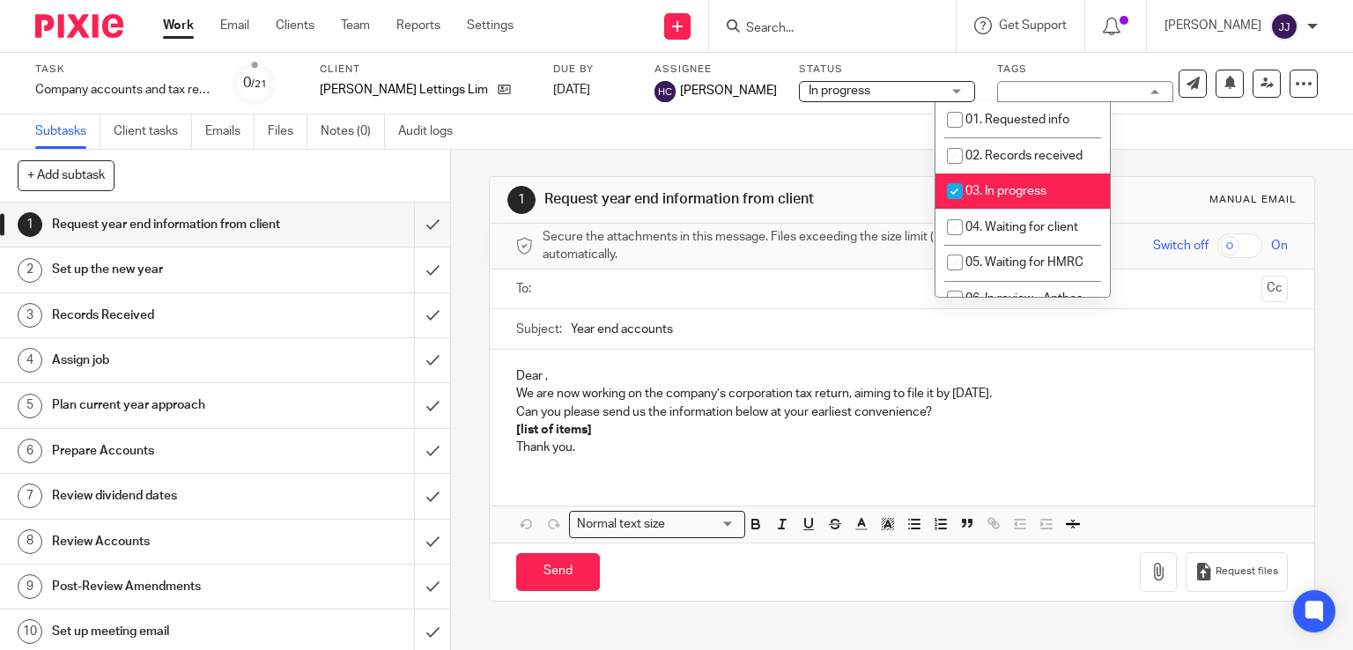
click at [1024, 183] on li "03. In progress" at bounding box center [1023, 192] width 174 height 36
checkbox input "false"
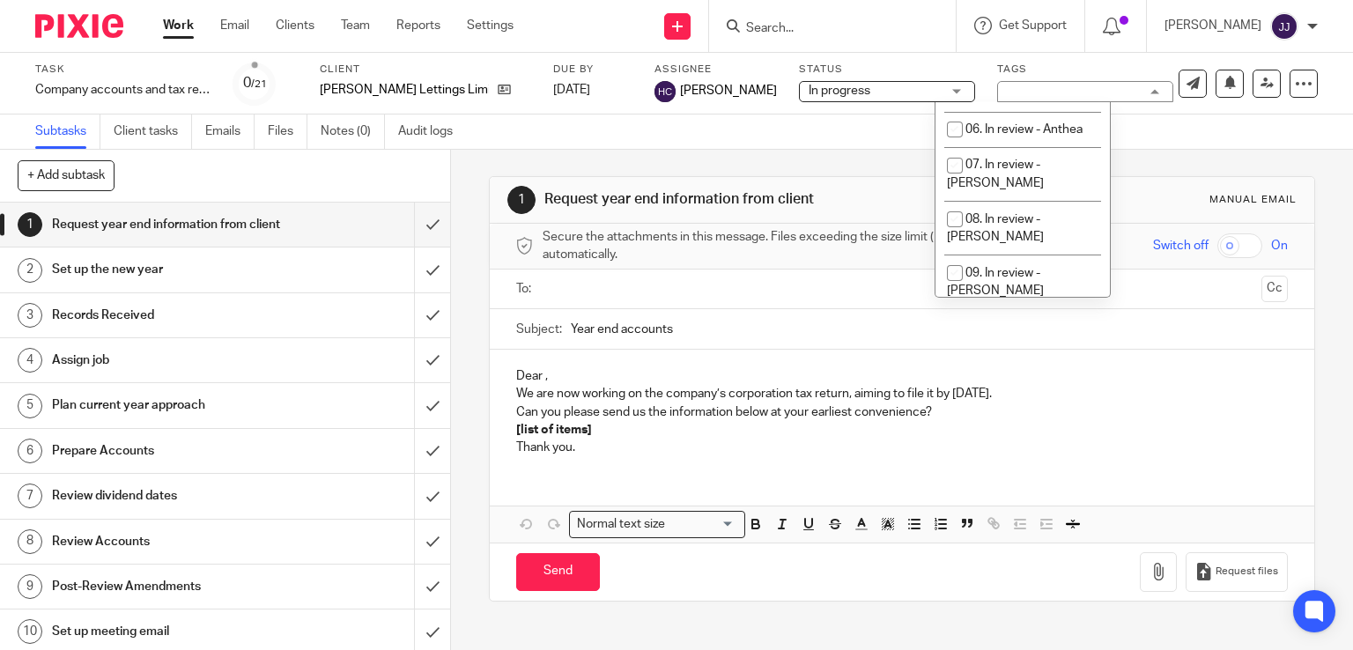
scroll to position [339, 0]
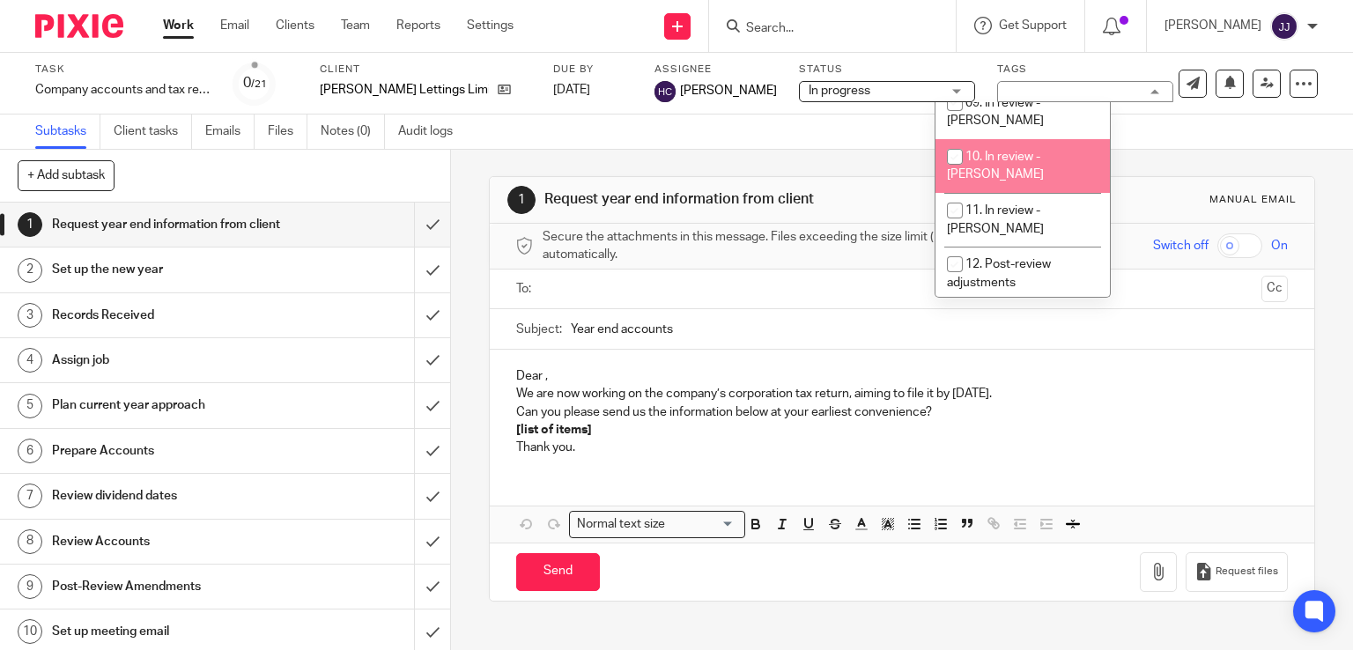
click at [1028, 151] on span "10. In review - [PERSON_NAME]" at bounding box center [995, 166] width 97 height 31
checkbox input "true"
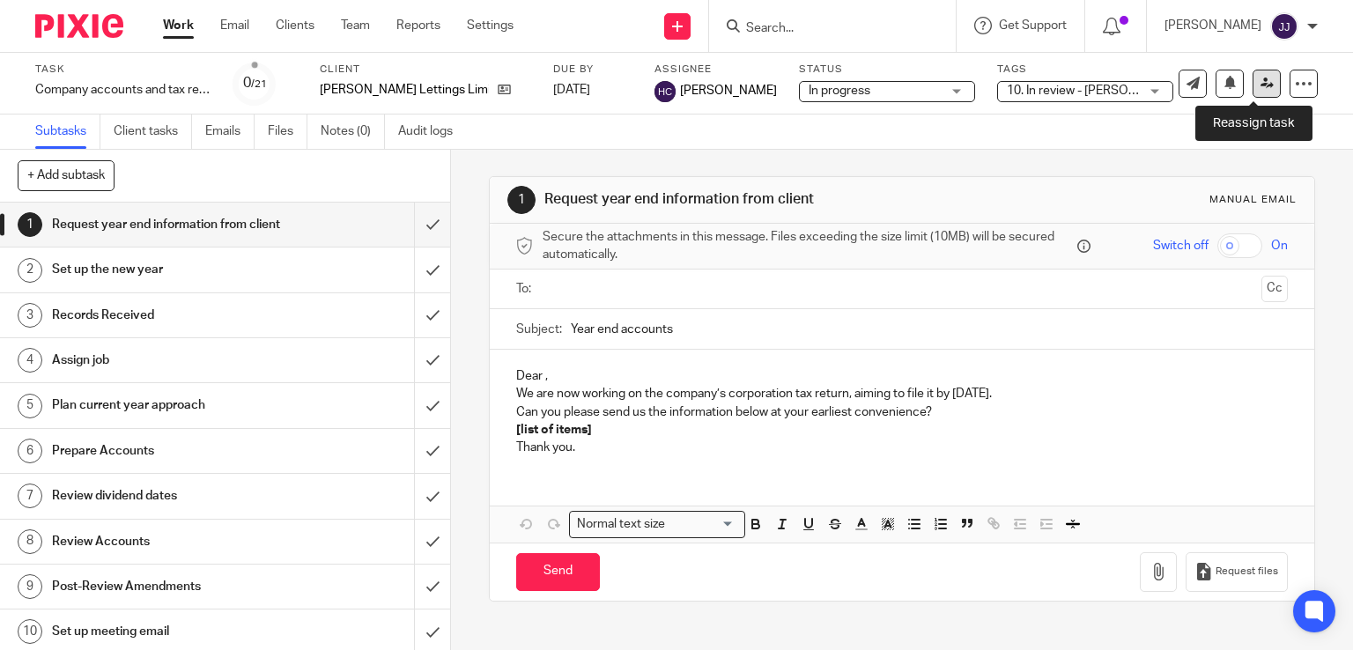
click at [1261, 79] on icon at bounding box center [1267, 83] width 13 height 13
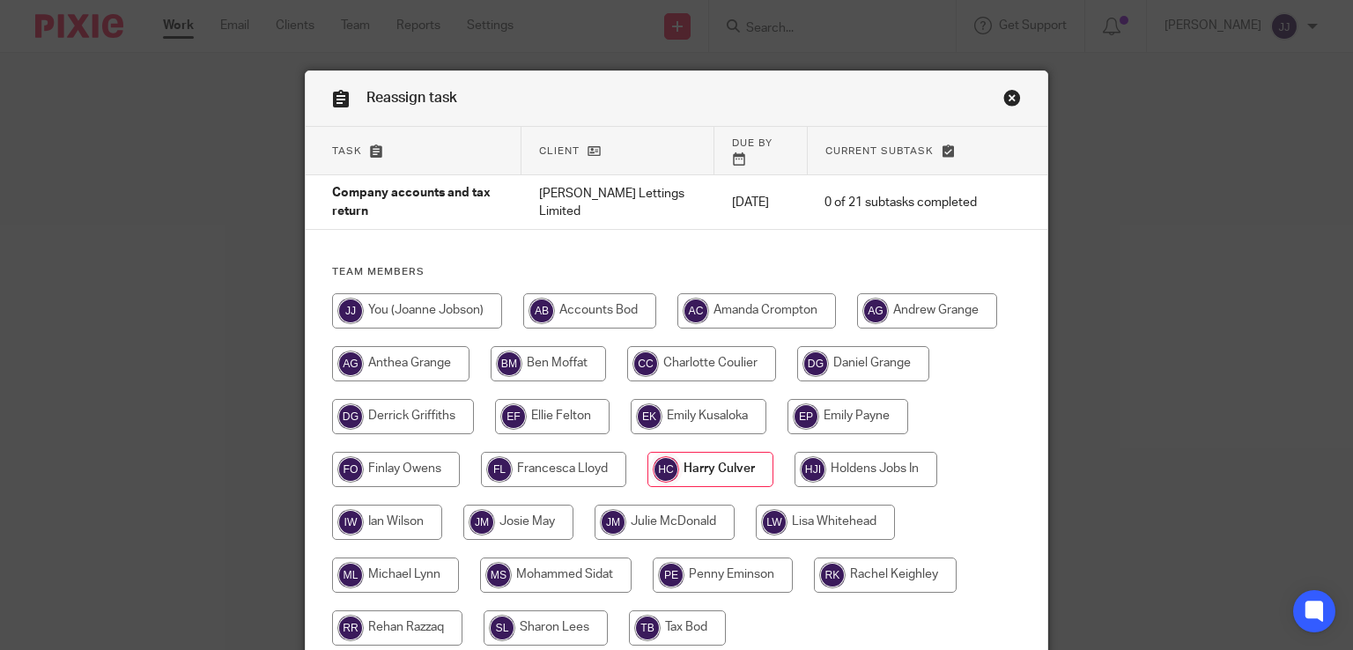
click at [483, 302] on input "radio" at bounding box center [417, 310] width 170 height 35
radio input "true"
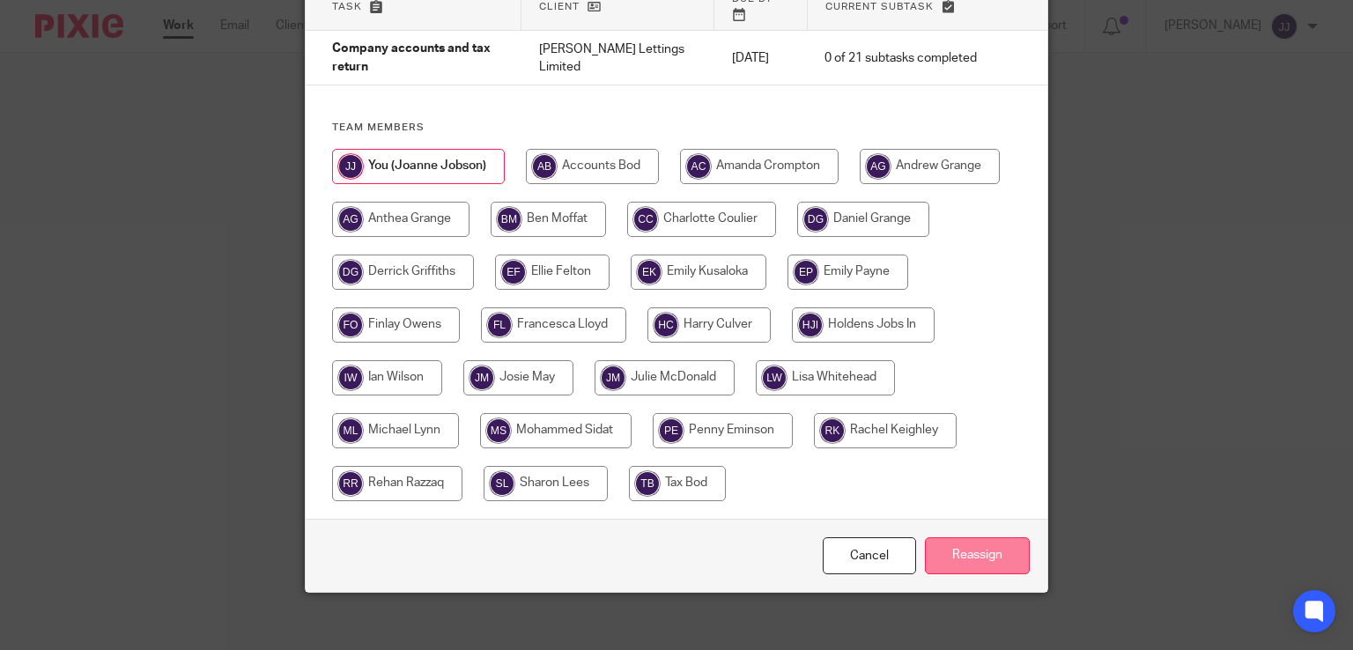
click at [980, 537] on input "Reassign" at bounding box center [977, 556] width 105 height 38
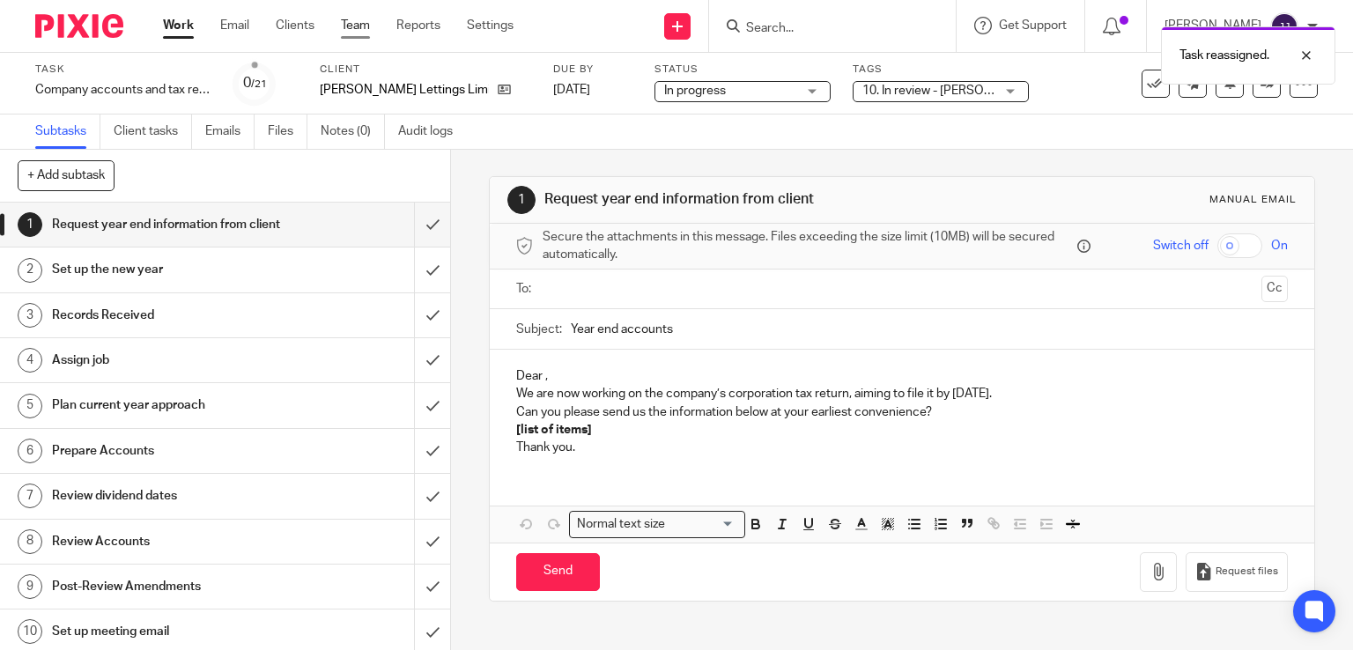
click at [353, 22] on link "Team" at bounding box center [355, 26] width 29 height 18
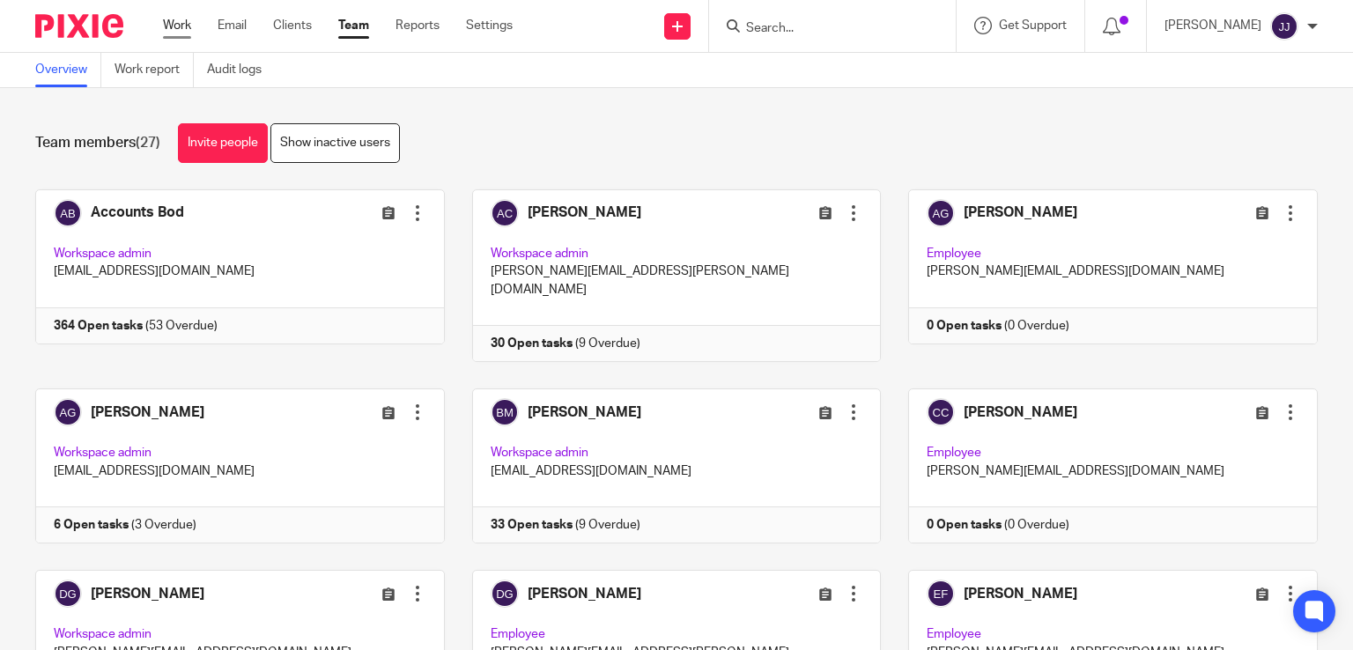
click at [173, 29] on link "Work" at bounding box center [177, 26] width 28 height 18
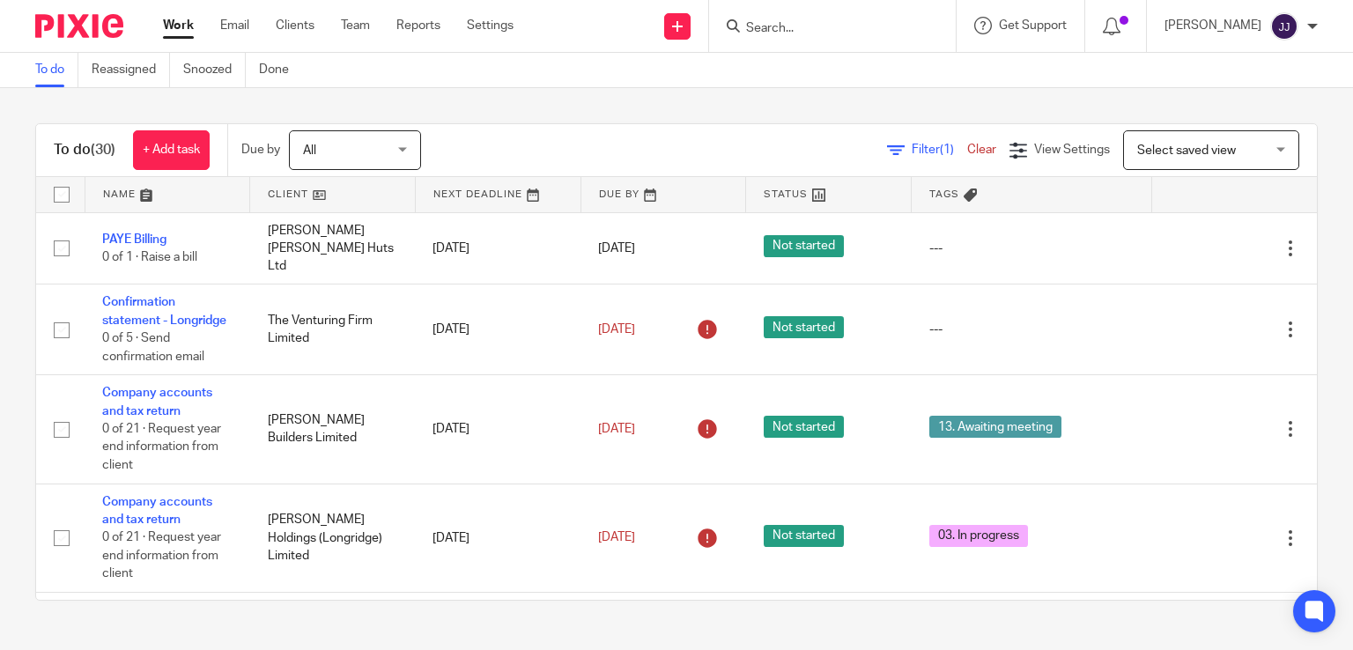
scroll to position [369, 0]
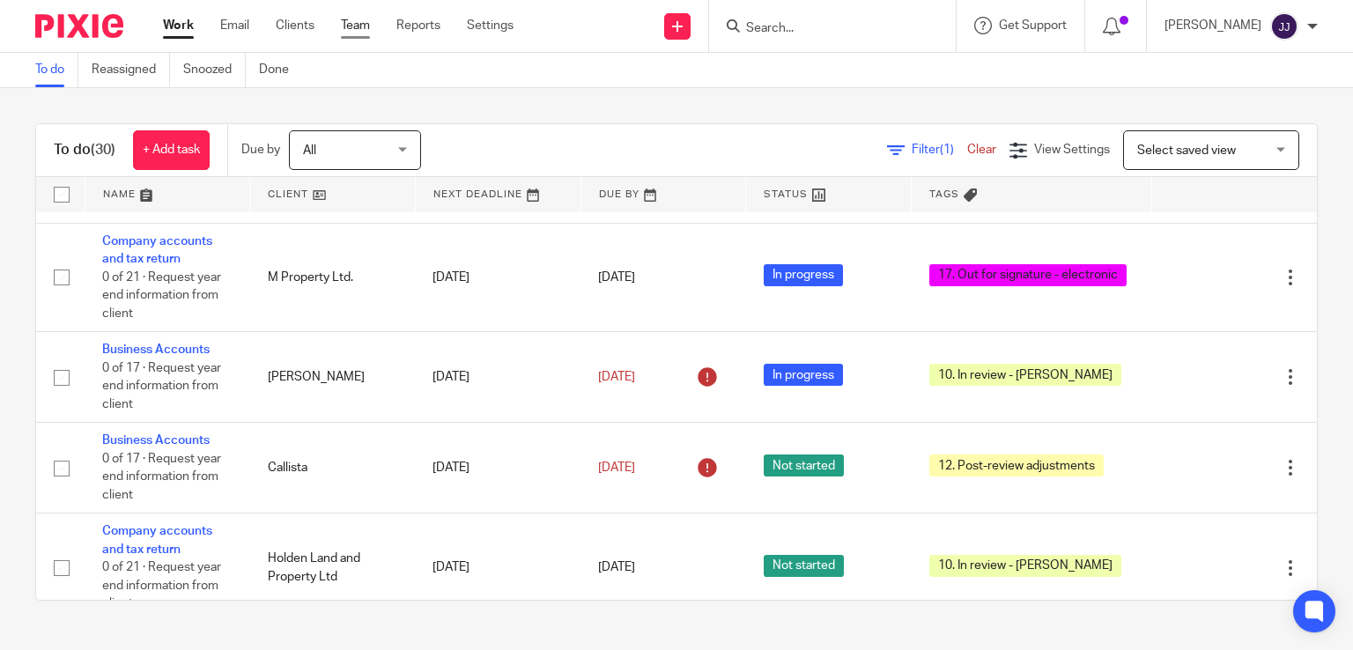
click at [363, 26] on link "Team" at bounding box center [355, 26] width 29 height 18
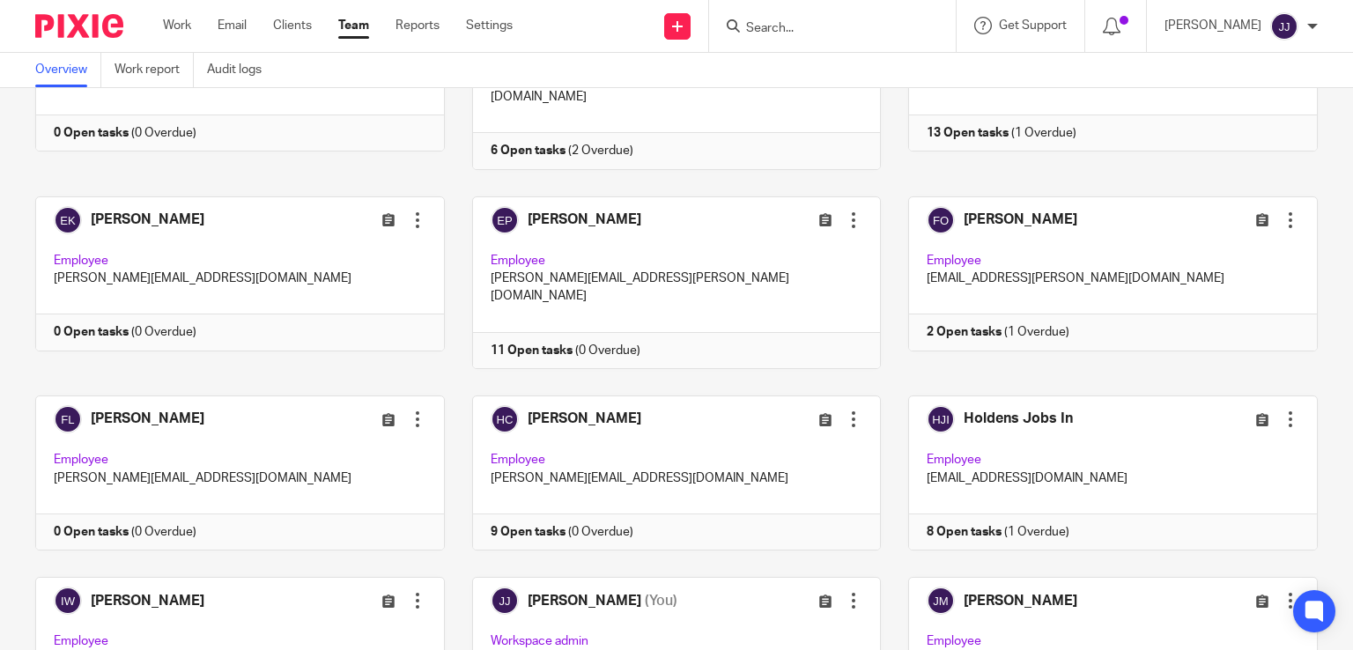
scroll to position [596, 0]
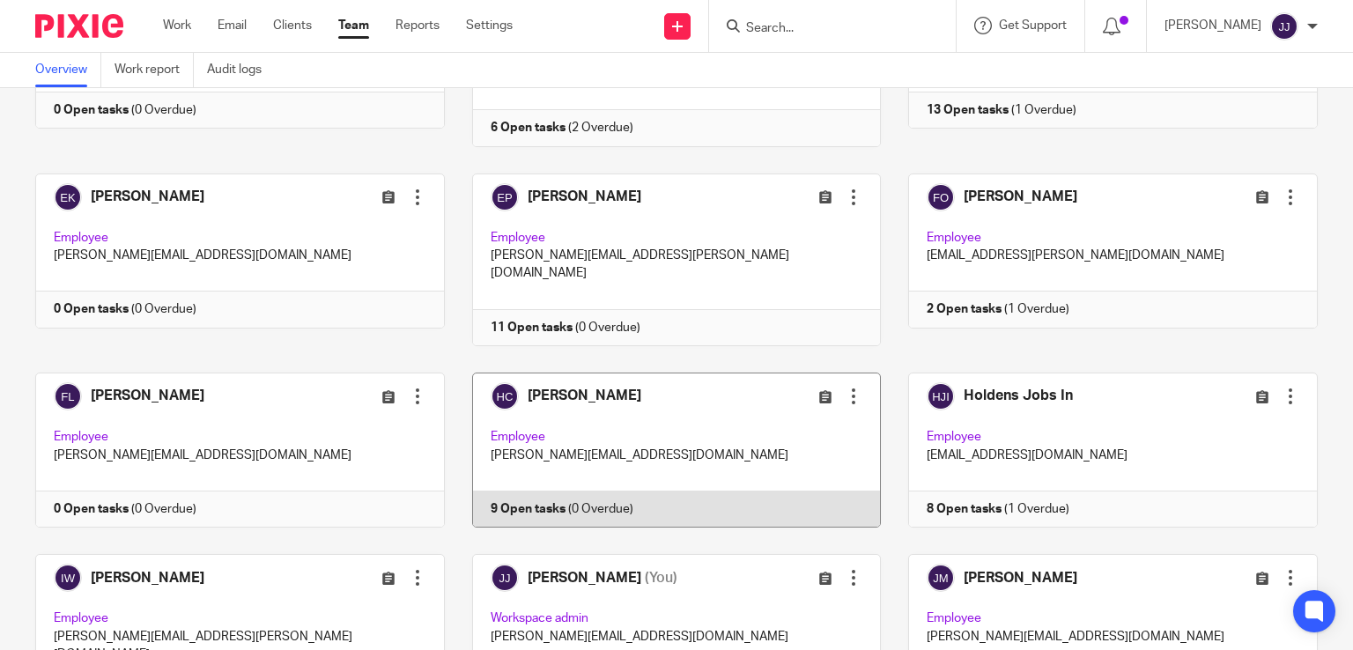
click at [700, 390] on link at bounding box center [663, 450] width 437 height 155
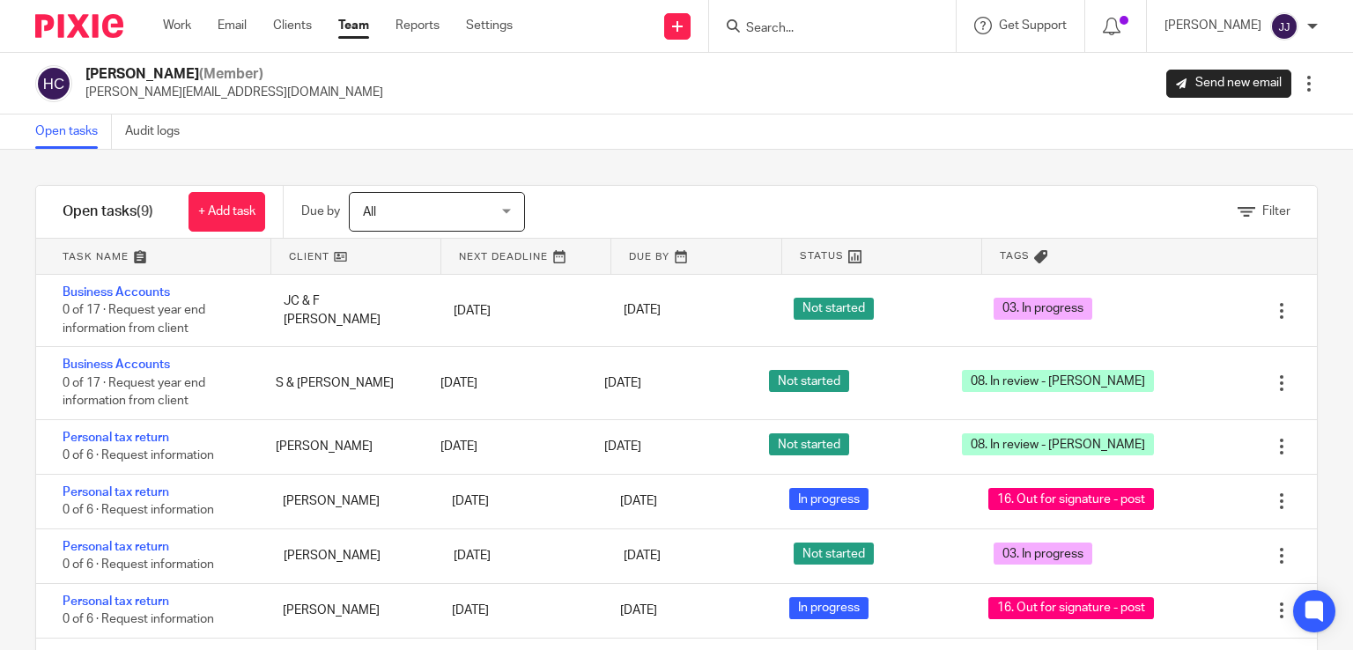
click at [197, 24] on ul "Work Email Clients Team Reports Settings" at bounding box center [351, 26] width 376 height 18
click at [175, 24] on link "Work" at bounding box center [177, 26] width 28 height 18
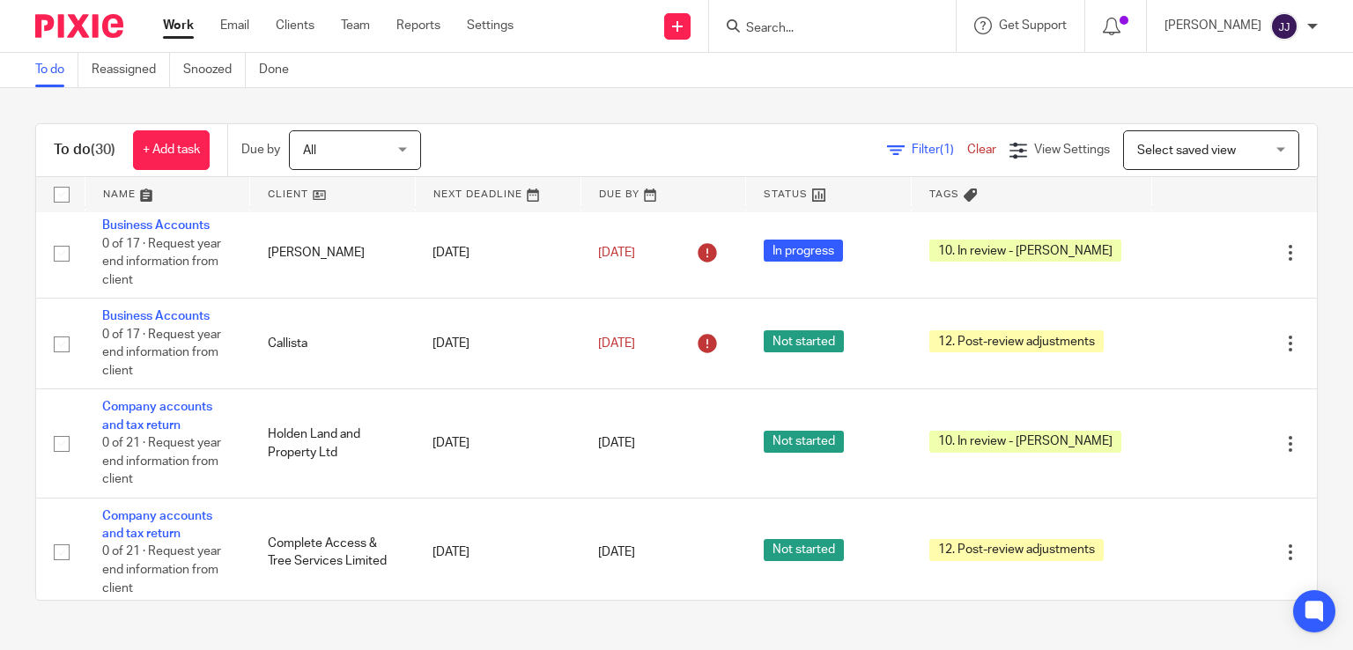
scroll to position [529, 0]
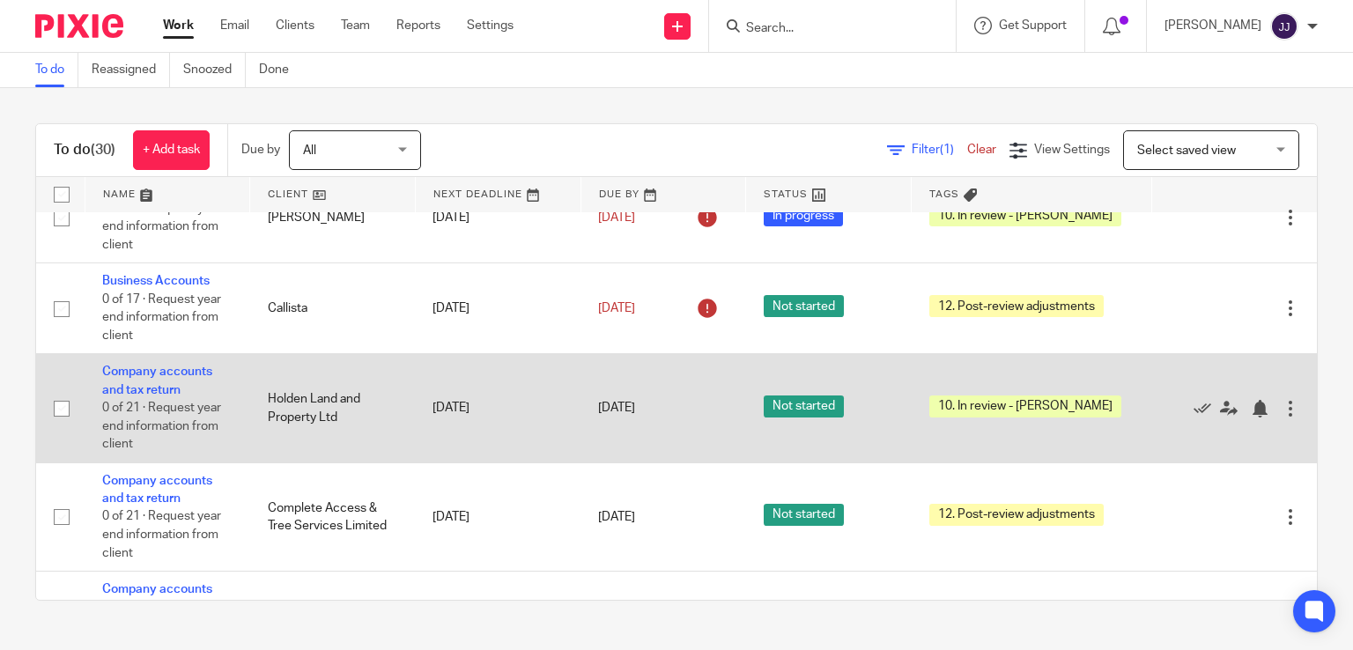
click at [144, 392] on td "Company accounts and tax return 0 of 21 · Request year end information from cli…" at bounding box center [168, 408] width 166 height 108
click at [130, 386] on link "Company accounts and tax return" at bounding box center [157, 381] width 110 height 30
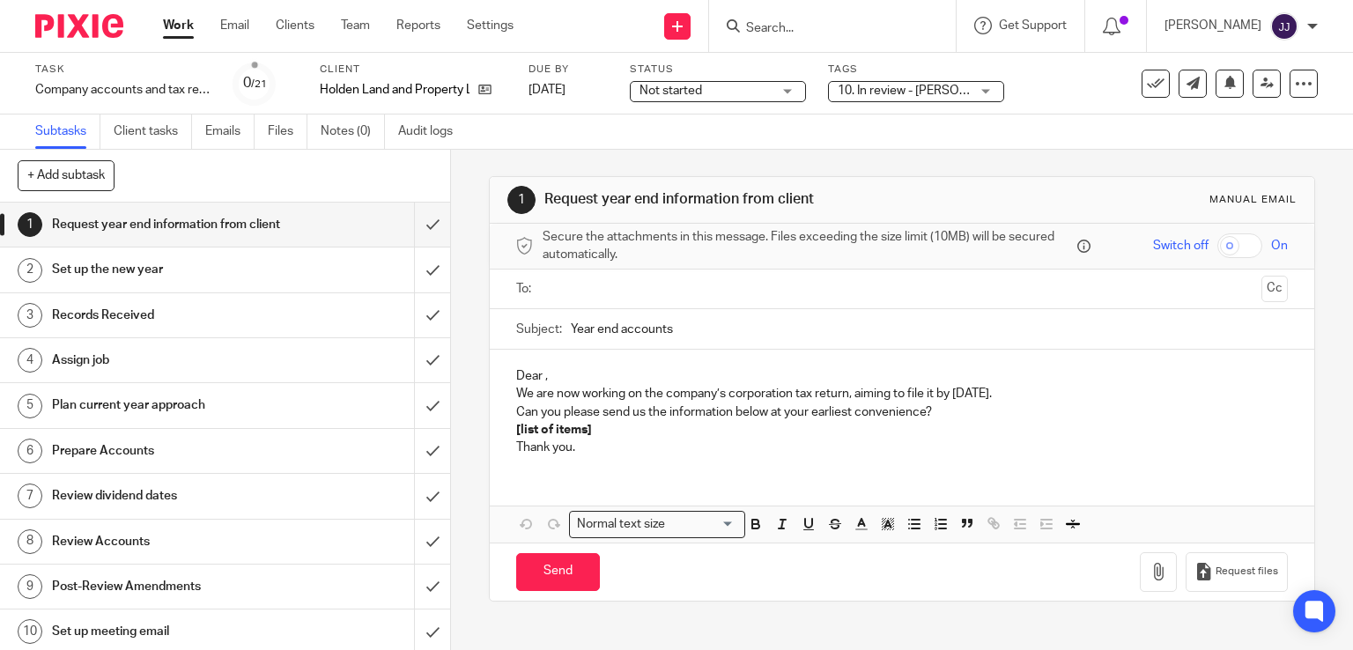
click at [910, 87] on span "10. In review - [PERSON_NAME]" at bounding box center [925, 91] width 174 height 12
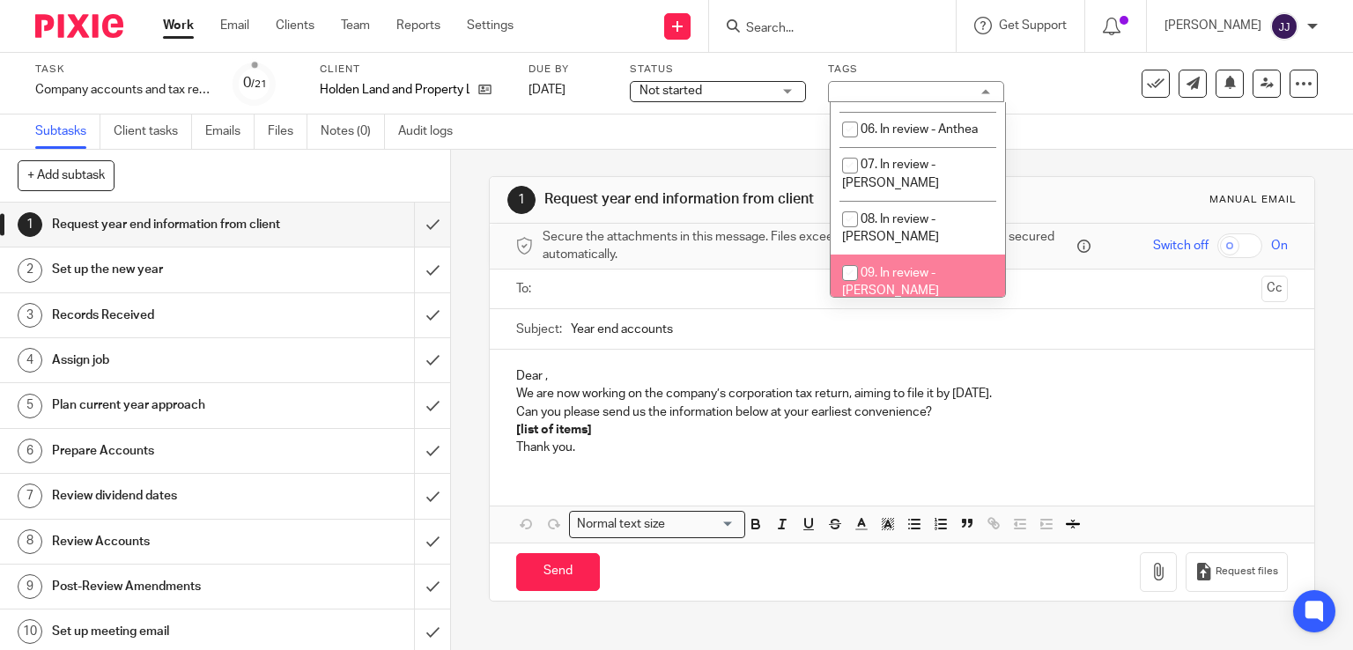
scroll to position [339, 0]
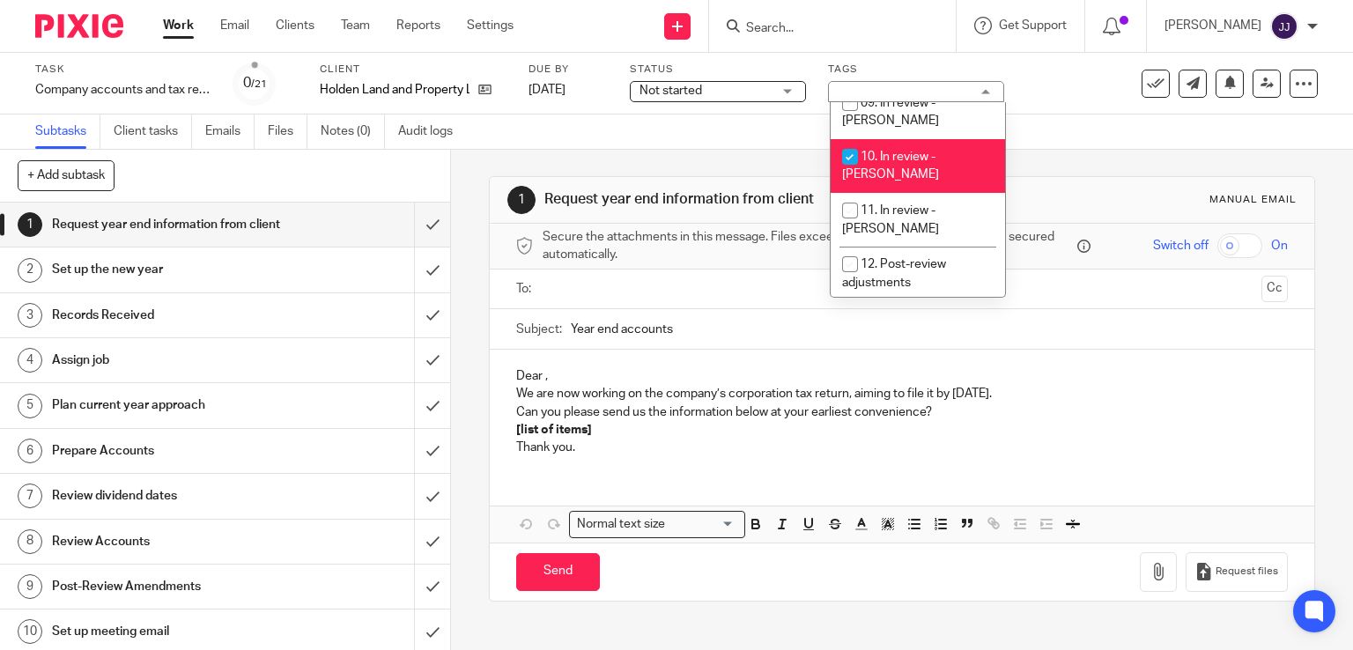
click at [918, 146] on li "10. In review - [PERSON_NAME]" at bounding box center [918, 166] width 174 height 54
checkbox input "false"
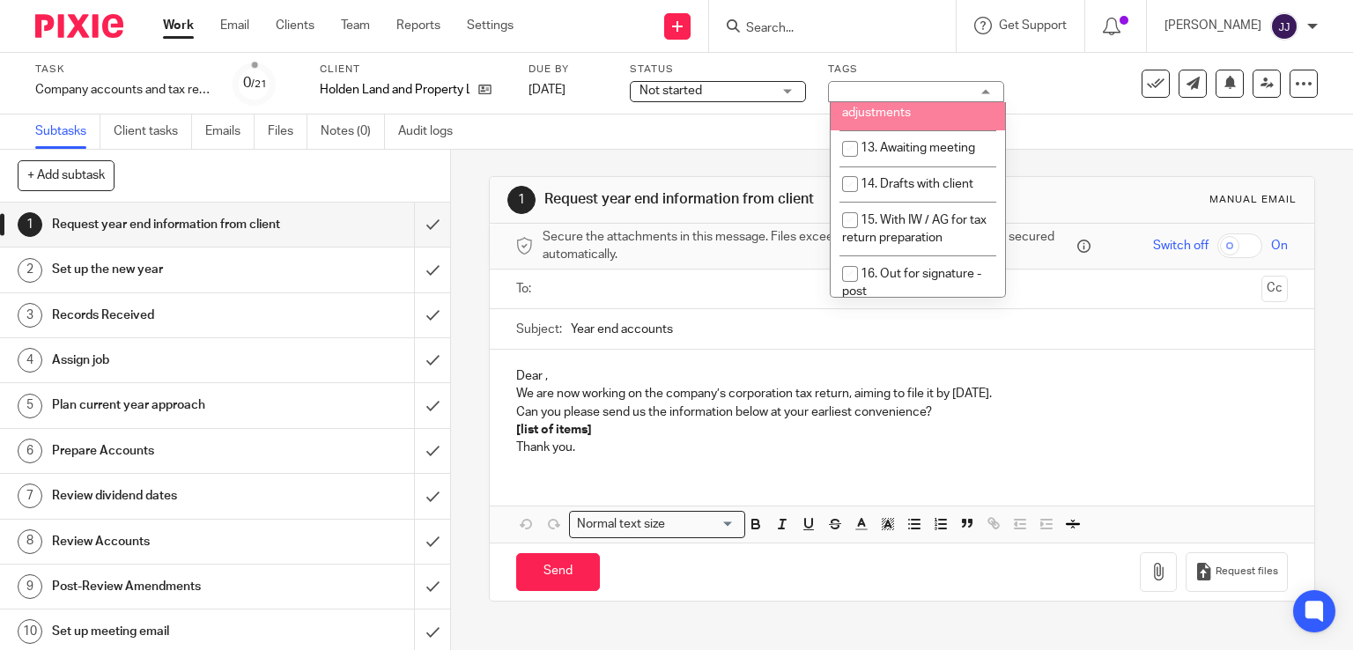
scroll to position [679, 0]
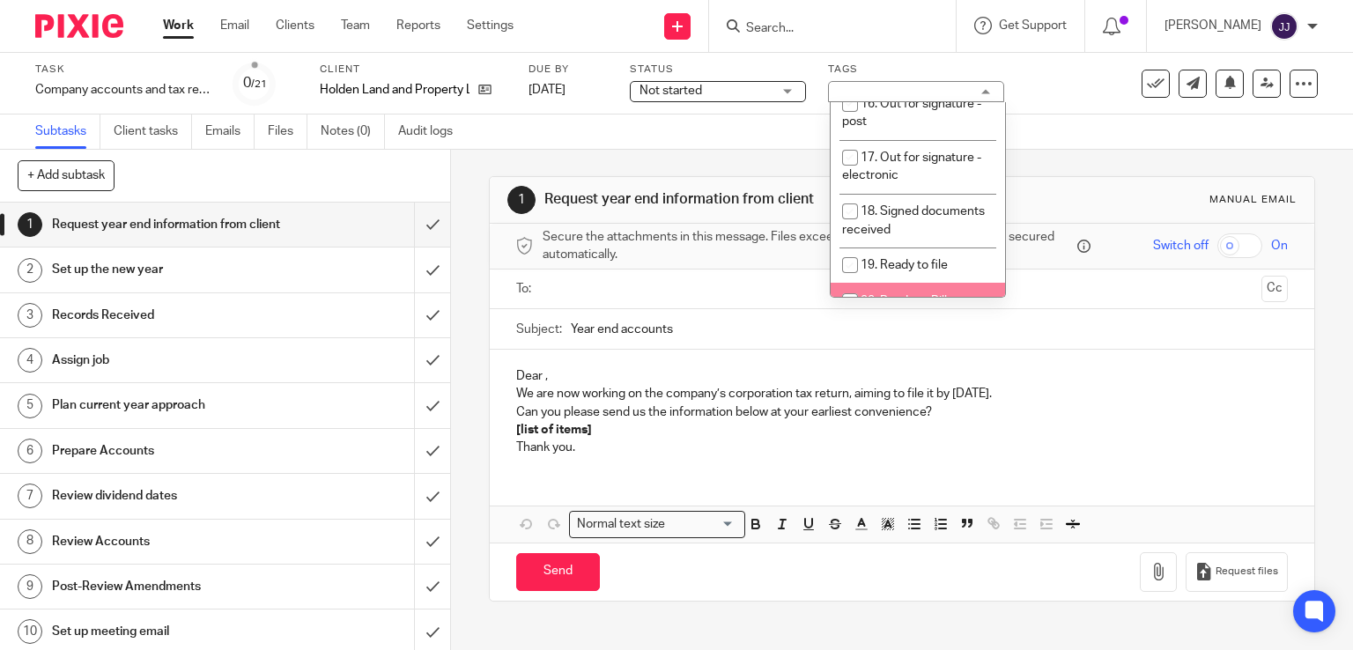
click at [944, 295] on span "20. Ready to Bill" at bounding box center [904, 301] width 86 height 12
checkbox input "true"
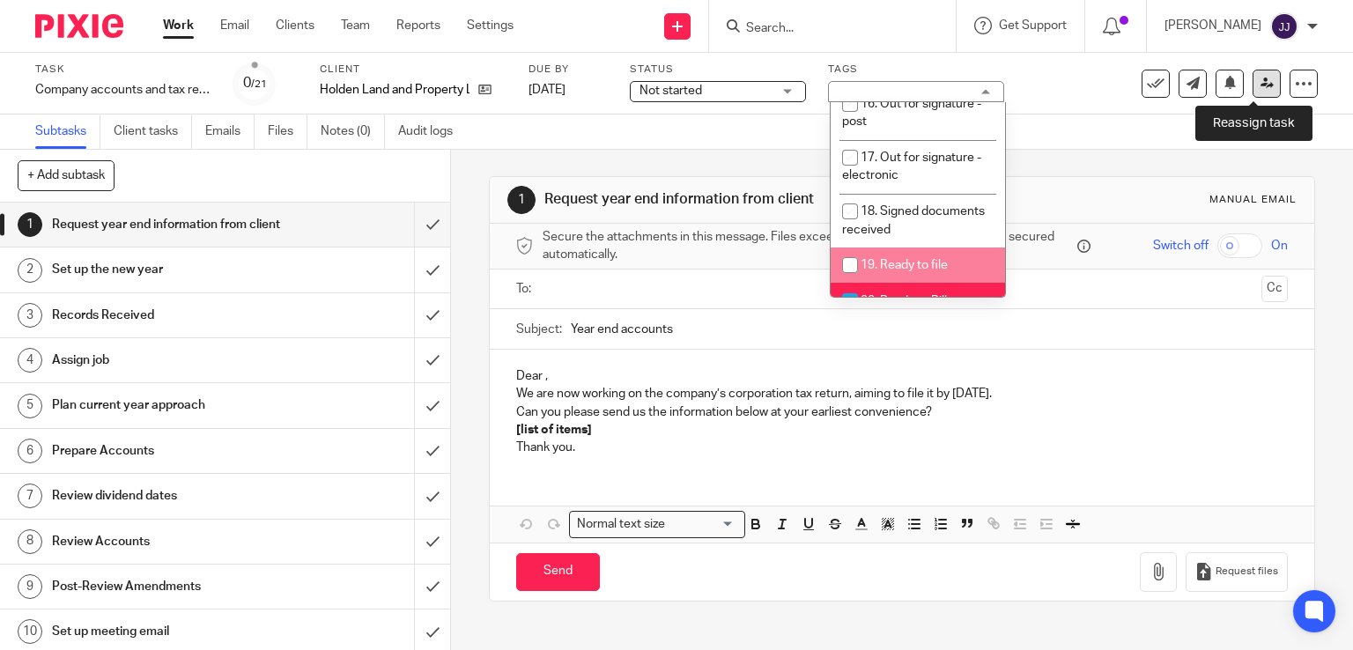
click at [1261, 84] on icon at bounding box center [1267, 83] width 13 height 13
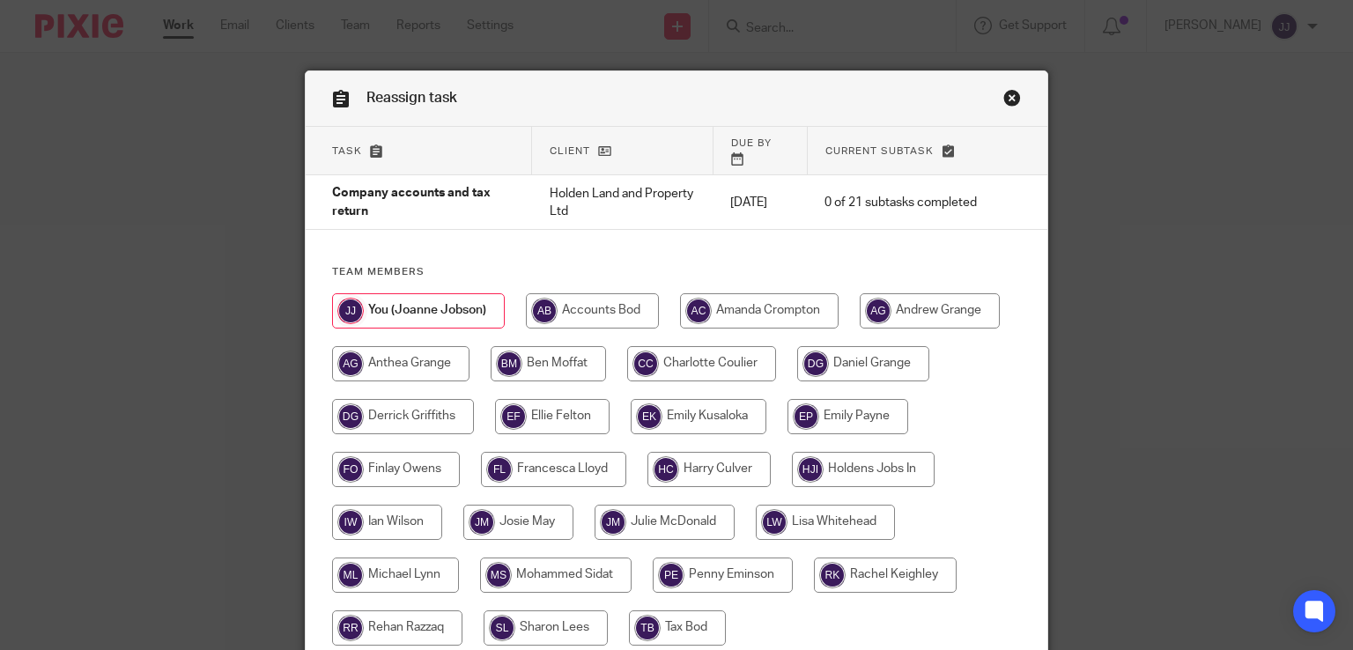
click at [568, 404] on input "radio" at bounding box center [552, 416] width 115 height 35
radio input "true"
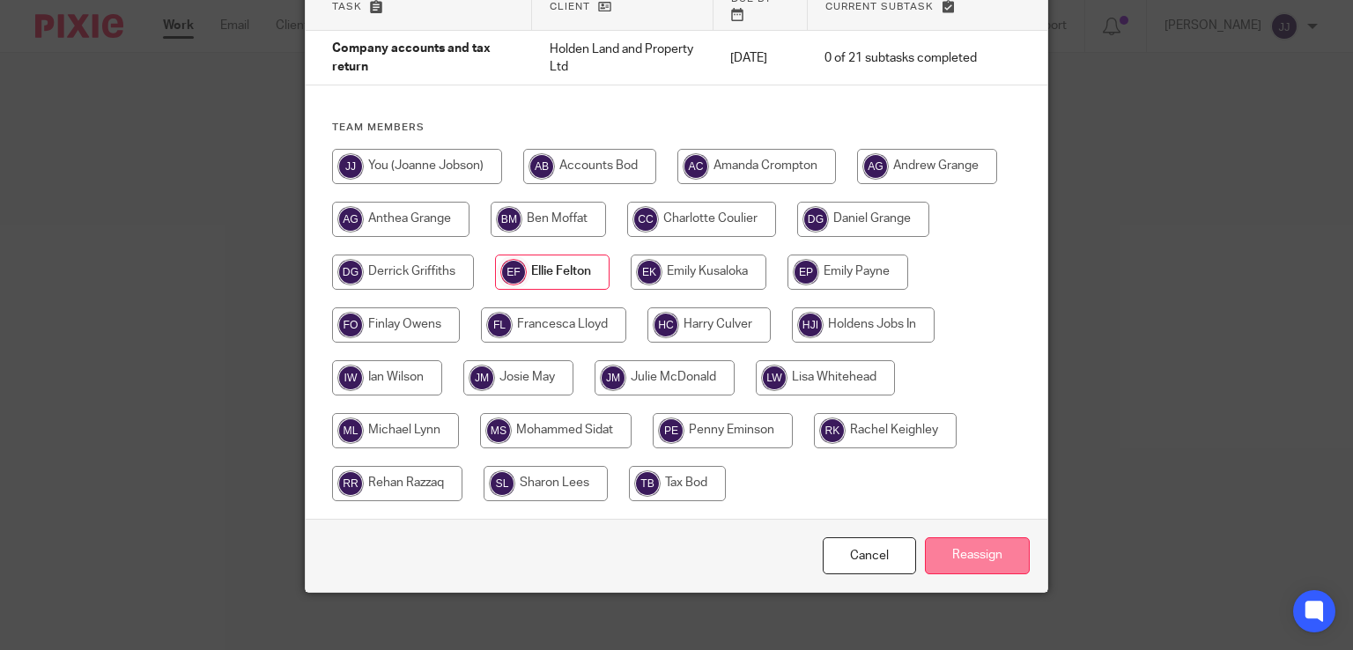
click at [990, 547] on input "Reassign" at bounding box center [977, 556] width 105 height 38
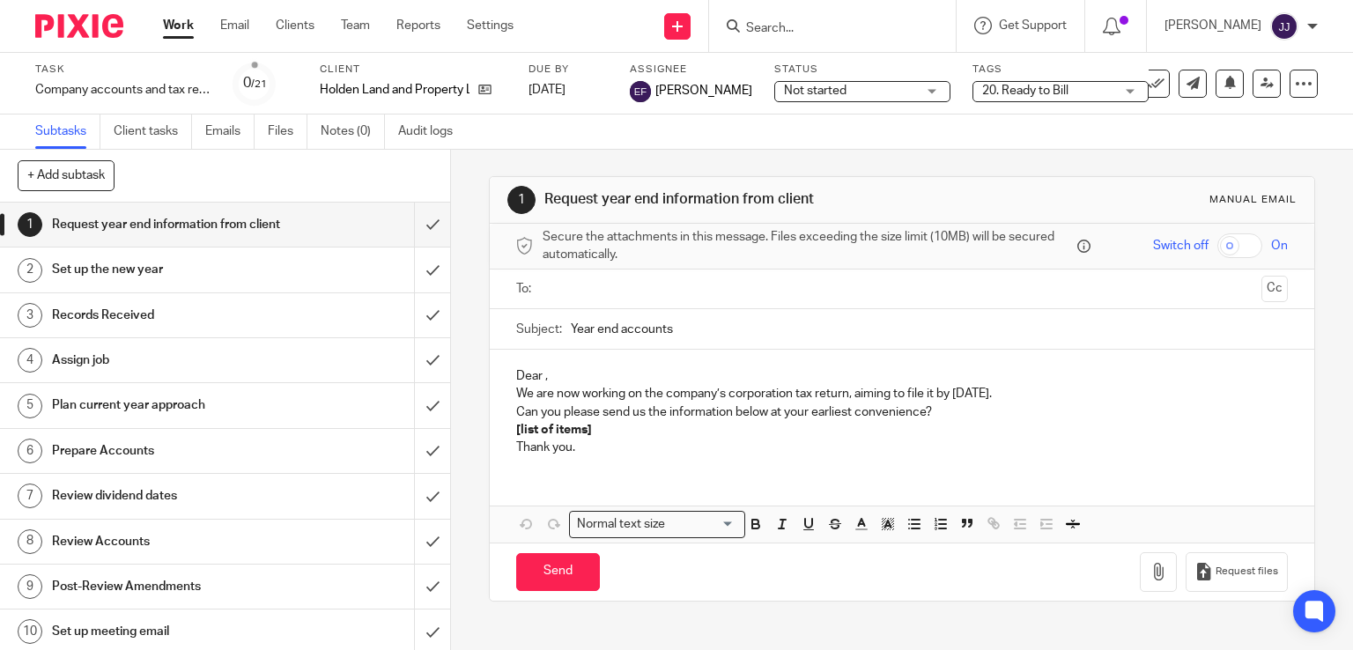
click at [189, 30] on link "Work" at bounding box center [178, 26] width 31 height 18
